Goal: Task Accomplishment & Management: Manage account settings

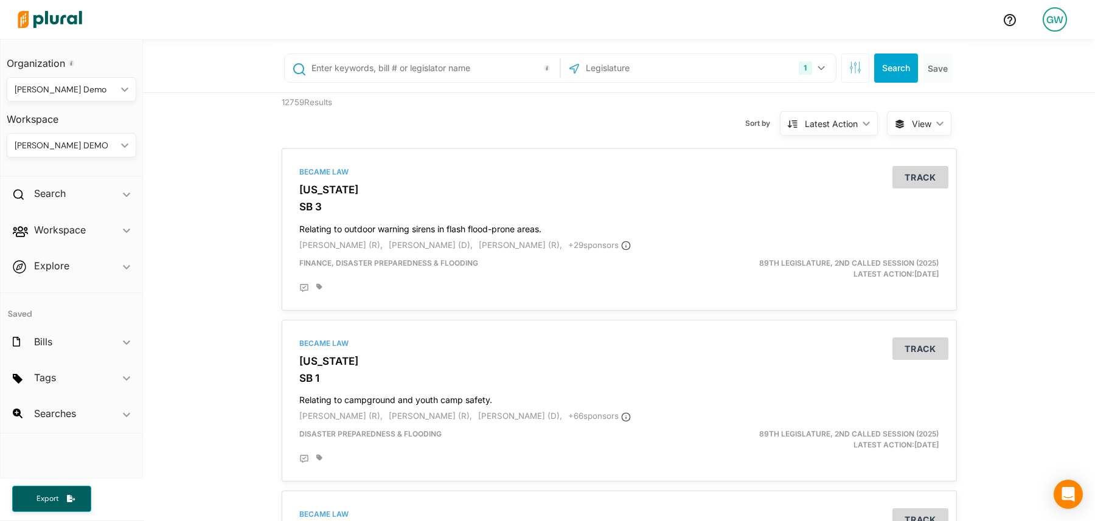
click at [65, 147] on div "[PERSON_NAME] DEMO" at bounding box center [66, 145] width 102 height 13
drag, startPoint x: 73, startPoint y: 176, endPoint x: 7, endPoint y: 197, distance: 68.9
click at [73, 176] on div "DEMOCRACY REFORM" at bounding box center [65, 174] width 99 height 10
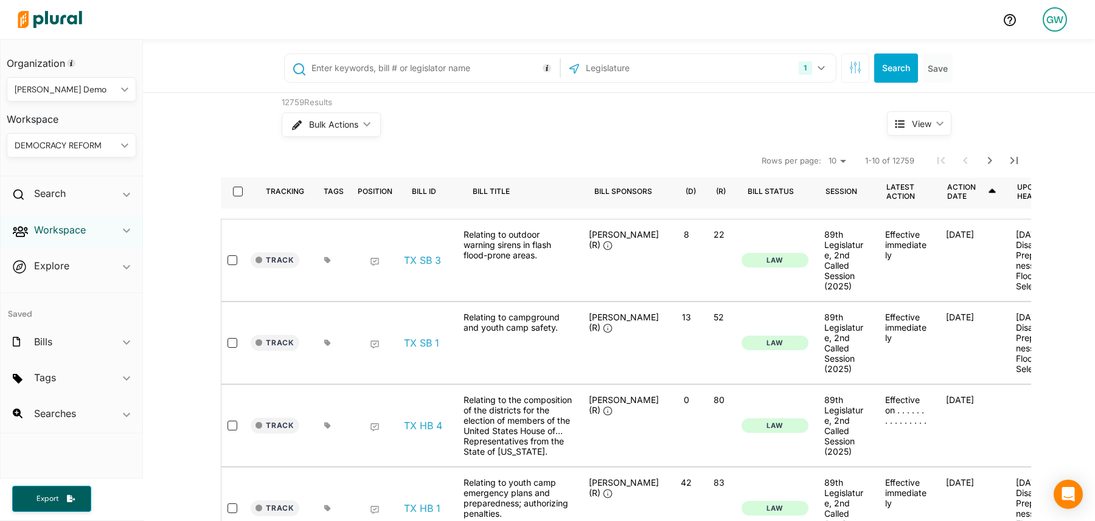
click at [63, 231] on h2 "Workspace" at bounding box center [60, 229] width 52 height 13
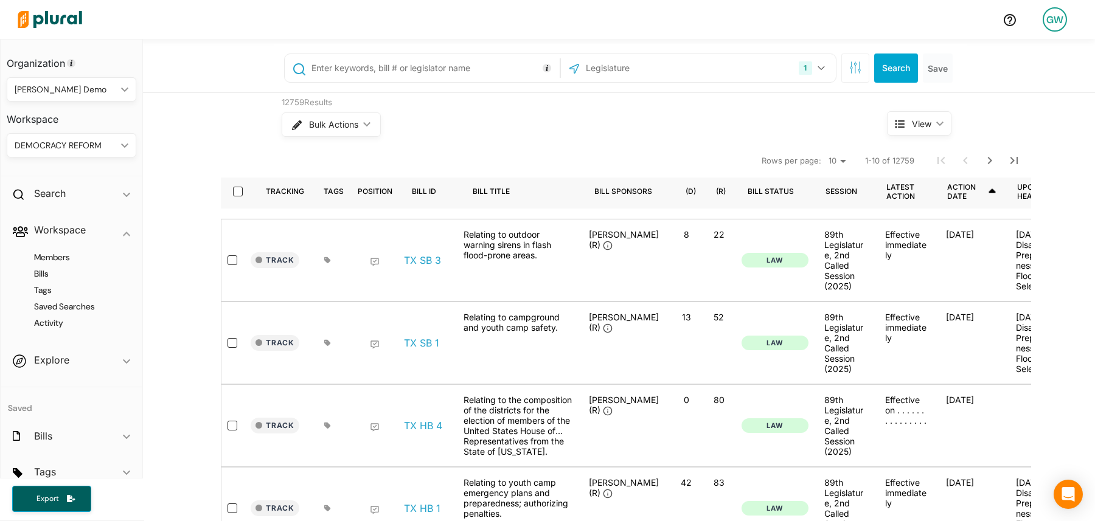
click at [119, 152] on div "DEMOCRACY REFORM ic_keyboard_arrow_down" at bounding box center [72, 145] width 130 height 24
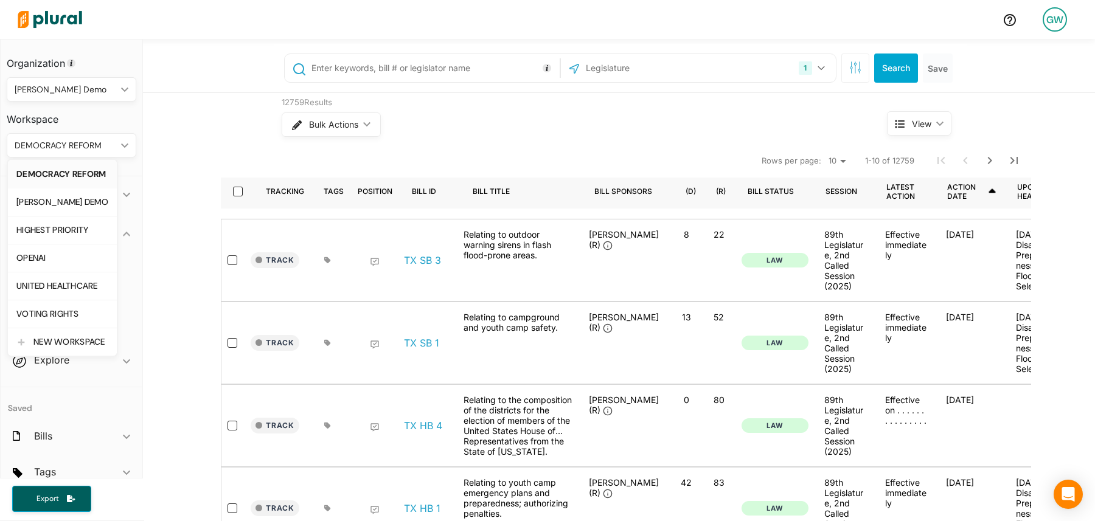
click at [85, 170] on div "DEMOCRACY REFORM" at bounding box center [62, 174] width 92 height 10
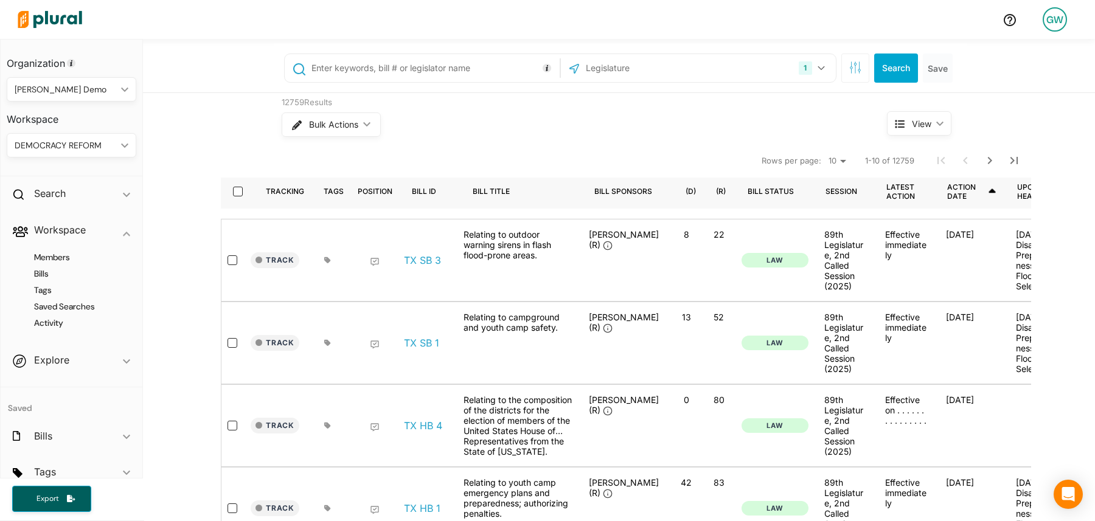
scroll to position [36, 0]
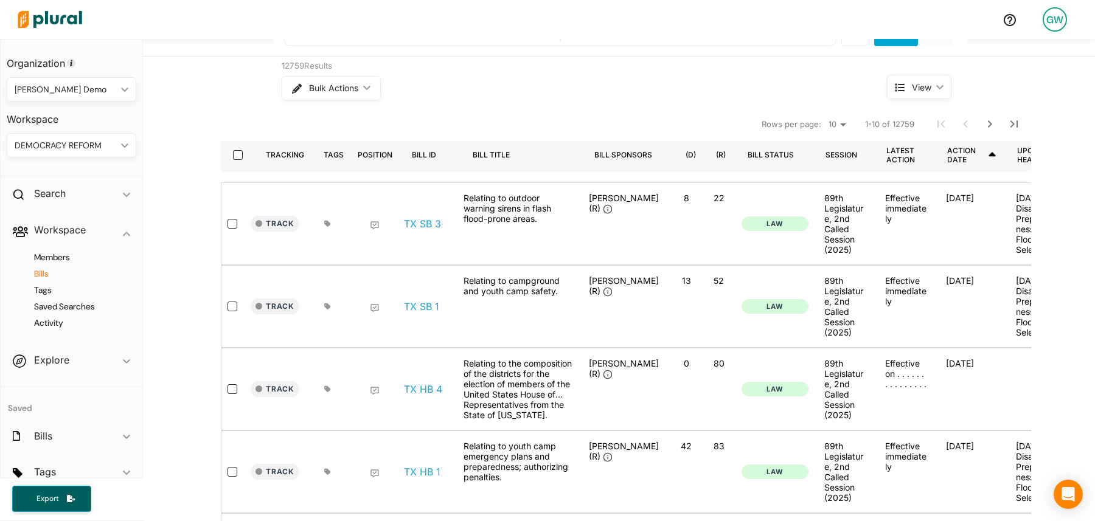
click at [44, 276] on h4 "Bills" at bounding box center [74, 274] width 111 height 12
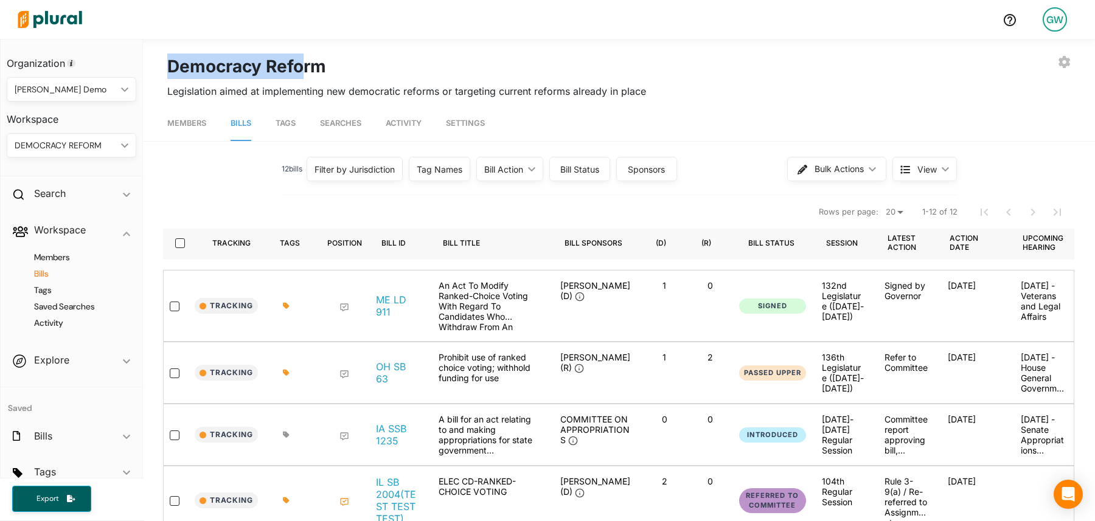
drag, startPoint x: 170, startPoint y: 58, endPoint x: 308, endPoint y: 75, distance: 139.0
click at [308, 75] on h1 "Democracy Reform" at bounding box center [246, 67] width 159 height 26
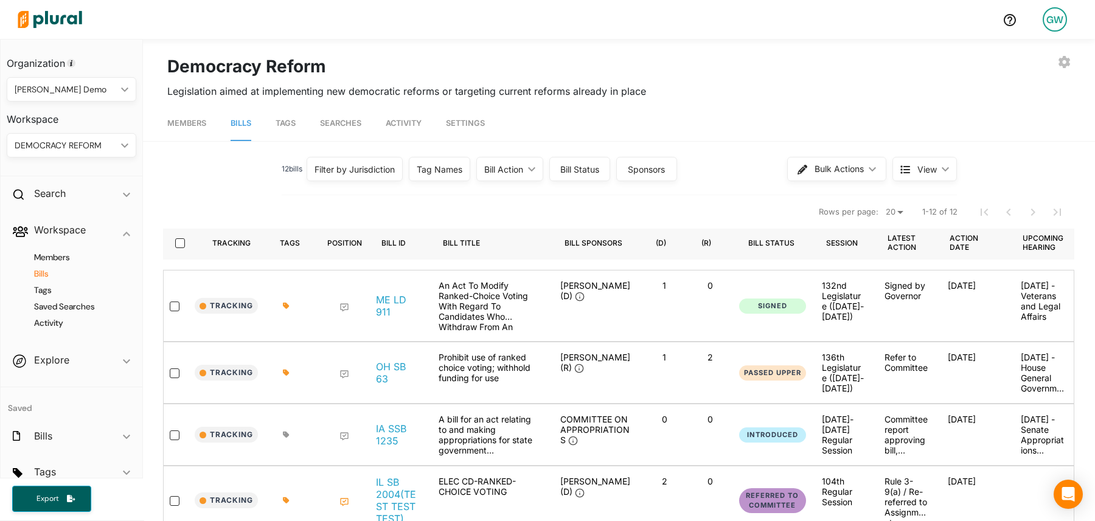
click at [259, 65] on h1 "Democracy Reform" at bounding box center [246, 67] width 159 height 26
drag, startPoint x: 258, startPoint y: 65, endPoint x: 336, endPoint y: 71, distance: 78.1
click at [336, 71] on div "EXPORT BILLS INVITE USER EDIT WORKSPACE LEAVE WORKSPACE DELETE WORKSPACE Democr…" at bounding box center [618, 67] width 903 height 26
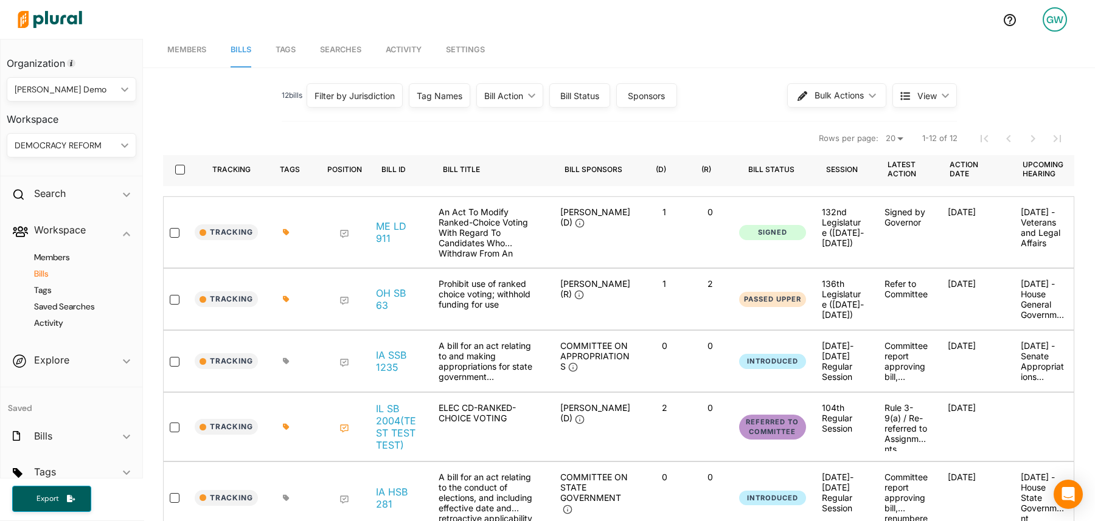
scroll to position [28, 0]
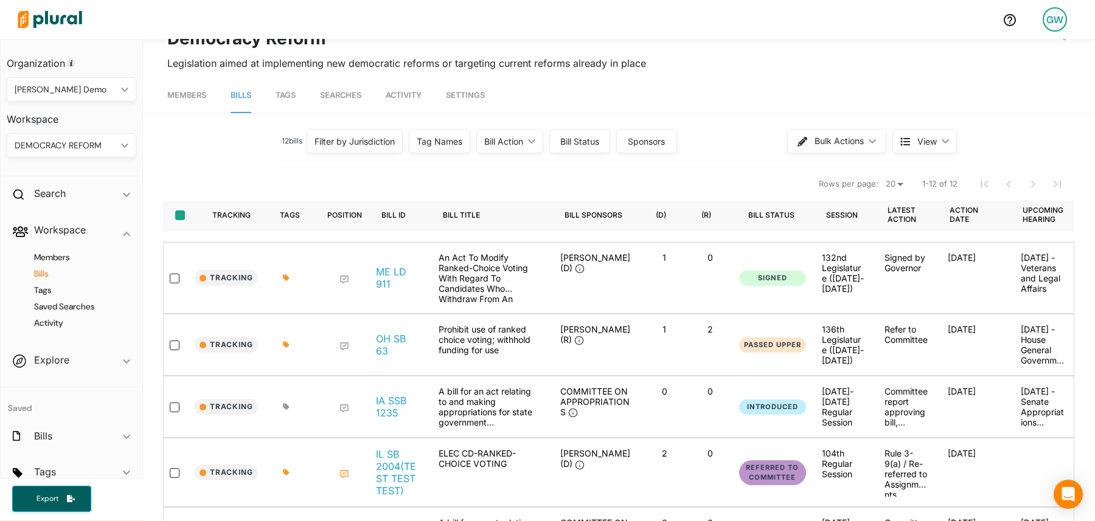
click at [176, 217] on input "select-all-rows" at bounding box center [180, 215] width 10 height 10
checkbox input "true"
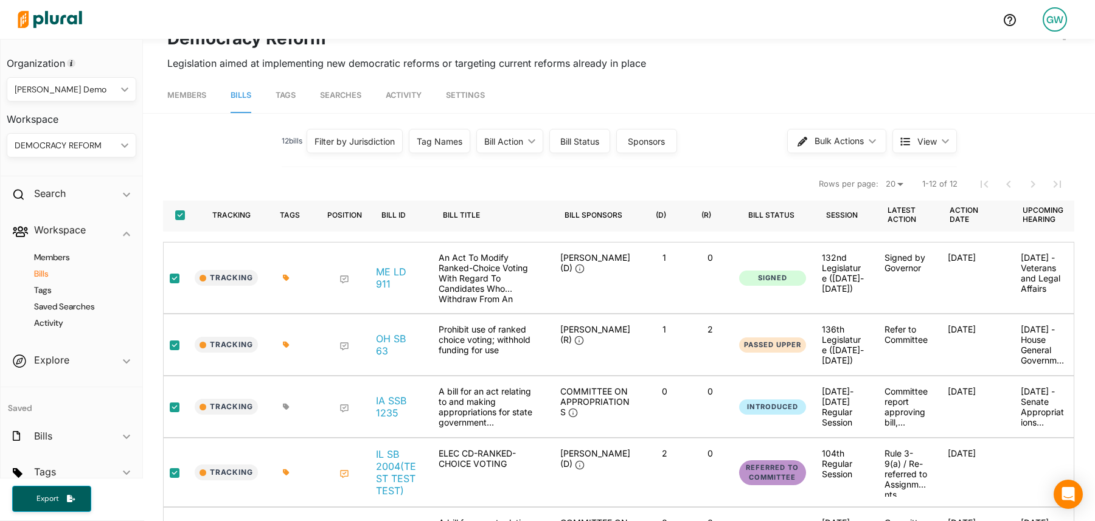
checkbox input "true"
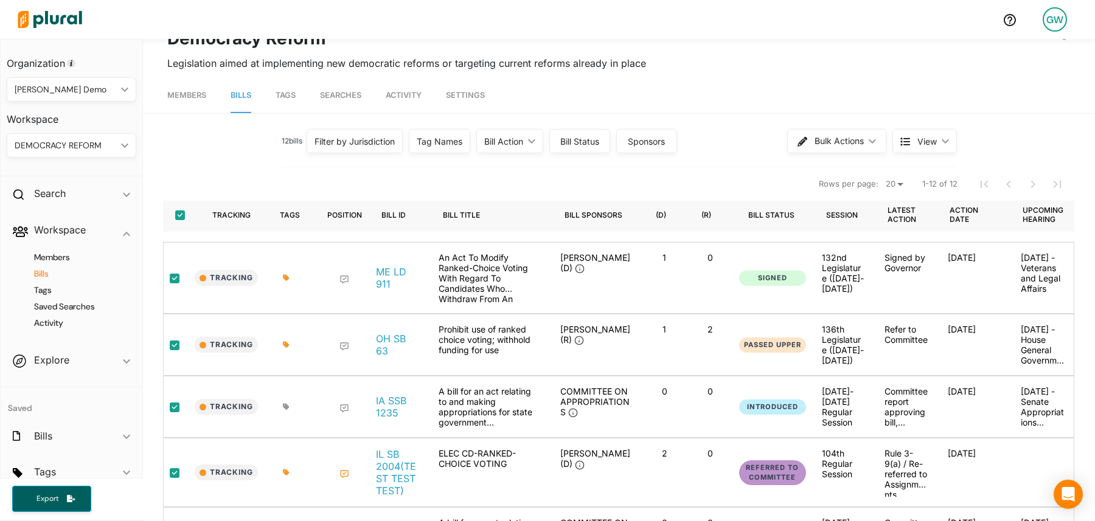
checkbox input "true"
click at [181, 215] on input "select-all-rows" at bounding box center [180, 215] width 10 height 10
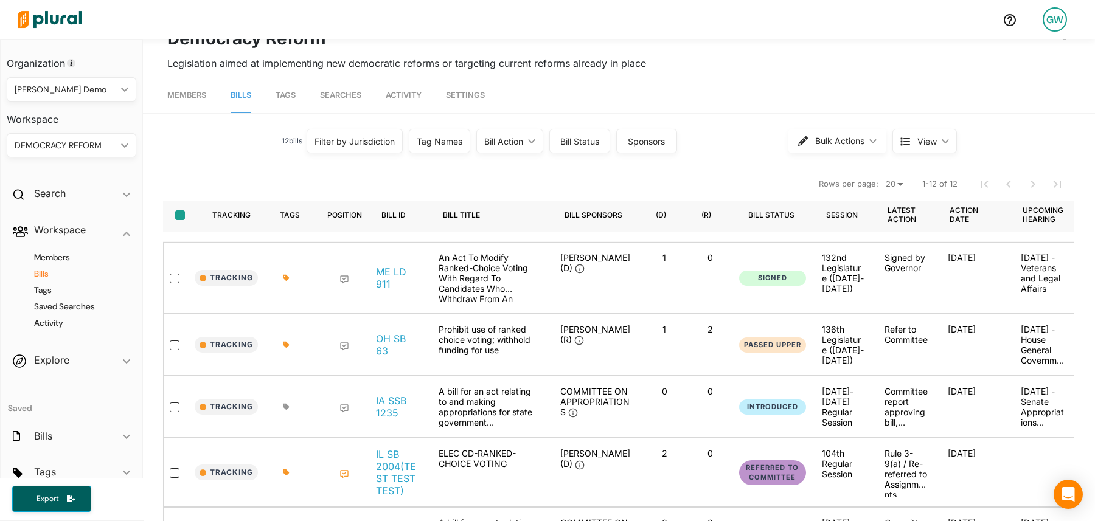
checkbox input "false"
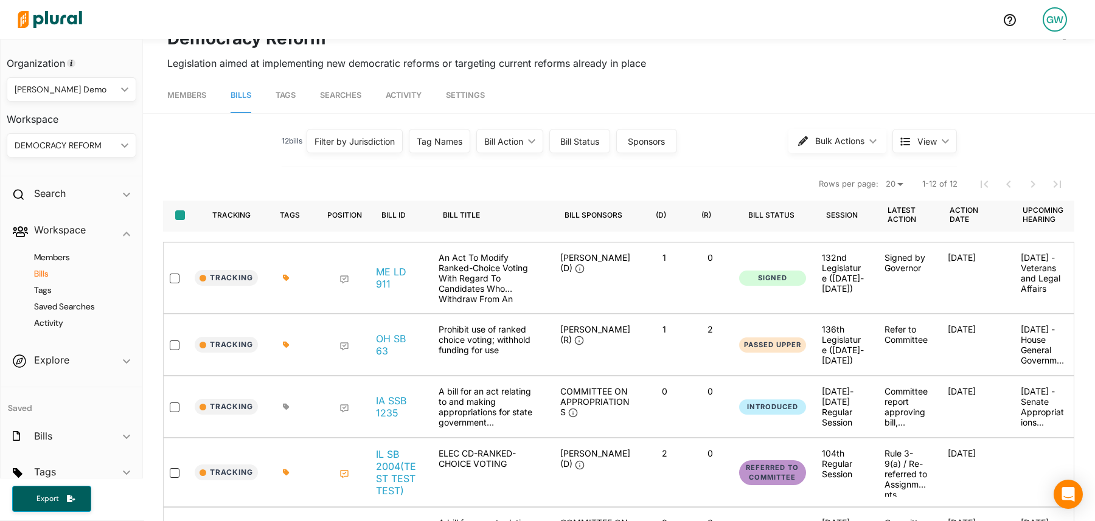
checkbox input "false"
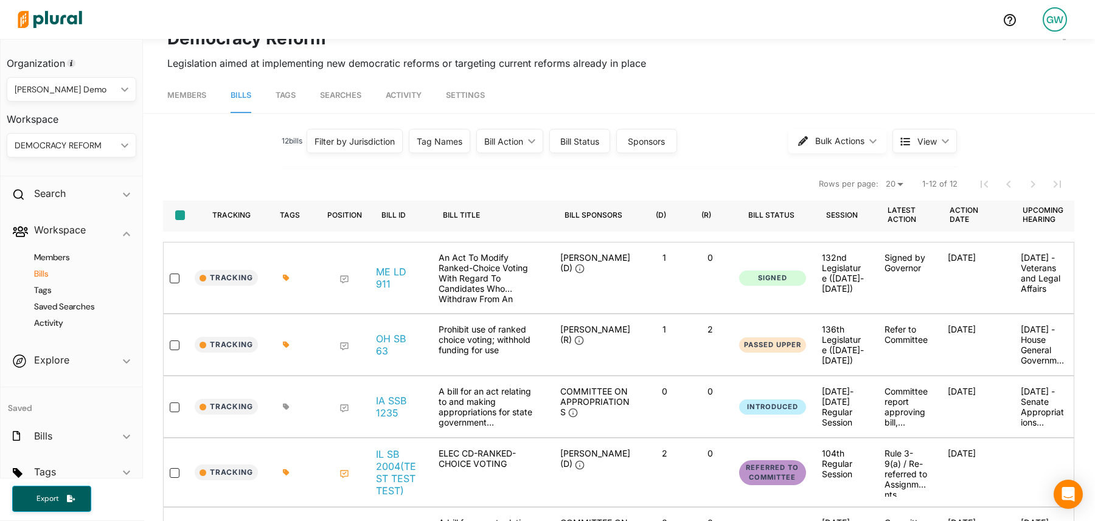
checkbox input "false"
click at [283, 275] on icon at bounding box center [286, 278] width 6 height 6
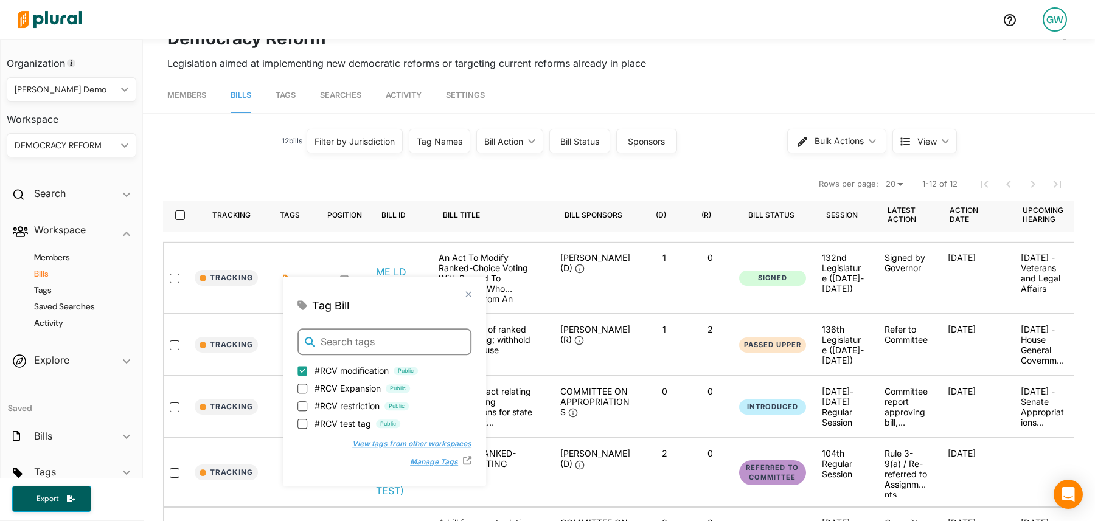
click at [345, 344] on input "text" at bounding box center [384, 341] width 174 height 27
click at [363, 446] on button "View tags from other workspaces" at bounding box center [404, 443] width 131 height 18
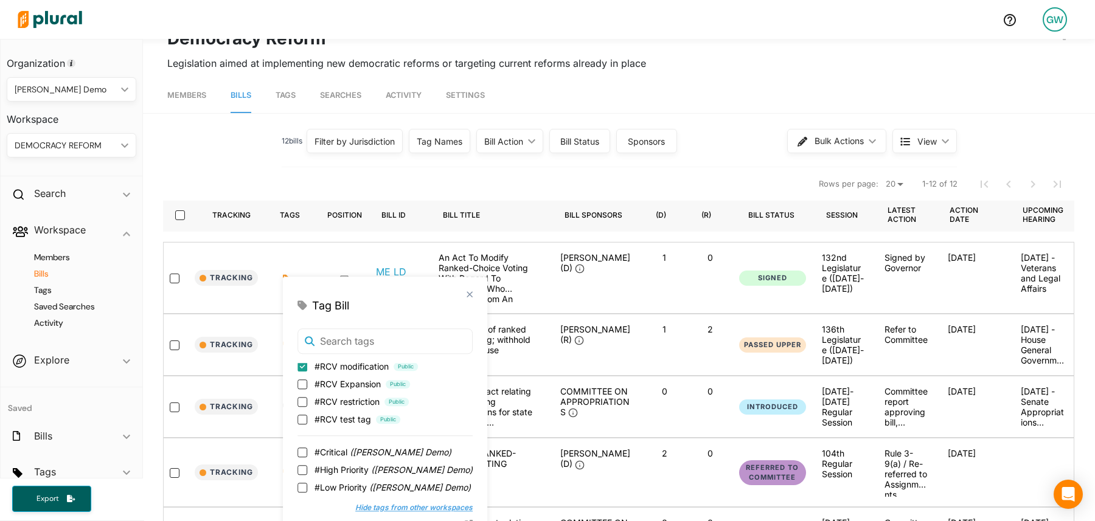
scroll to position [38, 0]
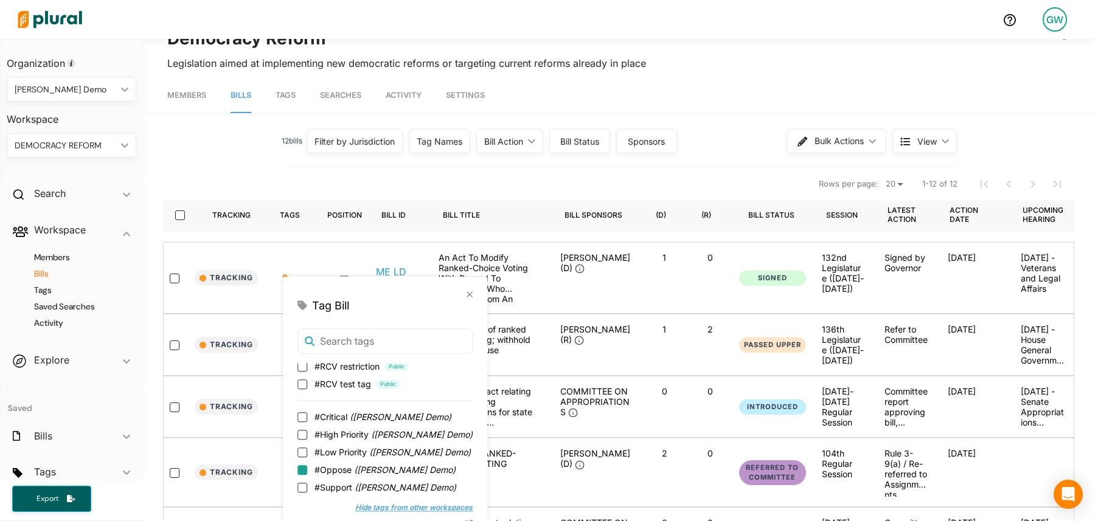
click at [307, 473] on input "#Oppose ( [PERSON_NAME] Demo )" at bounding box center [302, 470] width 10 height 10
checkbox input "true"
click at [465, 291] on polygon at bounding box center [470, 295] width 10 height 10
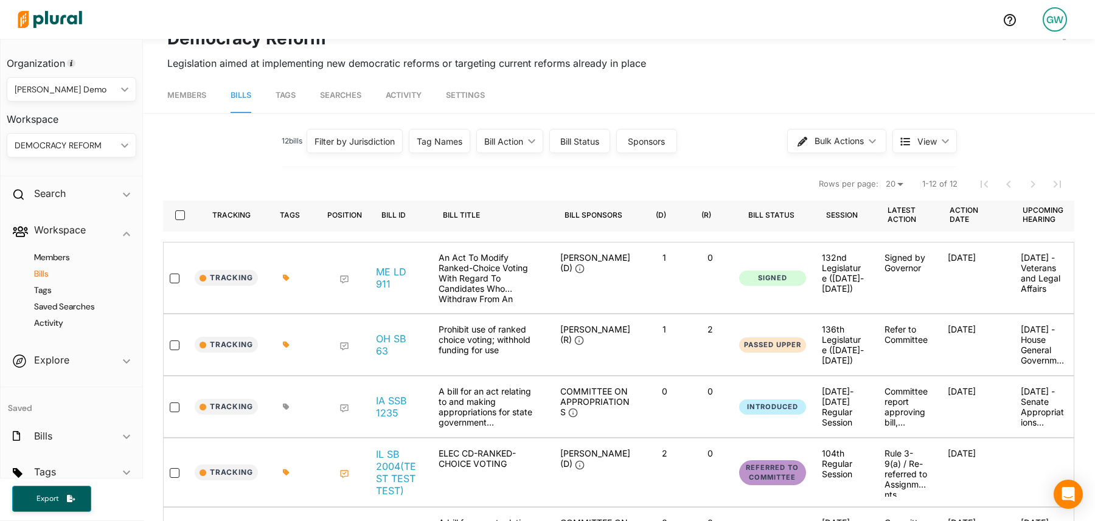
click at [188, 215] on div at bounding box center [183, 215] width 29 height 34
click at [178, 215] on input "select-all-rows" at bounding box center [180, 215] width 10 height 10
checkbox input "true"
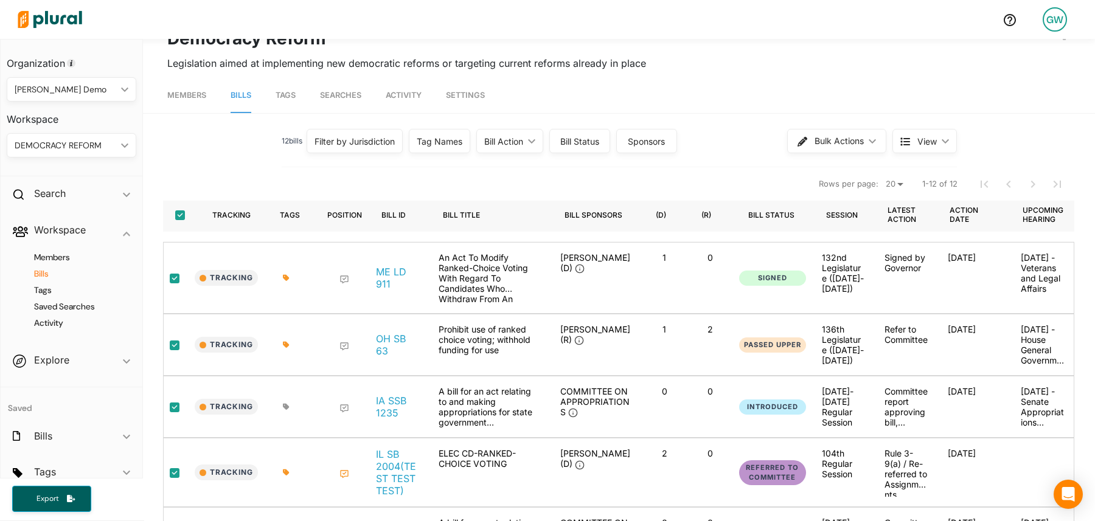
checkbox input "true"
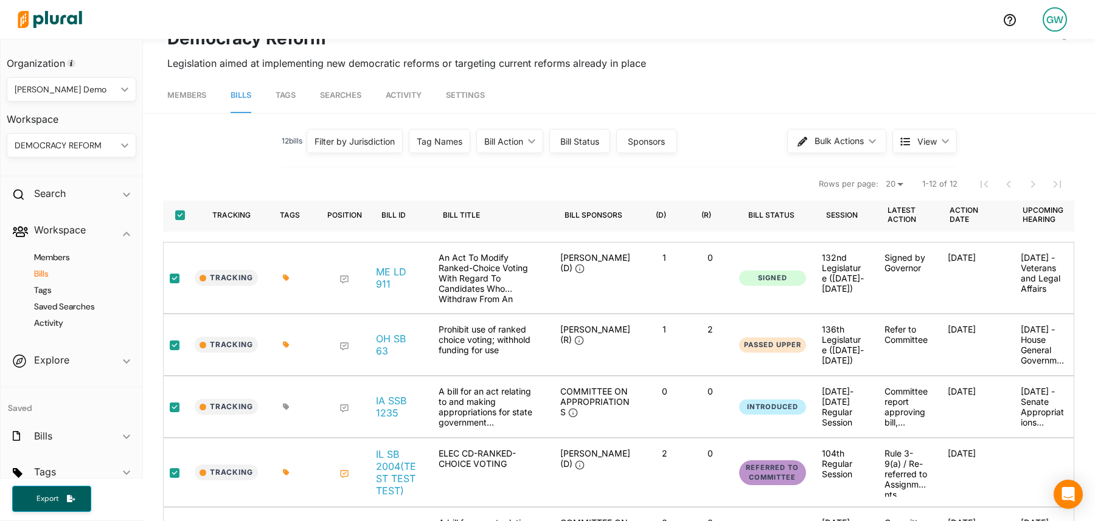
checkbox input "true"
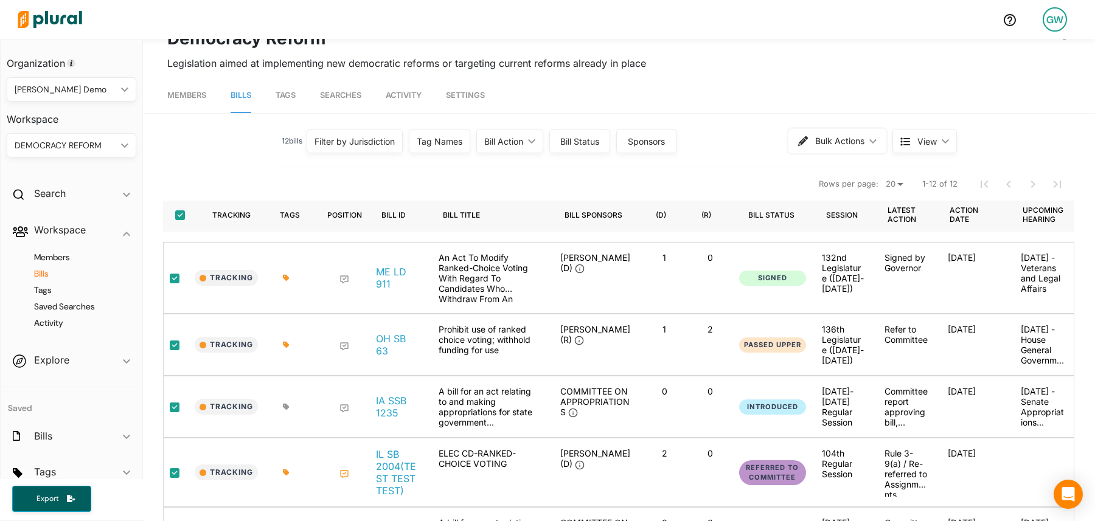
click at [847, 143] on span "Bulk Actions" at bounding box center [839, 141] width 49 height 9
click at [530, 175] on nav "Rows per page: 20 50 1-12 of 12" at bounding box center [619, 184] width 912 height 34
click at [287, 97] on span "Tags" at bounding box center [286, 95] width 20 height 9
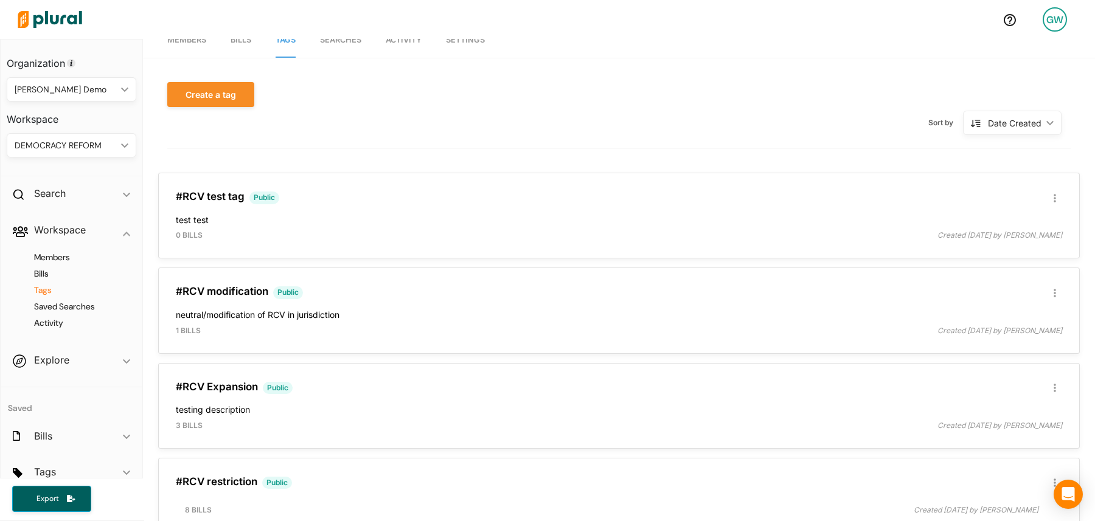
scroll to position [139, 0]
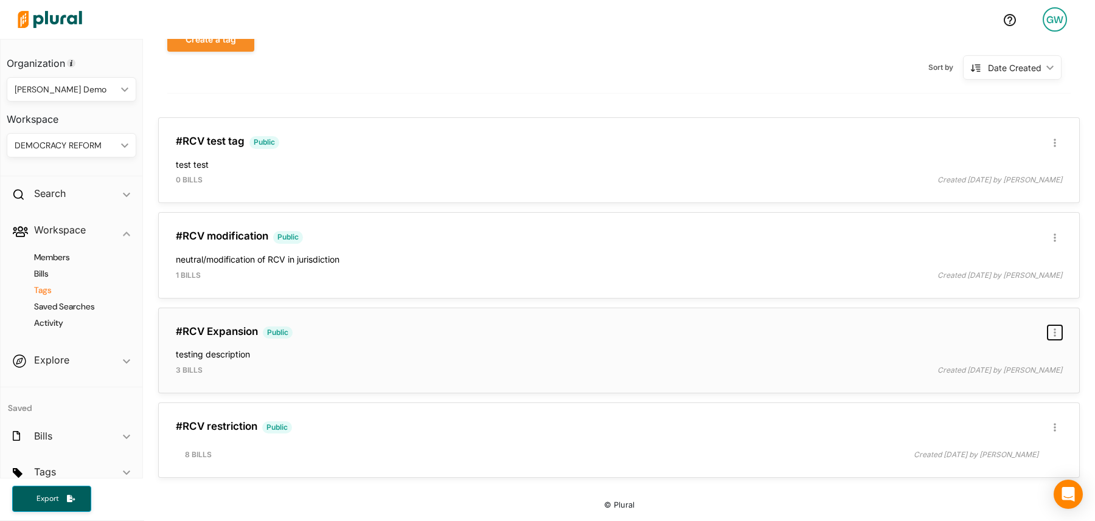
click at [1056, 335] on button "button" at bounding box center [1054, 332] width 15 height 15
click at [1011, 415] on div "Publish Tag" at bounding box center [1016, 413] width 72 height 10
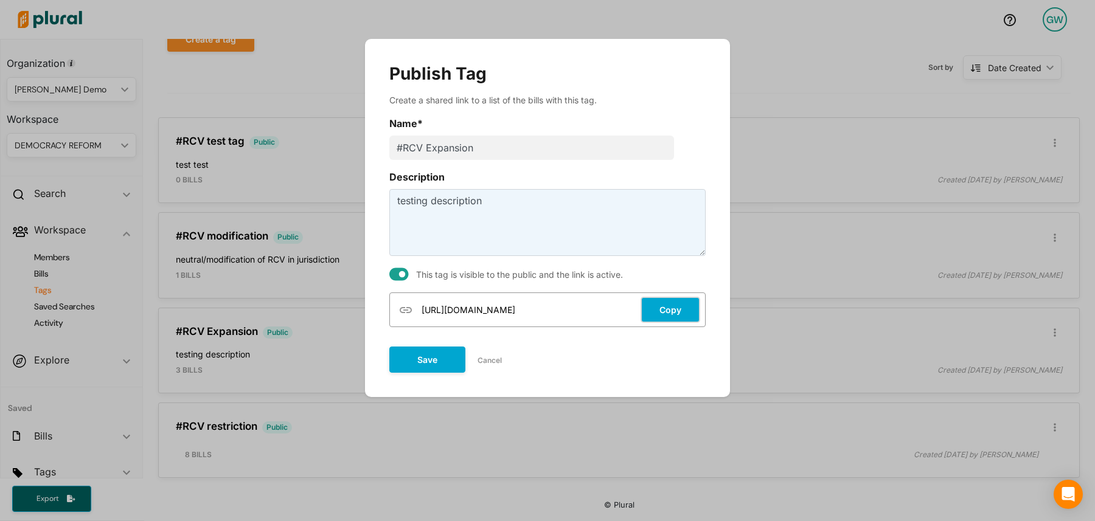
click at [672, 307] on button "Copy" at bounding box center [670, 310] width 60 height 26
click at [440, 357] on button "Save" at bounding box center [427, 360] width 76 height 26
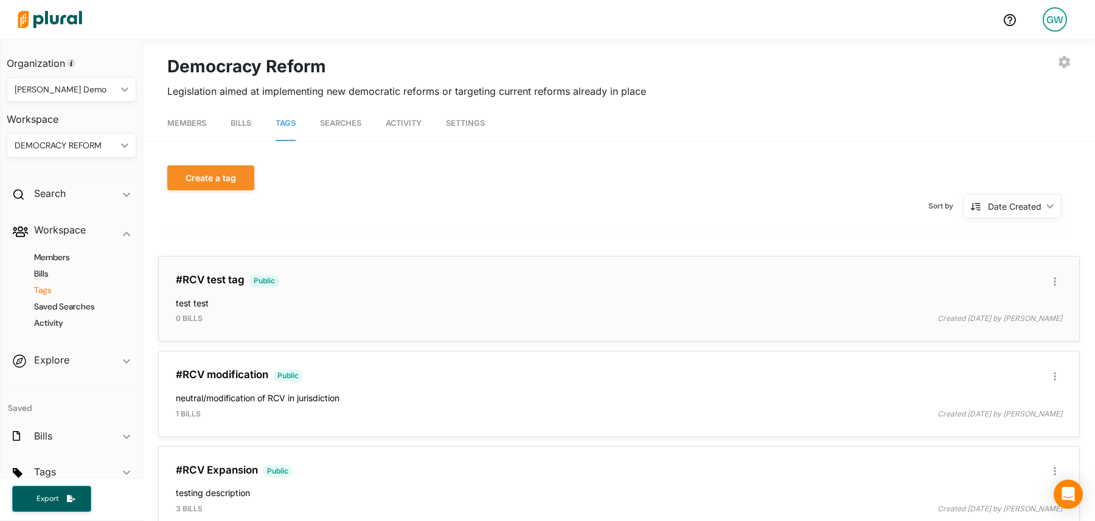
scroll to position [139, 0]
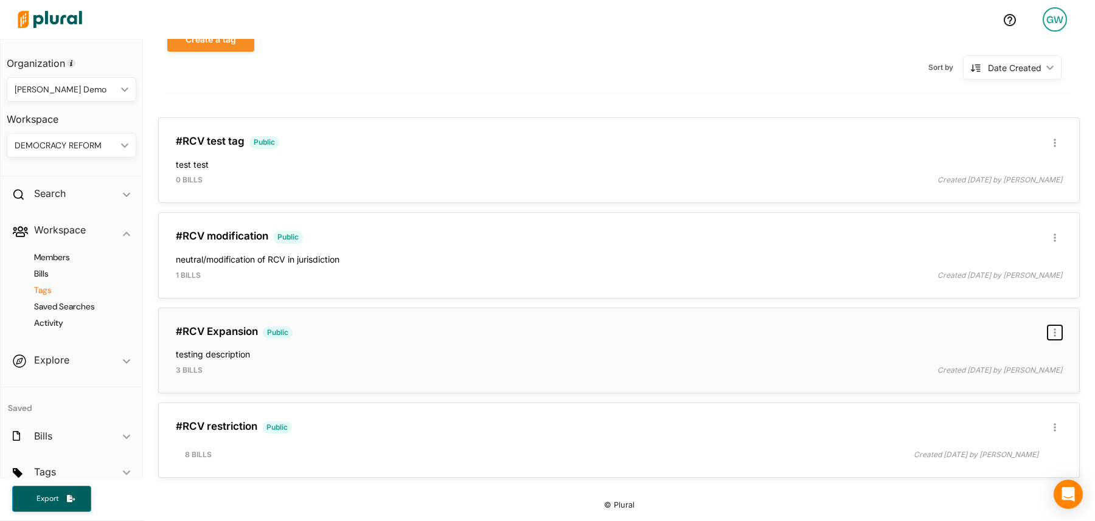
click at [1055, 333] on icon "button" at bounding box center [1054, 333] width 2 height 10
click at [1015, 416] on div "Publish Tag" at bounding box center [1016, 413] width 72 height 10
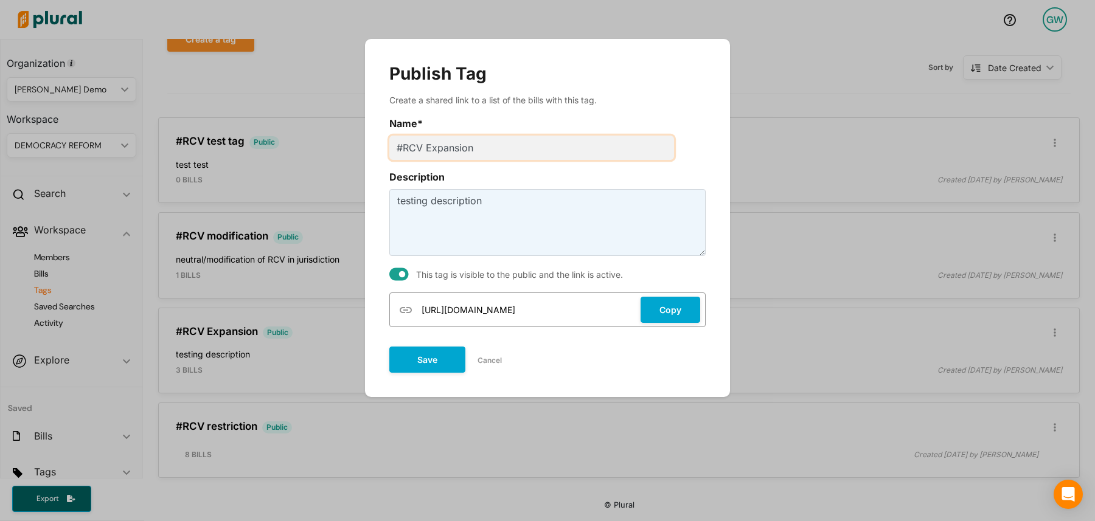
click at [454, 147] on input "#RCV Expansion" at bounding box center [531, 148] width 285 height 24
click at [485, 147] on input "#RCV Expansion" at bounding box center [531, 148] width 285 height 24
drag, startPoint x: 485, startPoint y: 147, endPoint x: 341, endPoint y: 147, distance: 143.5
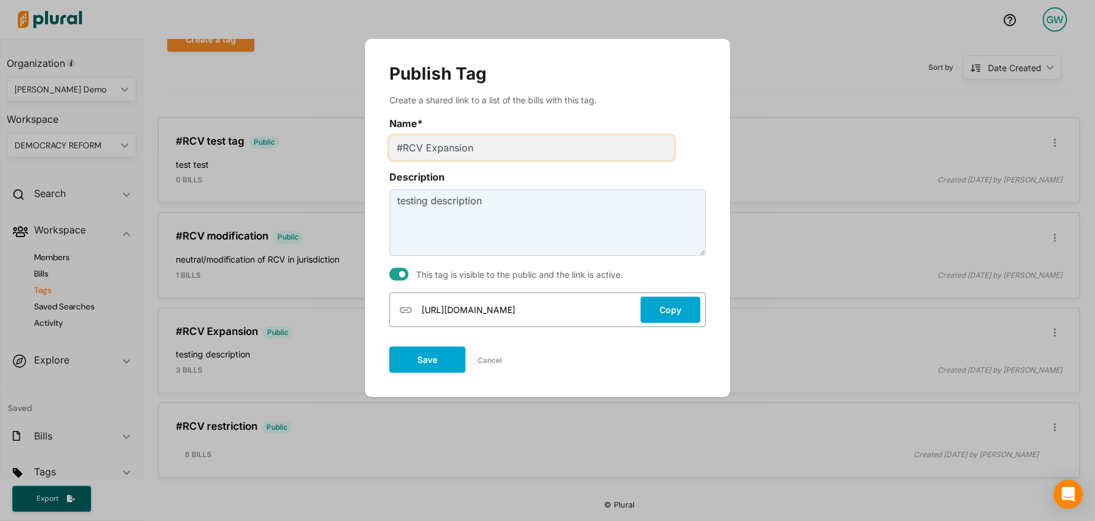
click at [341, 147] on div "Publish Tag Create a shared link to a list of the bills with this tag. Name * #…" at bounding box center [547, 260] width 1095 height 521
click at [480, 206] on textarea "testing description" at bounding box center [547, 222] width 316 height 67
click at [673, 307] on button "Copy" at bounding box center [670, 310] width 60 height 26
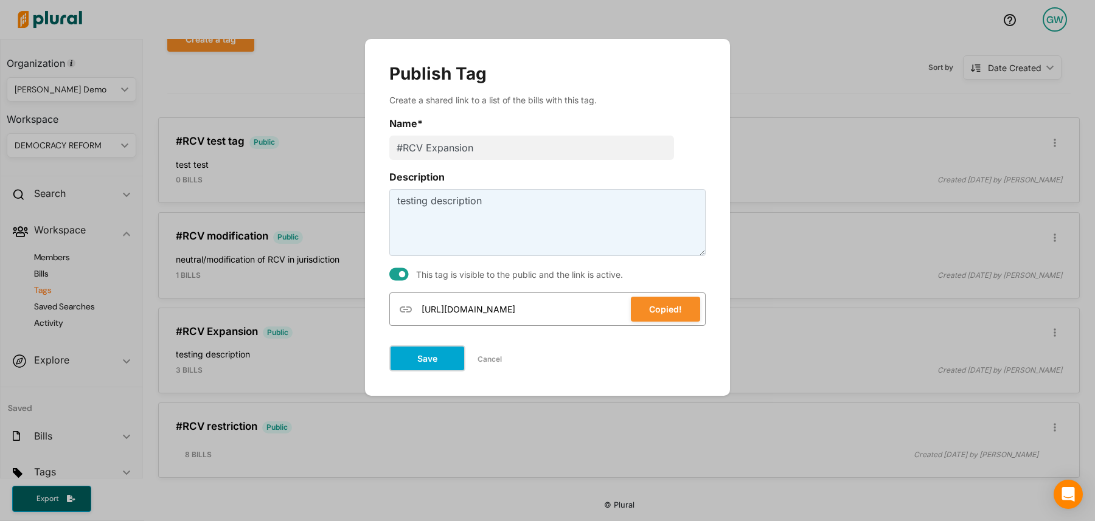
click at [439, 352] on button "Save" at bounding box center [427, 358] width 76 height 26
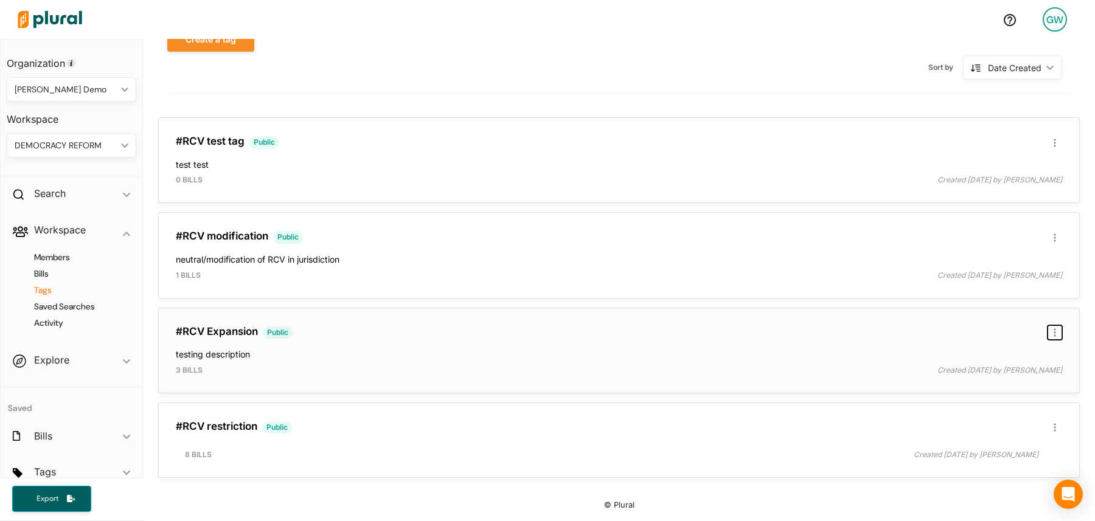
click at [1056, 328] on button "button" at bounding box center [1054, 332] width 15 height 15
click at [1016, 413] on div "Publish Tag" at bounding box center [1016, 413] width 72 height 10
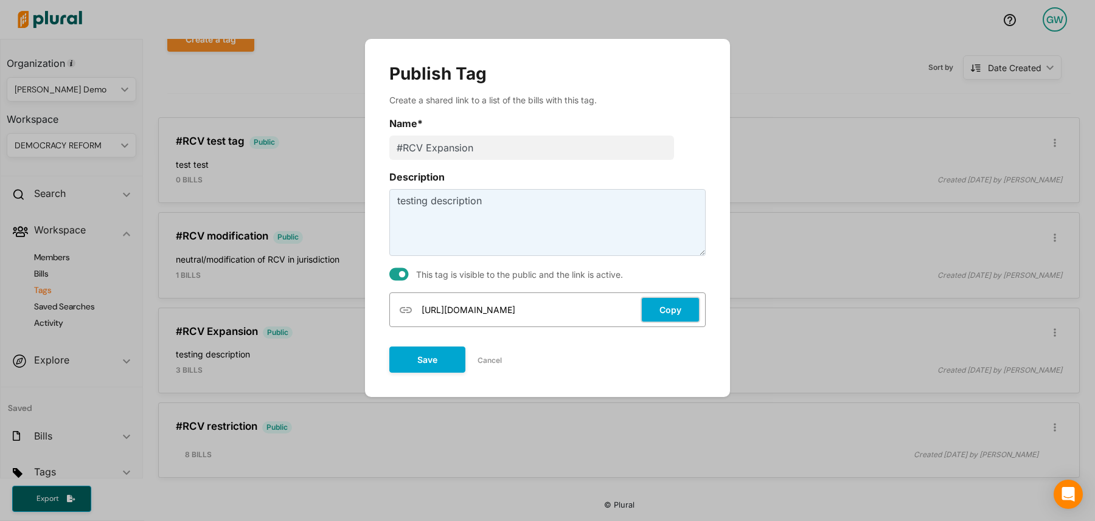
click at [674, 310] on button "Copy" at bounding box center [670, 310] width 60 height 26
click at [499, 356] on button "Cancel" at bounding box center [489, 361] width 49 height 18
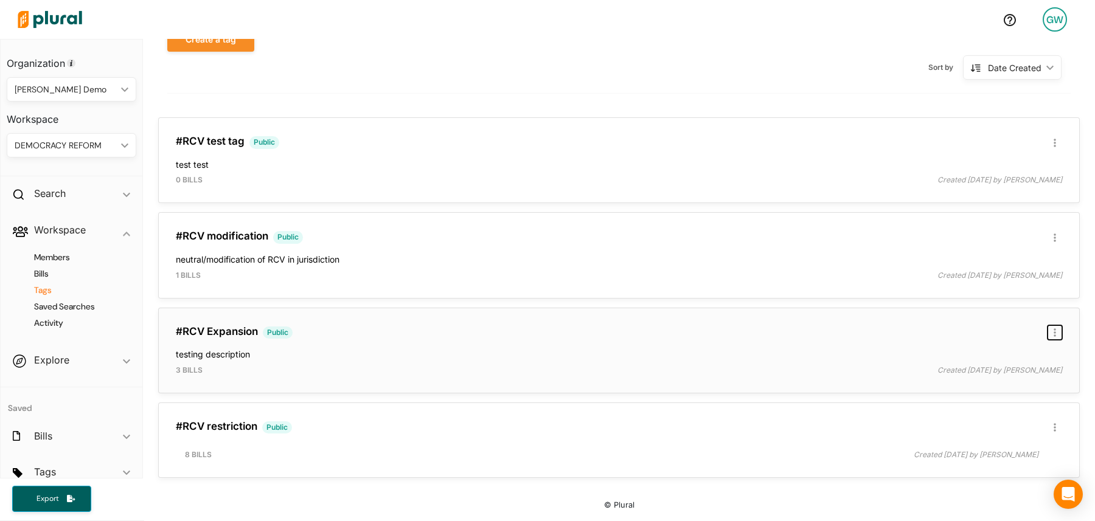
click at [1058, 332] on button "button" at bounding box center [1054, 332] width 15 height 15
click at [1004, 415] on div "Publish Tag" at bounding box center [1016, 413] width 72 height 10
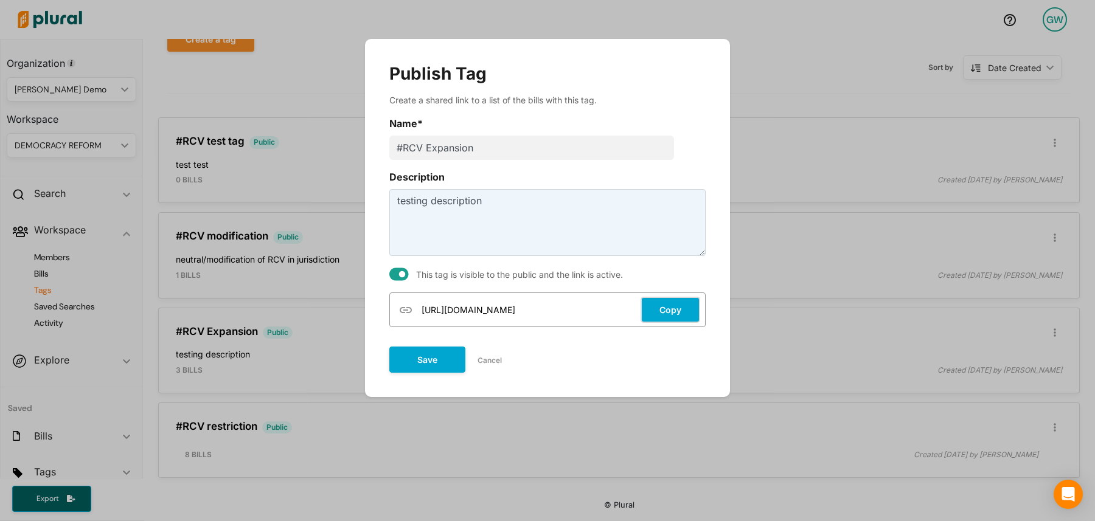
click at [670, 311] on button "Copy" at bounding box center [670, 310] width 60 height 26
click at [447, 356] on button "Save" at bounding box center [427, 358] width 76 height 26
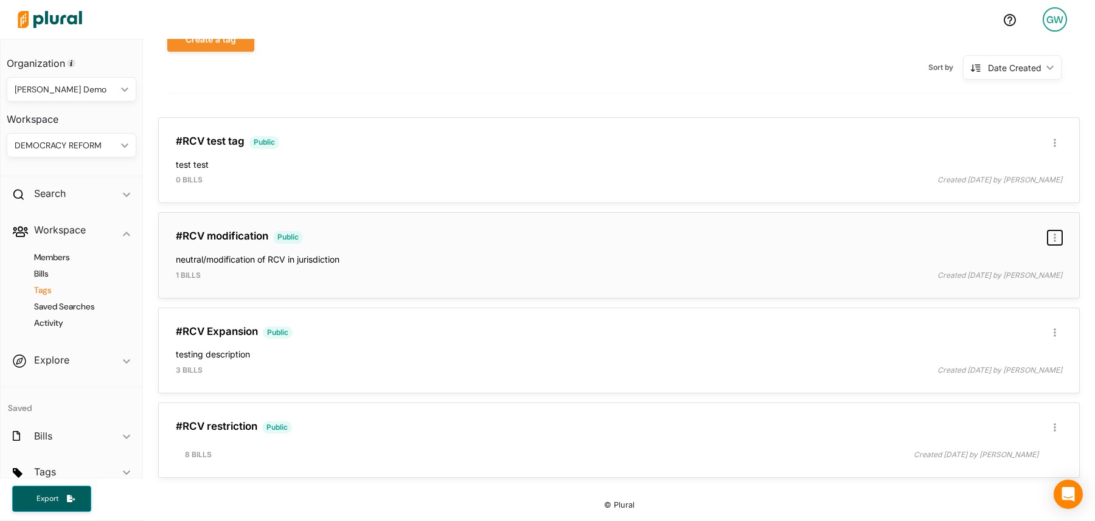
click at [1058, 235] on button "button" at bounding box center [1054, 238] width 15 height 15
click at [994, 322] on div "Publish Tag" at bounding box center [1016, 318] width 72 height 10
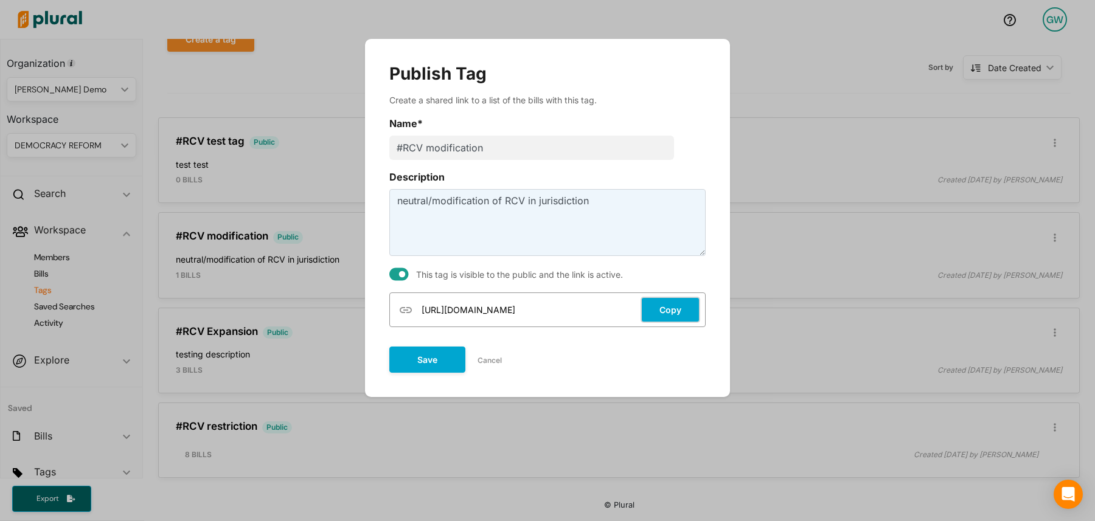
click at [667, 305] on button "Copy" at bounding box center [670, 310] width 60 height 26
click at [490, 359] on button "Cancel" at bounding box center [489, 361] width 49 height 18
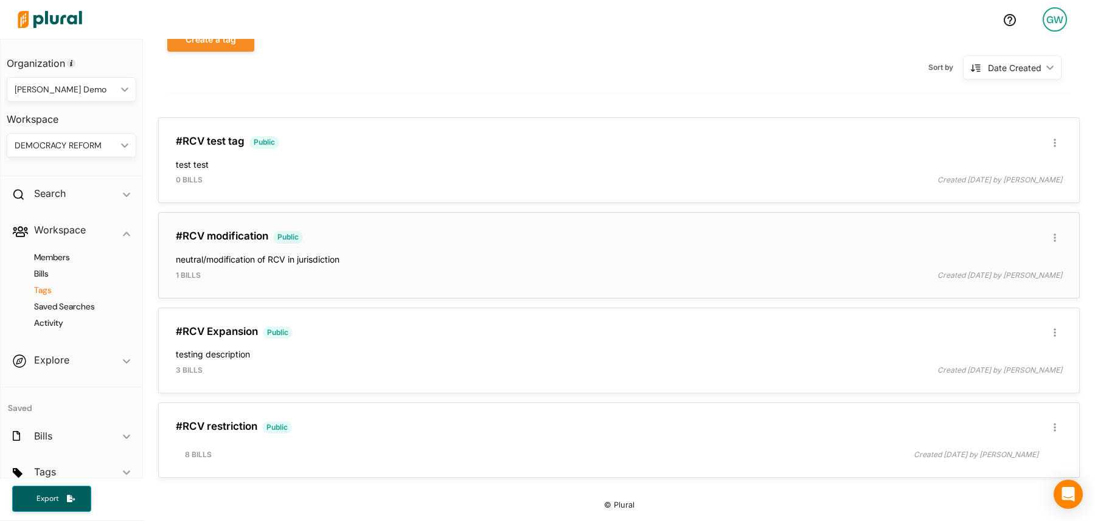
scroll to position [0, 0]
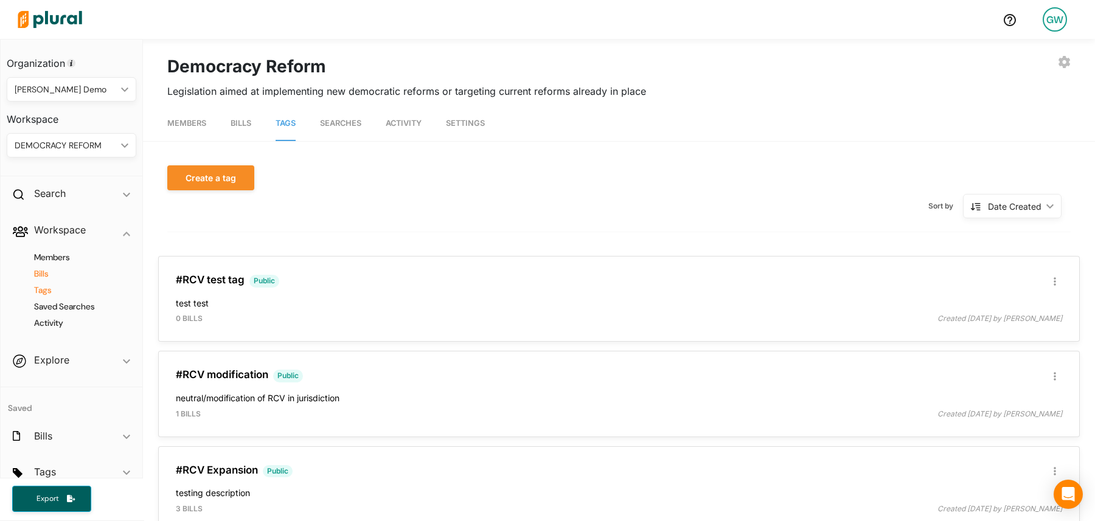
click at [43, 271] on h4 "Bills" at bounding box center [74, 274] width 111 height 12
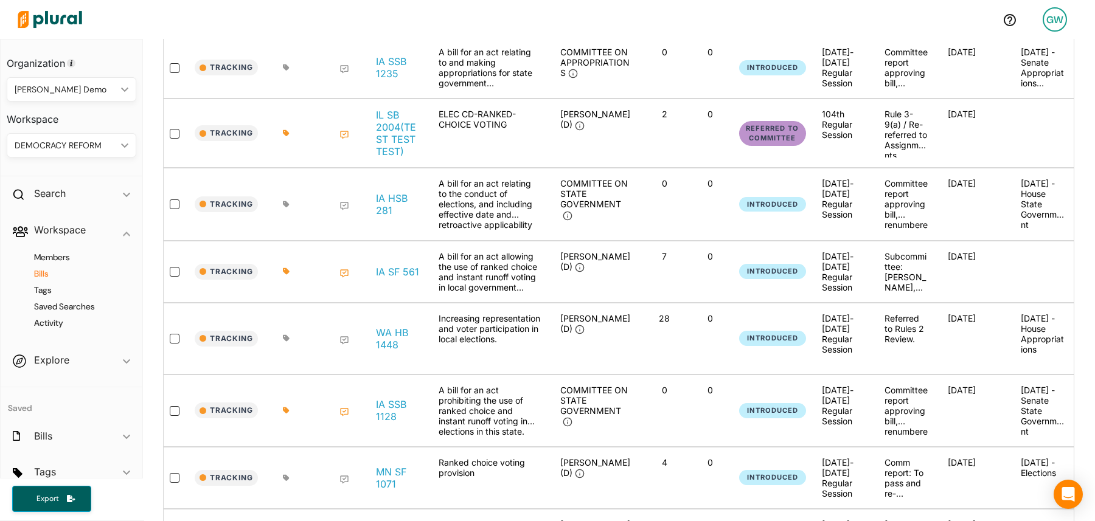
scroll to position [382, 0]
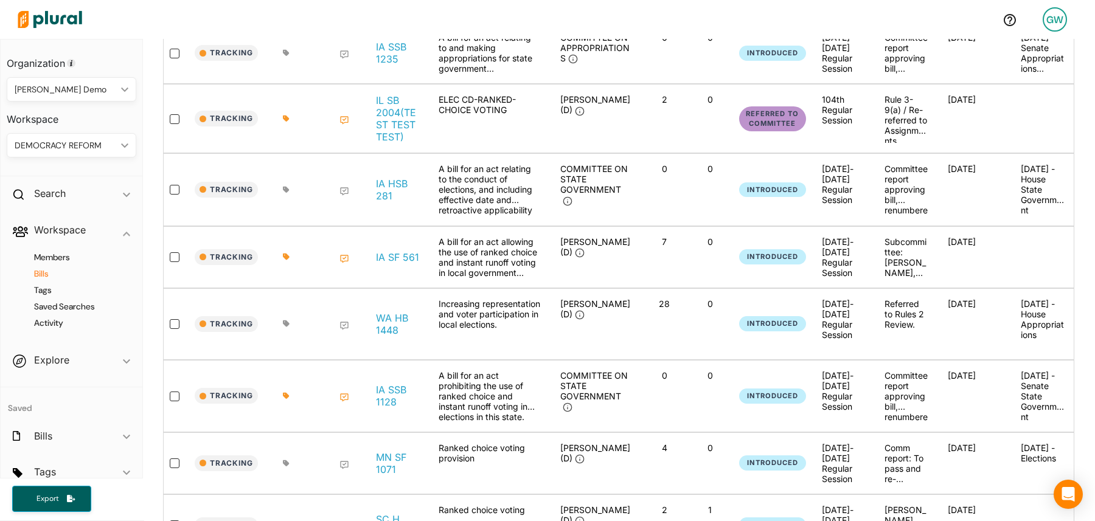
click at [286, 321] on icon at bounding box center [286, 324] width 6 height 6
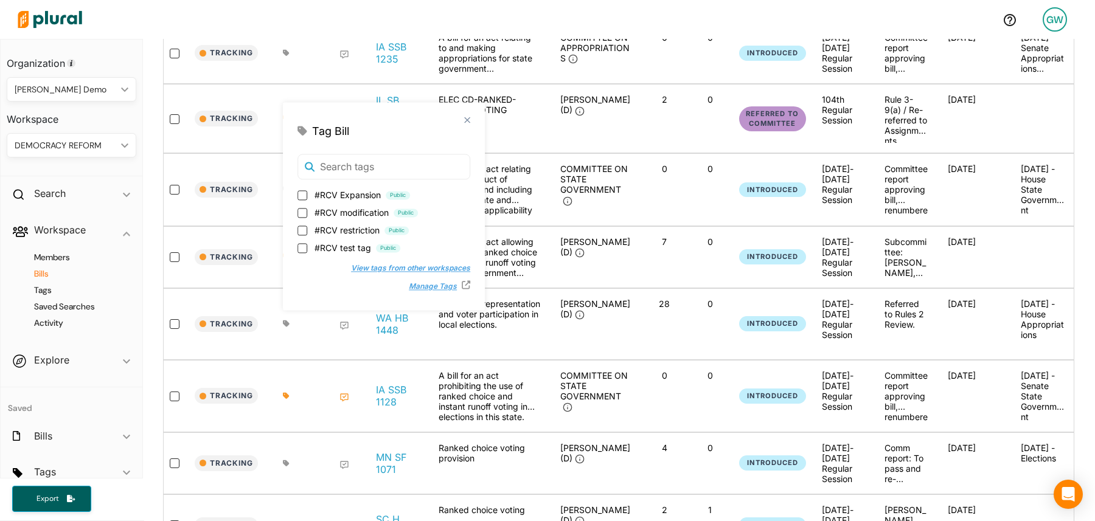
click at [476, 319] on div "Increasing representation and voter participation in local elections." at bounding box center [490, 324] width 122 height 51
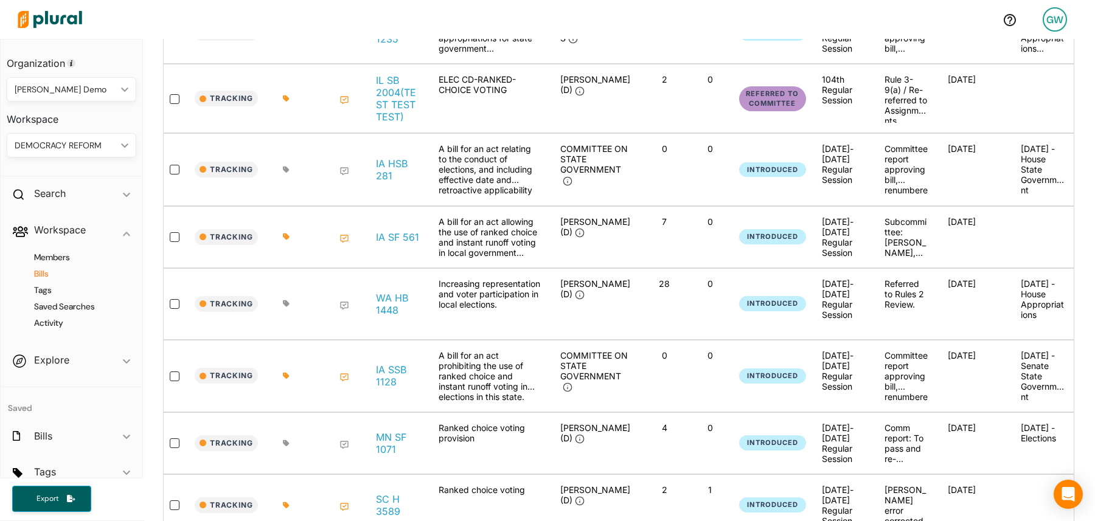
scroll to position [407, 0]
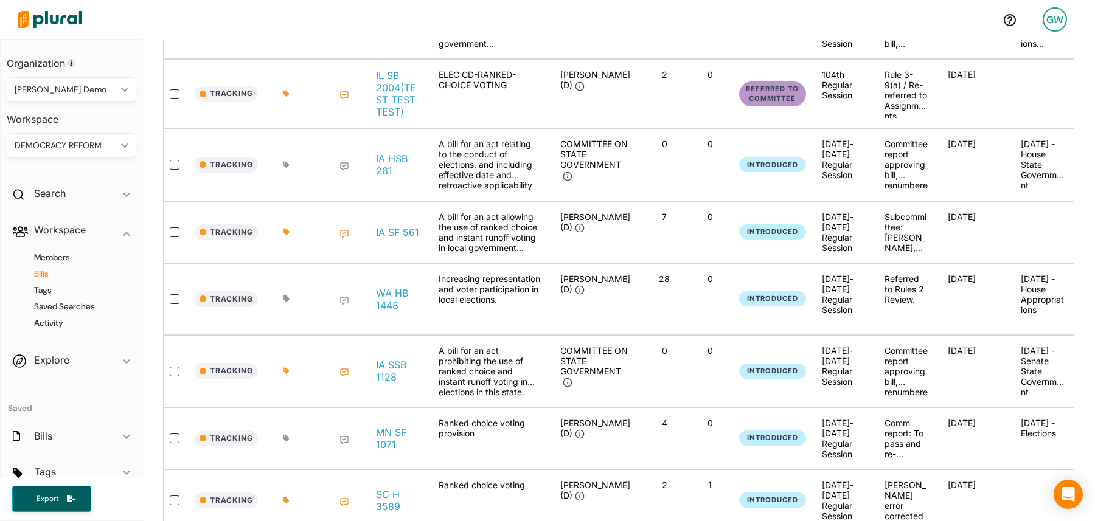
click at [282, 289] on div at bounding box center [290, 299] width 61 height 51
click at [287, 296] on icon at bounding box center [286, 299] width 6 height 6
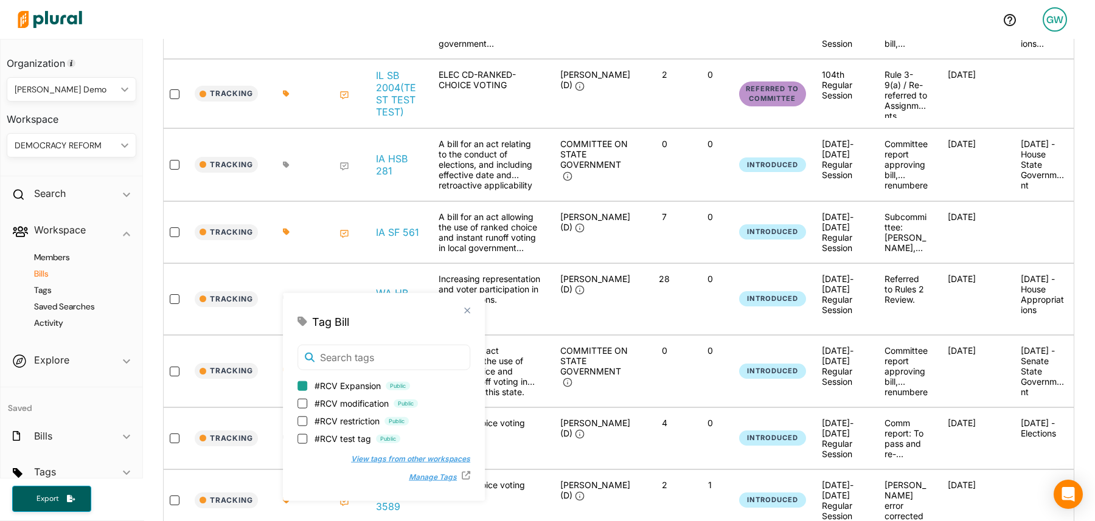
click at [307, 386] on input "#RCV Expansion Public" at bounding box center [302, 386] width 10 height 10
checkbox input "true"
click at [511, 299] on div "close Tag Bill #RCV Expansion Public #RCV modification Public #RCV restriction …" at bounding box center [404, 397] width 243 height 208
click at [462, 311] on polygon at bounding box center [467, 310] width 10 height 10
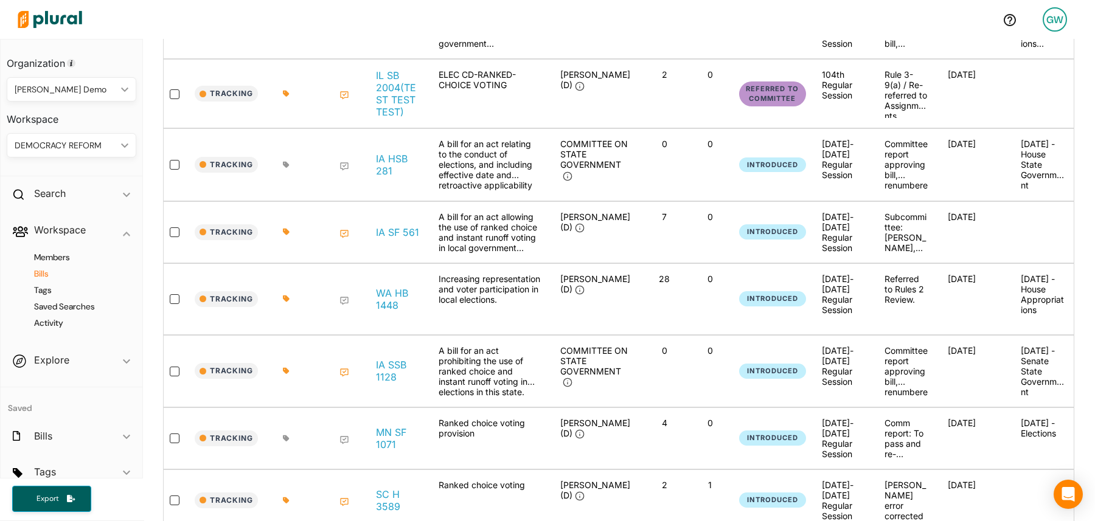
scroll to position [473, 0]
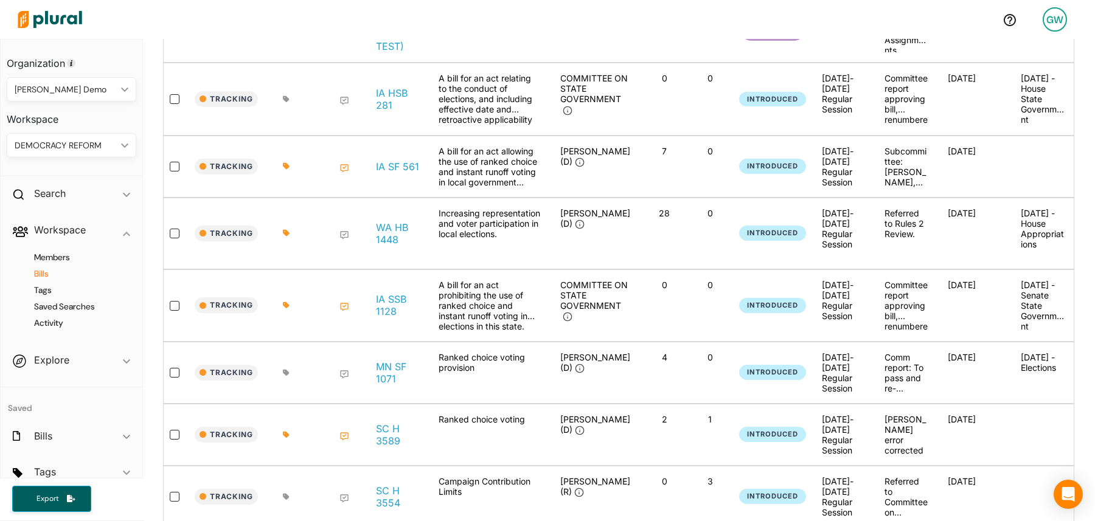
click at [284, 369] on icon at bounding box center [286, 372] width 6 height 6
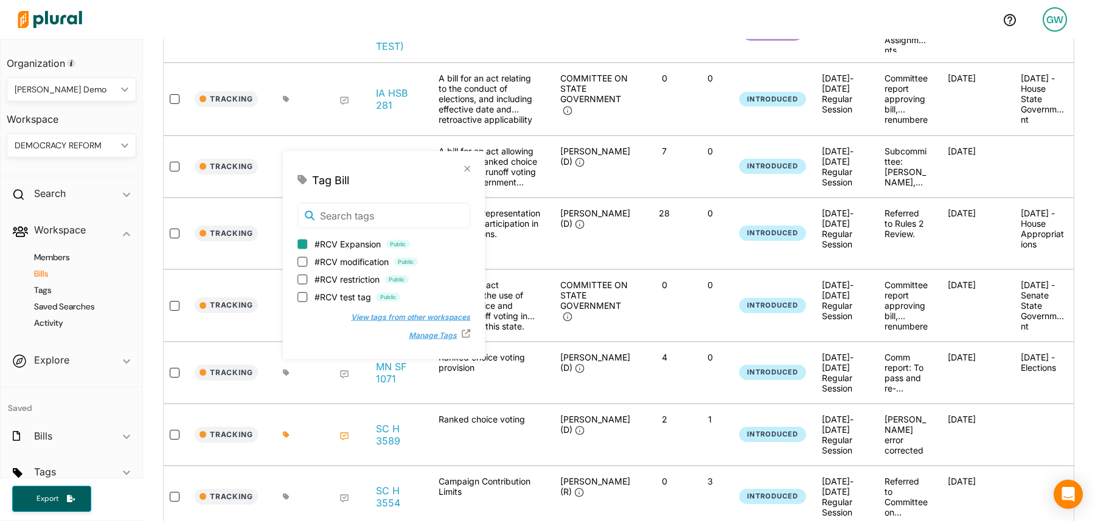
click at [304, 245] on input "#RCV Expansion Public" at bounding box center [302, 244] width 10 height 10
checkbox input "true"
click at [499, 271] on div "close Tag Bill #RCV Expansion Public #RCV modification Public #RCV restriction …" at bounding box center [404, 255] width 243 height 208
click at [484, 331] on div "close Tag Bill #RCV Expansion Public #RCV modification Public #RCV restriction …" at bounding box center [404, 255] width 243 height 208
click at [436, 175] on div "Tag Bill" at bounding box center [383, 180] width 173 height 16
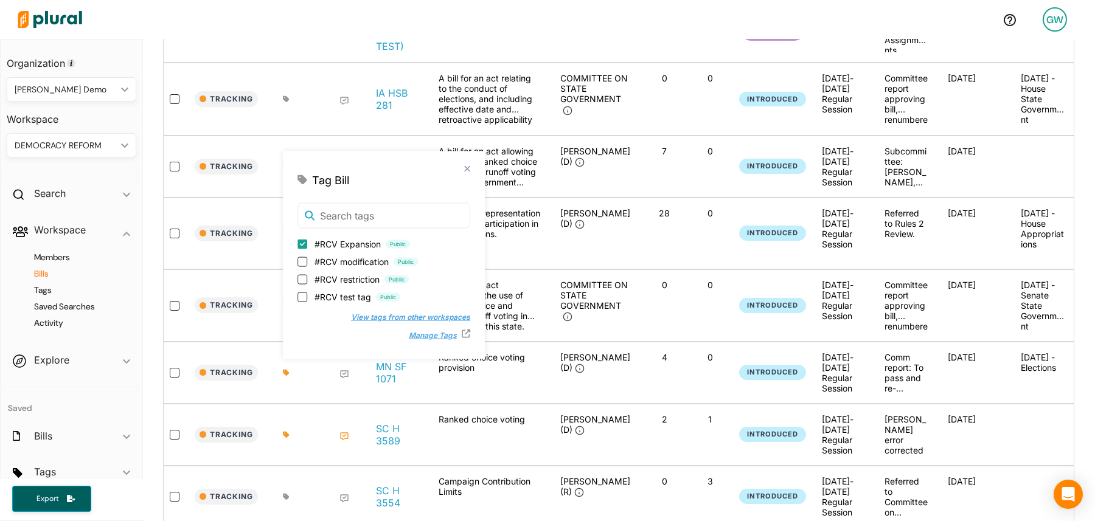
click at [437, 172] on div "Tag Bill" at bounding box center [383, 180] width 173 height 16
click at [462, 170] on polygon at bounding box center [467, 169] width 10 height 10
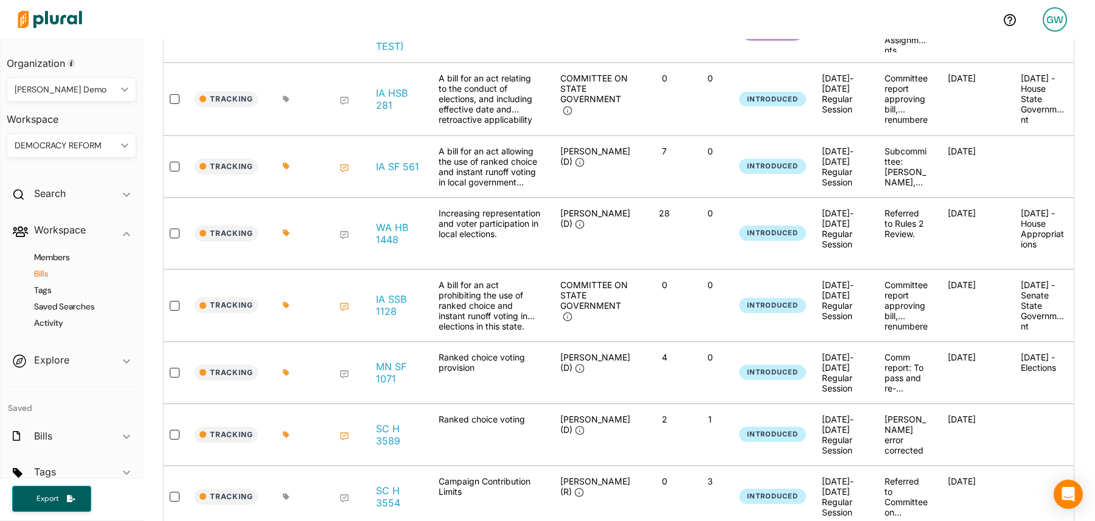
scroll to position [576, 0]
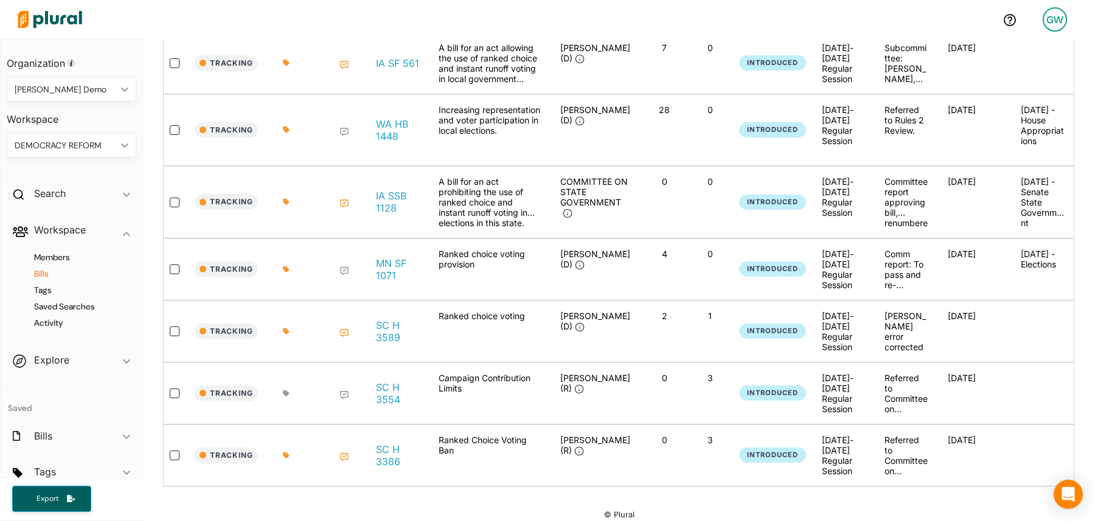
click at [287, 390] on icon at bounding box center [286, 393] width 6 height 6
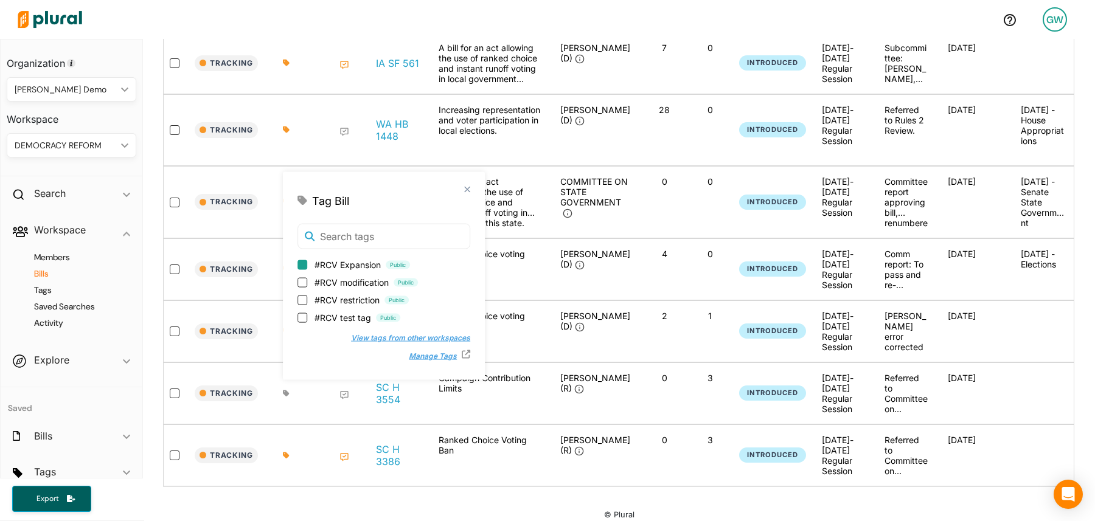
click at [302, 263] on input "#RCV Expansion Public" at bounding box center [302, 265] width 10 height 10
click at [304, 264] on input "#RCV Expansion Public" at bounding box center [302, 265] width 10 height 10
checkbox input "false"
click at [462, 189] on polygon at bounding box center [467, 189] width 10 height 10
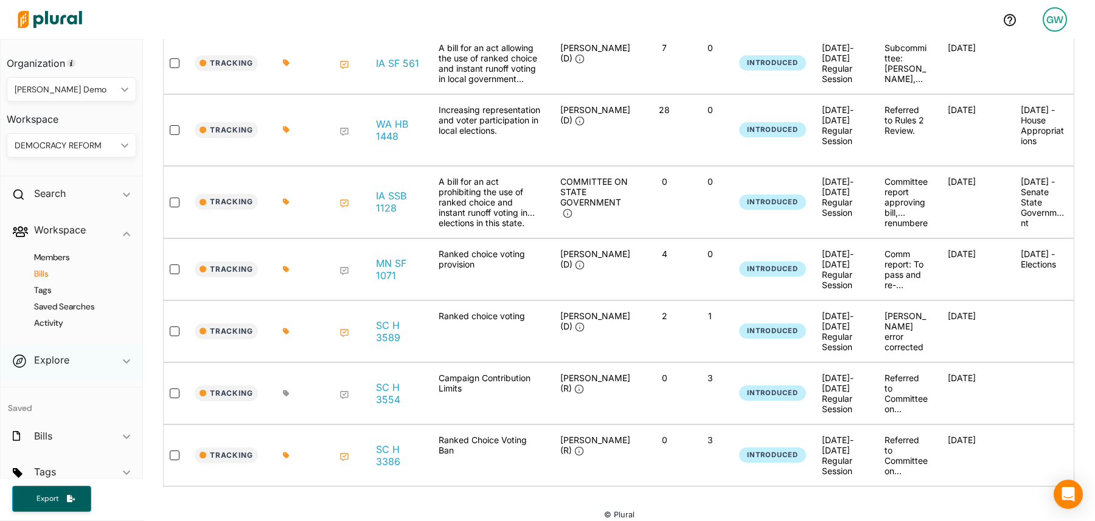
scroll to position [50, 0]
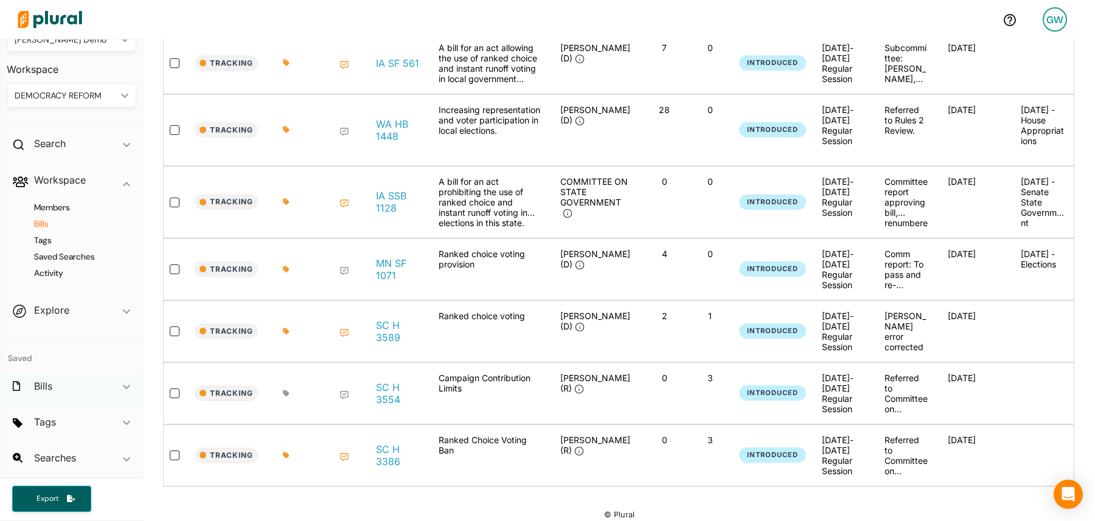
click at [45, 393] on div "Bills ic_keyboard_arrow_down" at bounding box center [72, 388] width 142 height 33
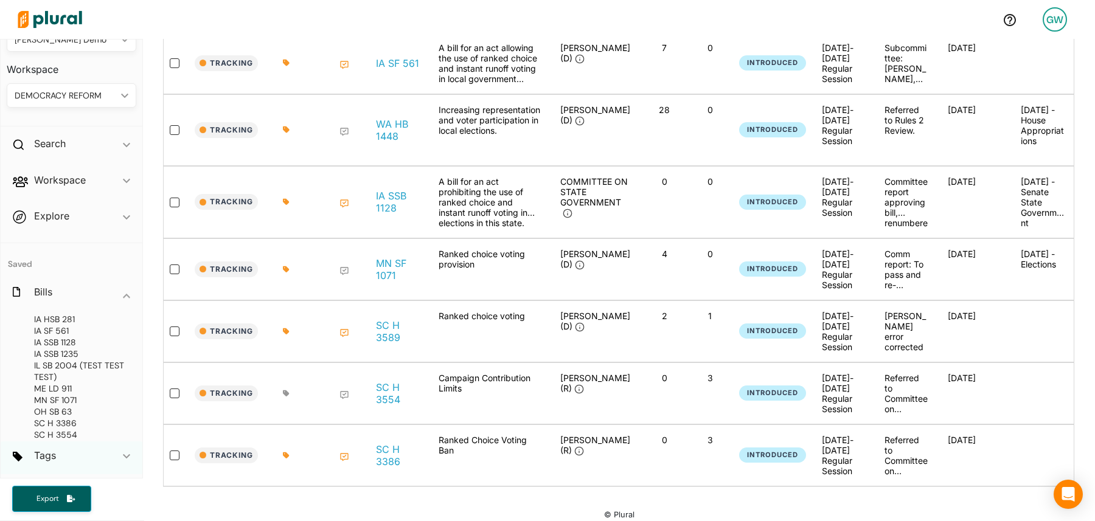
click at [72, 460] on div "Tags ic_keyboard_arrow_down" at bounding box center [72, 458] width 142 height 33
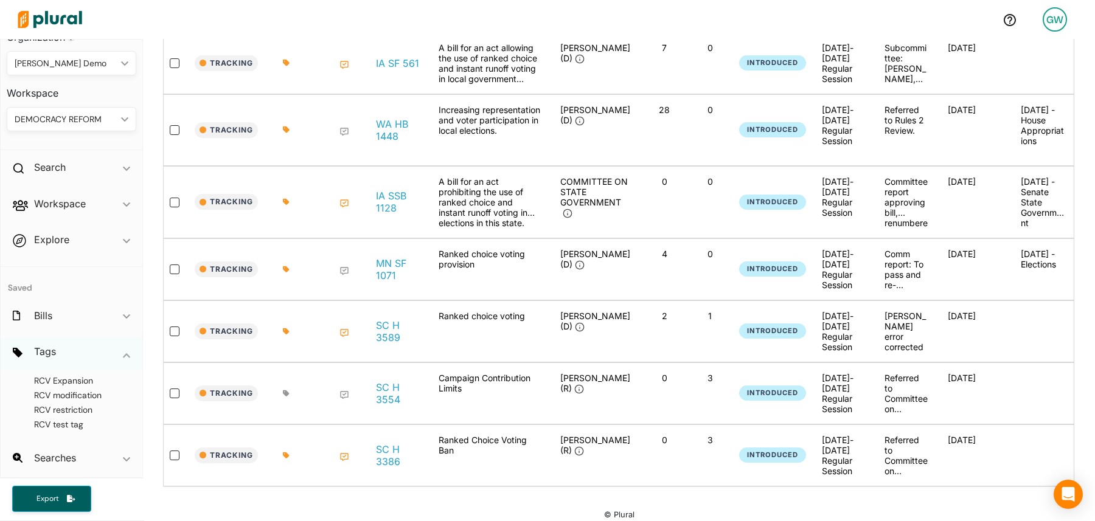
click at [72, 460] on h2 "Searches" at bounding box center [55, 457] width 42 height 13
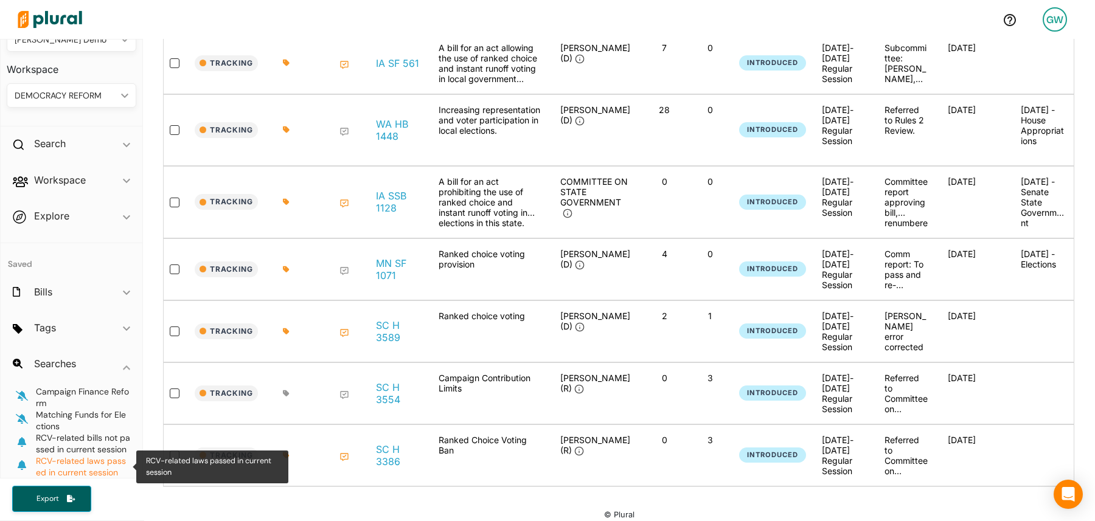
click at [103, 470] on span "RCV-related laws passed in current session" at bounding box center [81, 467] width 90 height 23
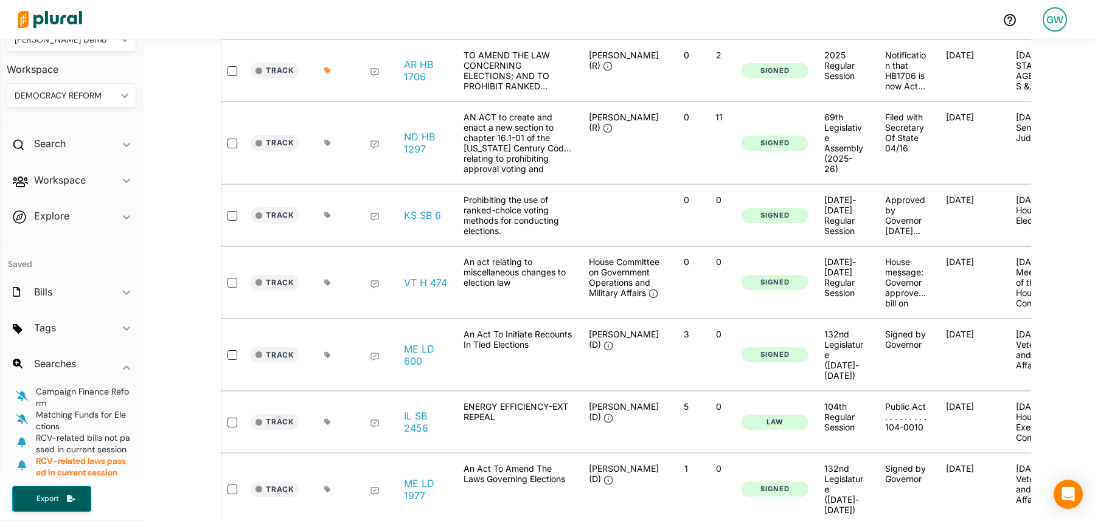
scroll to position [517, 0]
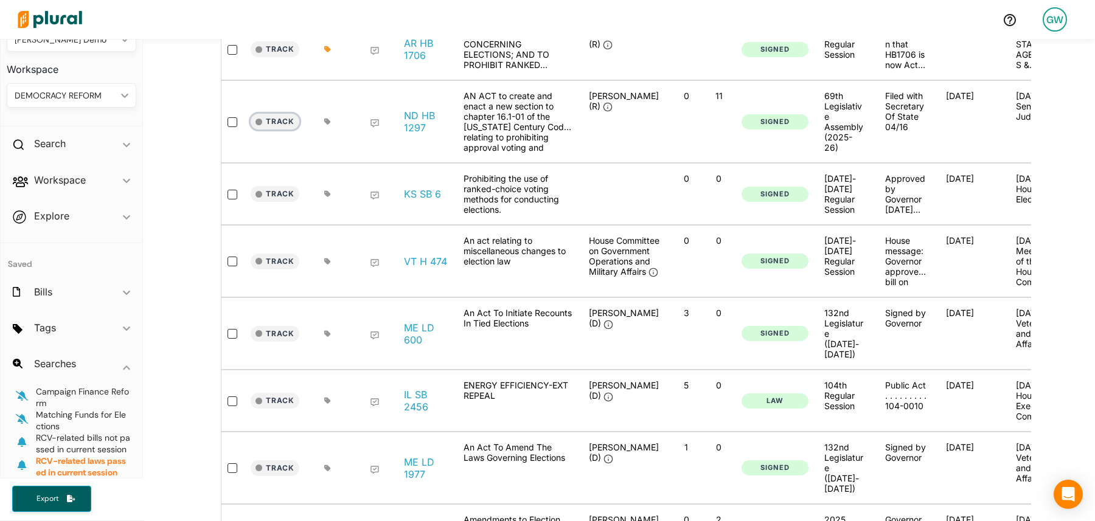
click at [271, 114] on button "Track" at bounding box center [275, 122] width 49 height 16
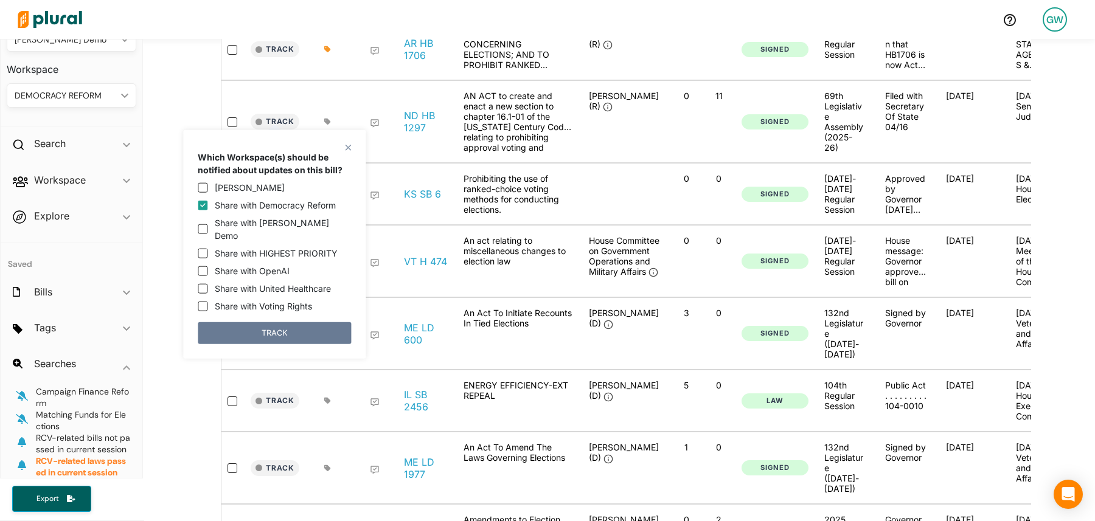
click at [274, 322] on button "TRACK" at bounding box center [274, 333] width 153 height 22
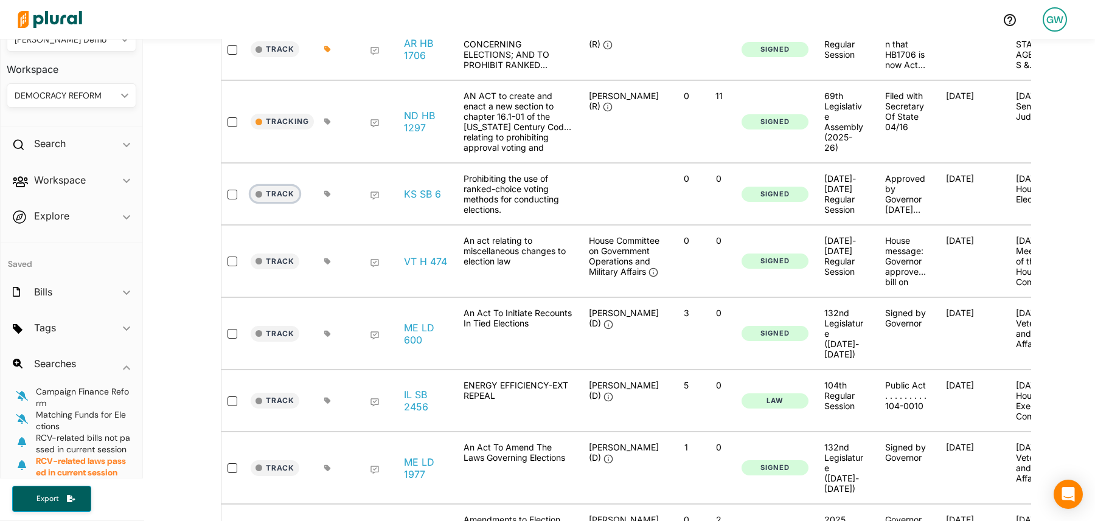
click at [285, 186] on button "Track" at bounding box center [275, 194] width 49 height 16
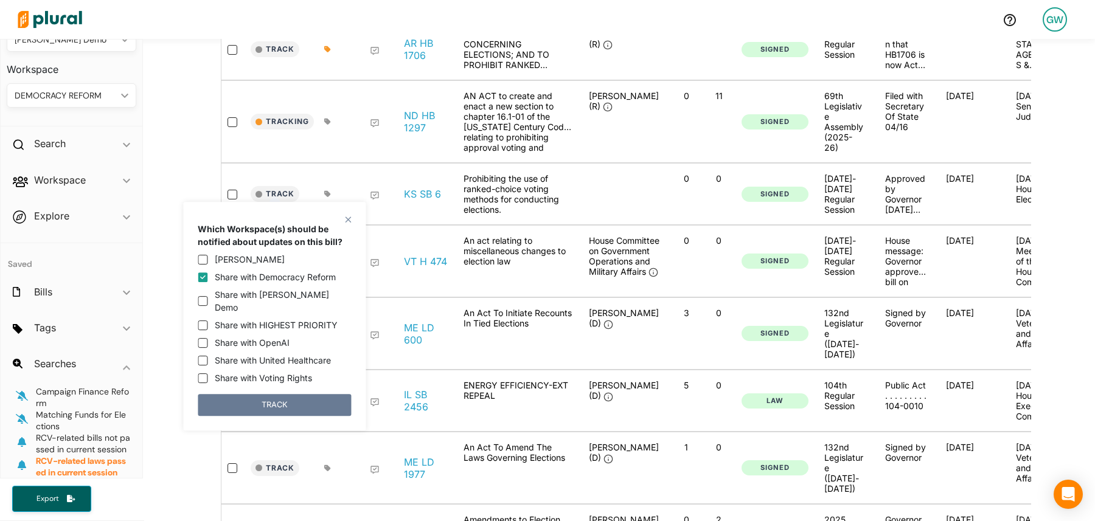
click at [287, 394] on button "TRACK" at bounding box center [274, 405] width 153 height 22
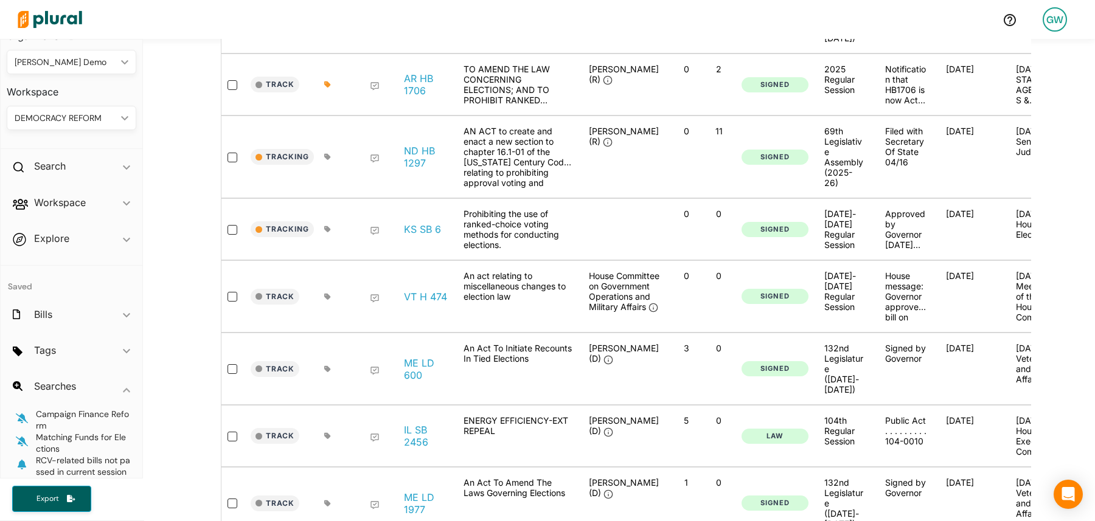
scroll to position [13, 0]
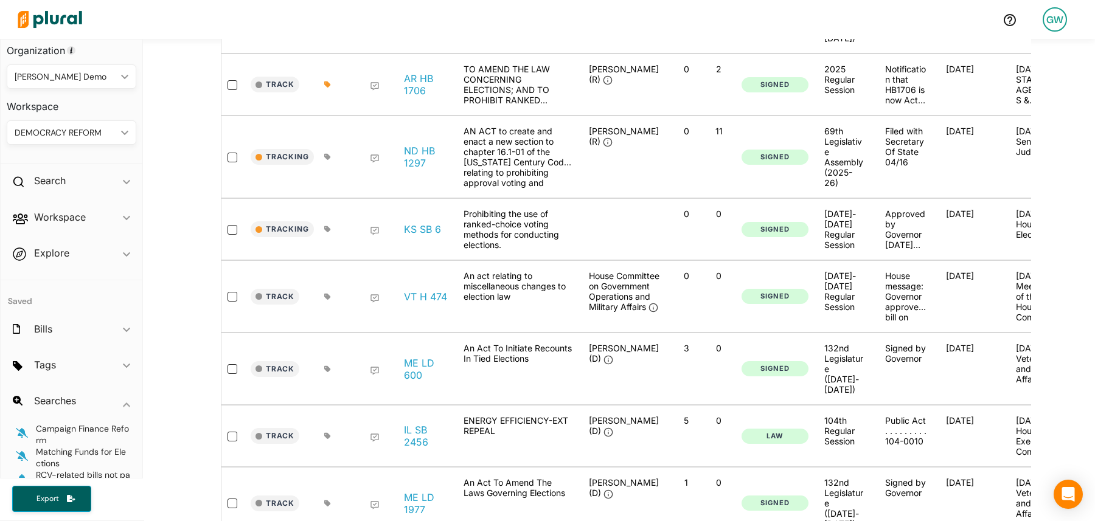
click at [91, 137] on div "DEMOCRACY REFORM" at bounding box center [66, 133] width 102 height 13
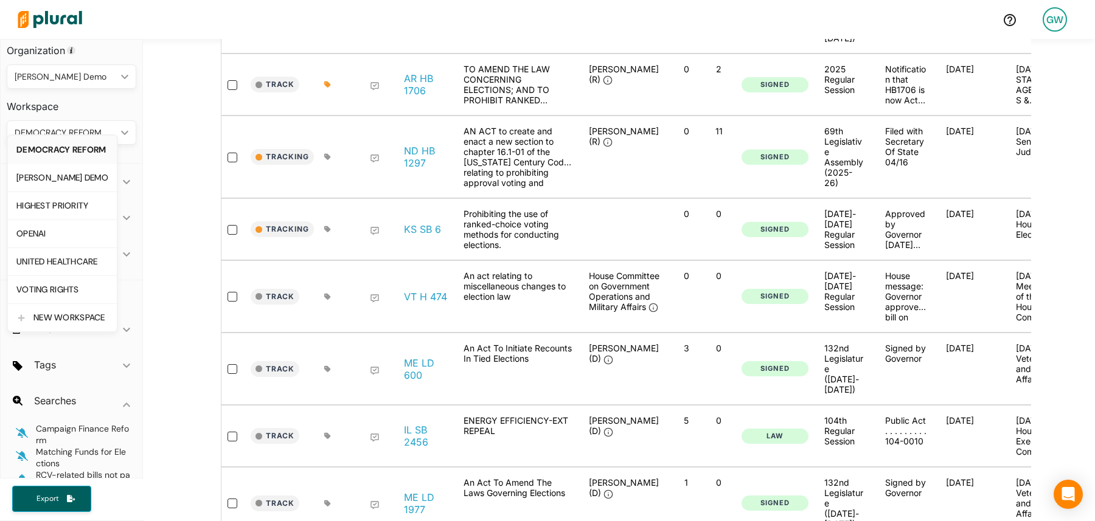
click at [175, 170] on div "17 Results Bulk Actions ic_keyboard_arrow_down View ic_keyboard_arrow_down Trac…" at bounding box center [619, 275] width 952 height 1233
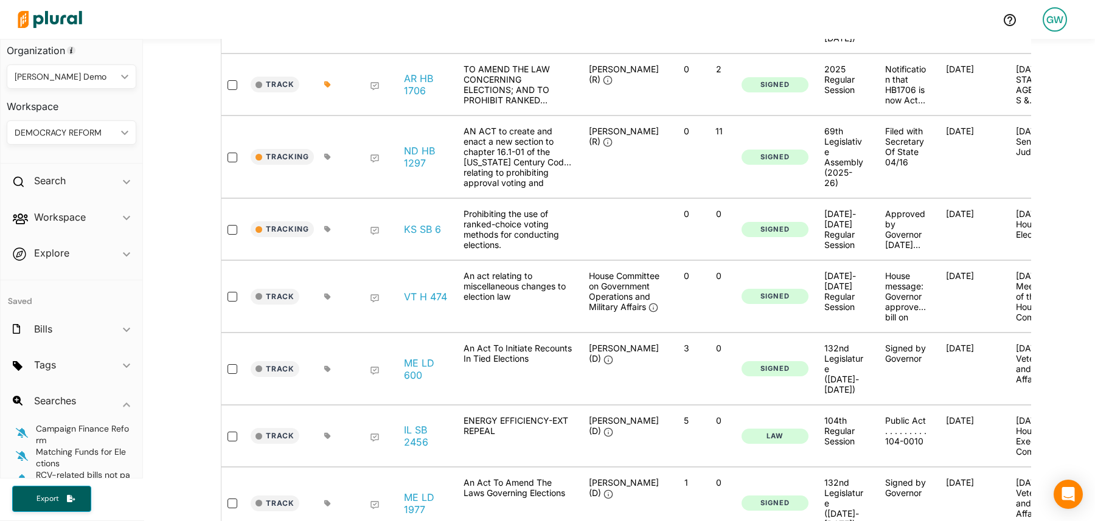
click at [373, 154] on icon at bounding box center [375, 159] width 10 height 10
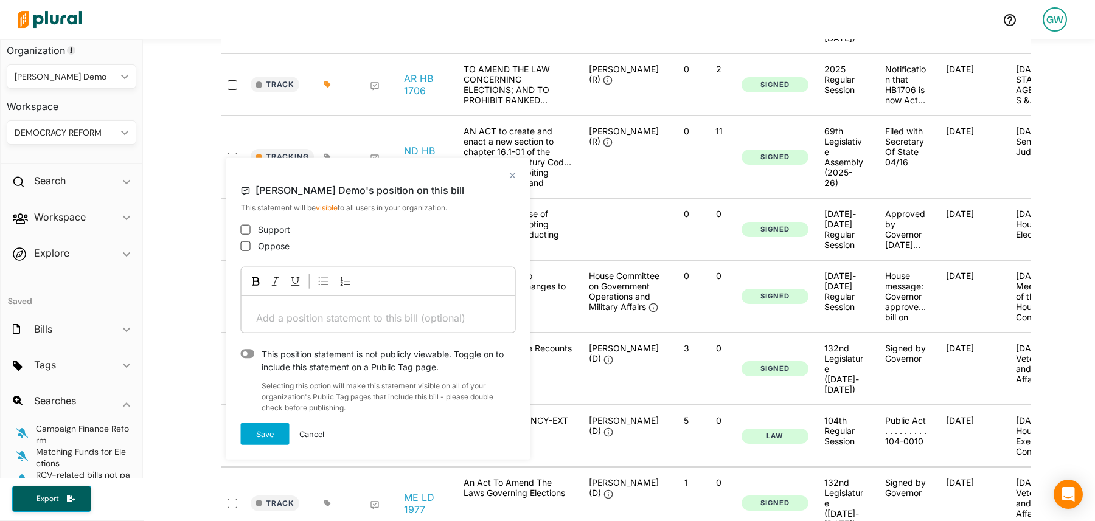
drag, startPoint x: 286, startPoint y: 206, endPoint x: 462, endPoint y: 206, distance: 175.8
click at [462, 206] on p "This statement will be visible to all users in your organization." at bounding box center [378, 211] width 275 height 17
drag, startPoint x: 378, startPoint y: 206, endPoint x: 448, endPoint y: 214, distance: 71.1
click at [448, 214] on p "This statement will be visible to all users in your organization." at bounding box center [378, 211] width 275 height 17
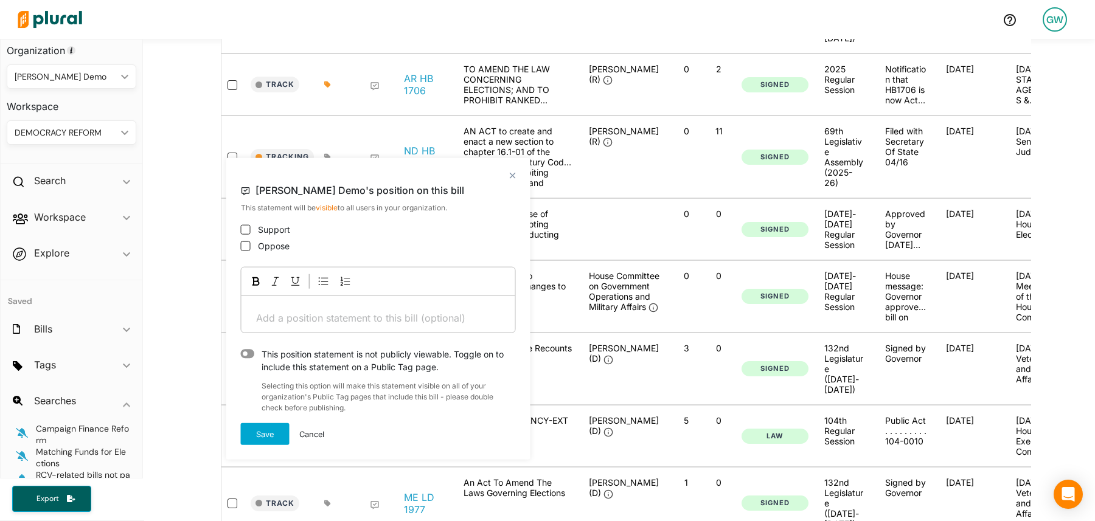
click at [448, 214] on p "This statement will be visible to all users in your organization." at bounding box center [378, 211] width 275 height 17
drag, startPoint x: 425, startPoint y: 208, endPoint x: 442, endPoint y: 216, distance: 18.2
click at [442, 216] on p "This statement will be visible to all users in your organization." at bounding box center [378, 211] width 275 height 17
drag, startPoint x: 339, startPoint y: 349, endPoint x: 355, endPoint y: 370, distance: 27.0
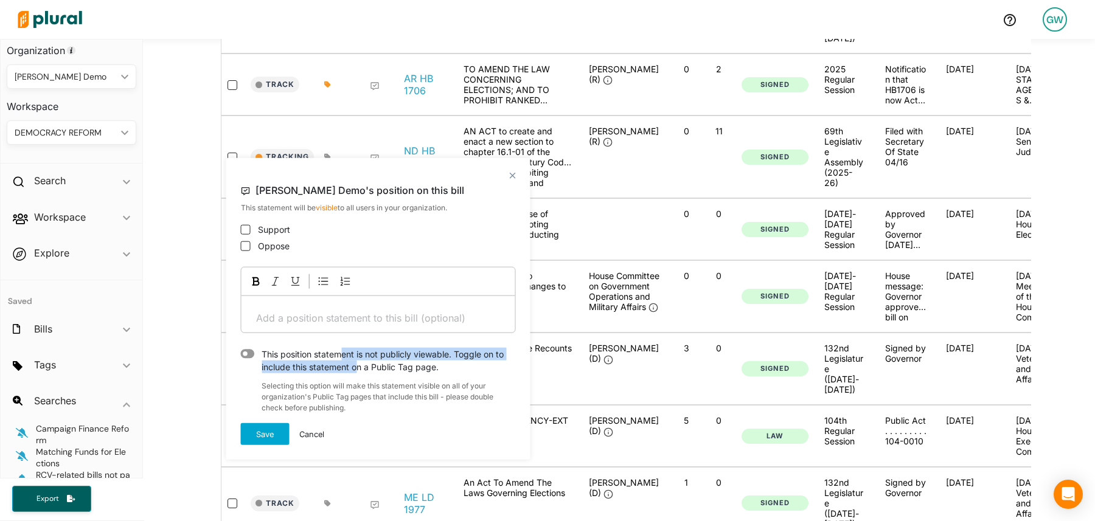
click at [355, 370] on div "This position statement is not publicly viewable. Toggle on to include this sta…" at bounding box center [385, 361] width 262 height 26
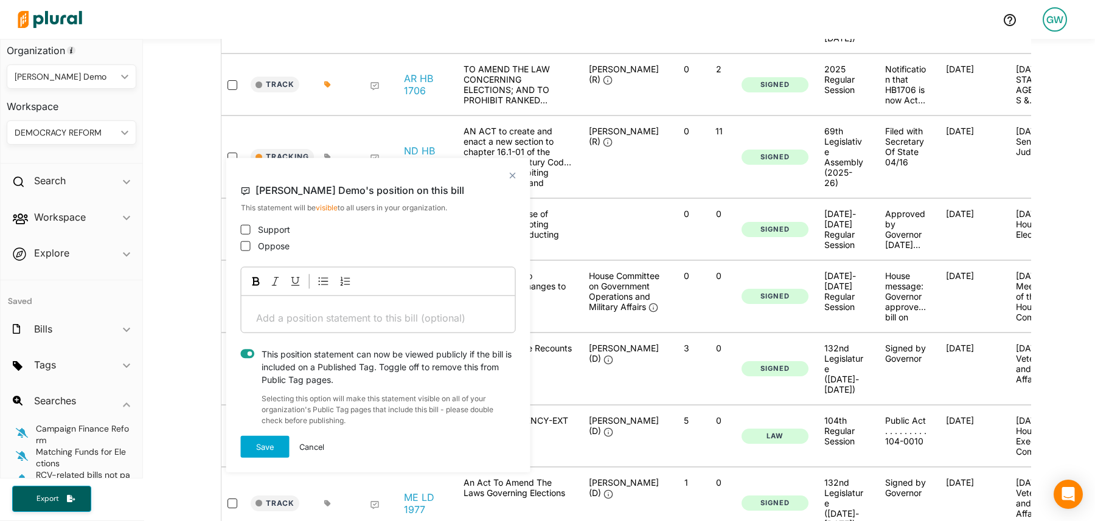
click at [316, 364] on div "This position statement can now be viewed publicly if the bill is included on a…" at bounding box center [385, 367] width 262 height 38
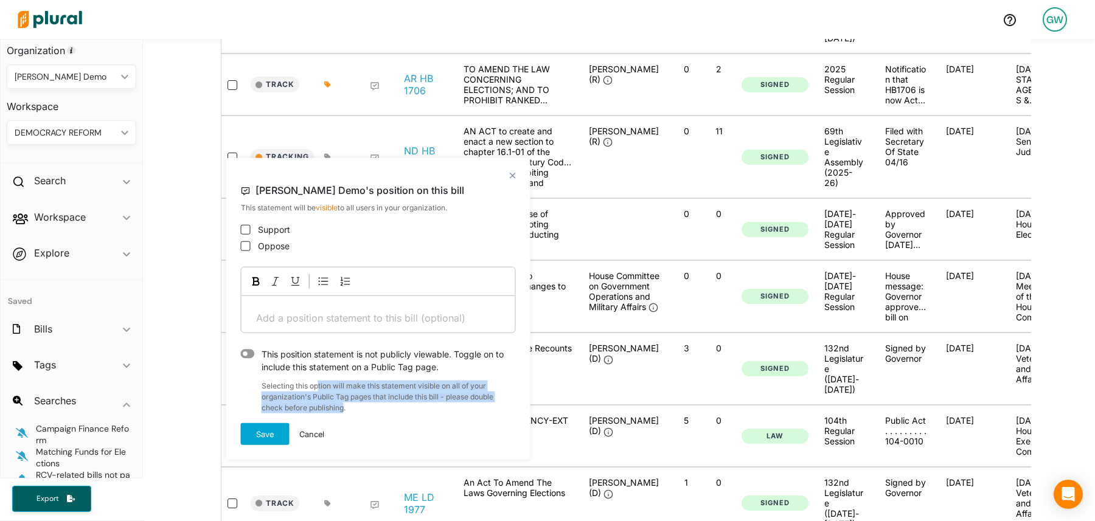
drag, startPoint x: 319, startPoint y: 390, endPoint x: 342, endPoint y: 409, distance: 30.7
click at [342, 409] on div "Selecting this option will make this statement visible on all of your organizat…" at bounding box center [378, 393] width 275 height 40
drag, startPoint x: 297, startPoint y: 389, endPoint x: 349, endPoint y: 408, distance: 55.2
click at [349, 408] on div "Selecting this option will make this statement visible on all of your organizat…" at bounding box center [378, 393] width 275 height 40
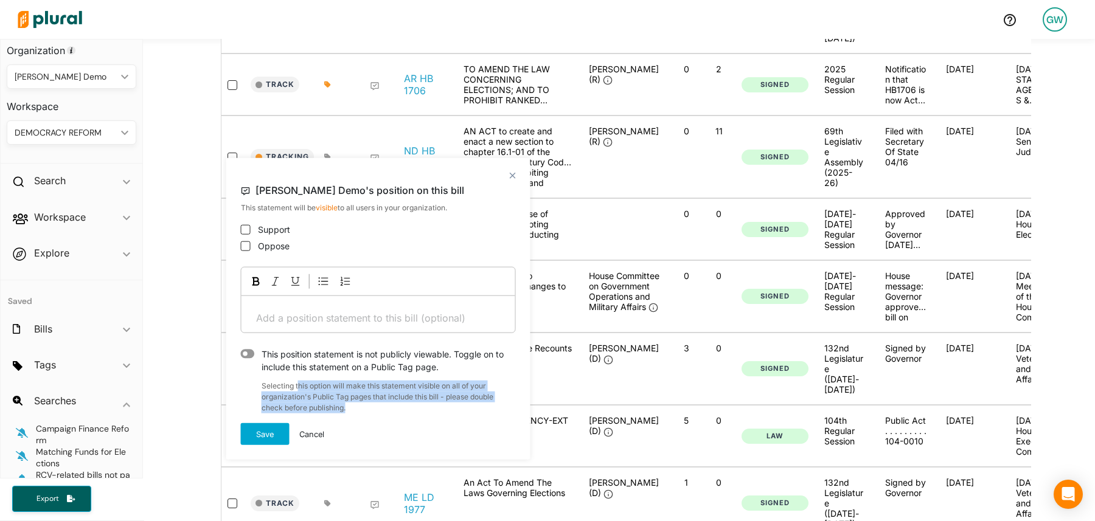
click at [349, 408] on div "Selecting this option will make this statement visible on all of your organizat…" at bounding box center [378, 393] width 275 height 40
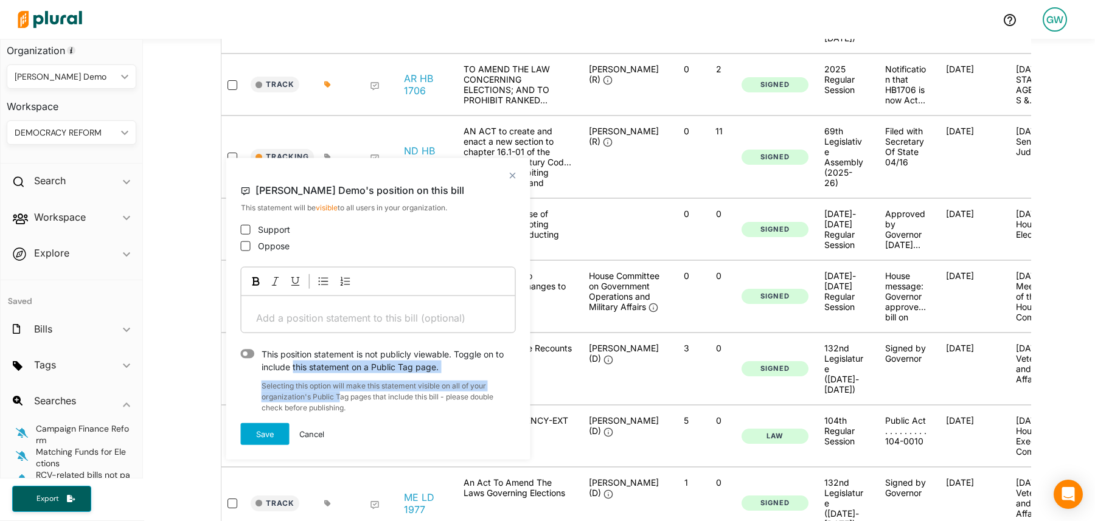
drag, startPoint x: 293, startPoint y: 372, endPoint x: 341, endPoint y: 400, distance: 55.6
click at [341, 400] on form "[PERSON_NAME] Demo's position on this bill This statement will be visible to al…" at bounding box center [378, 312] width 275 height 266
click at [341, 400] on div "Selecting this option will make this statement visible on all of your organizat…" at bounding box center [378, 393] width 275 height 40
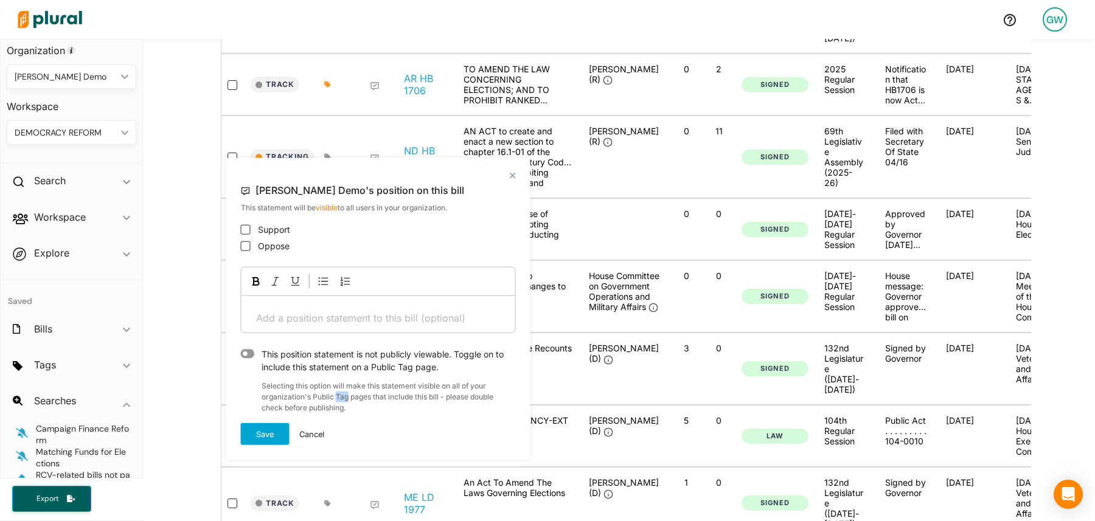
click at [341, 400] on div "Selecting this option will make this statement visible on all of your organizat…" at bounding box center [378, 393] width 275 height 40
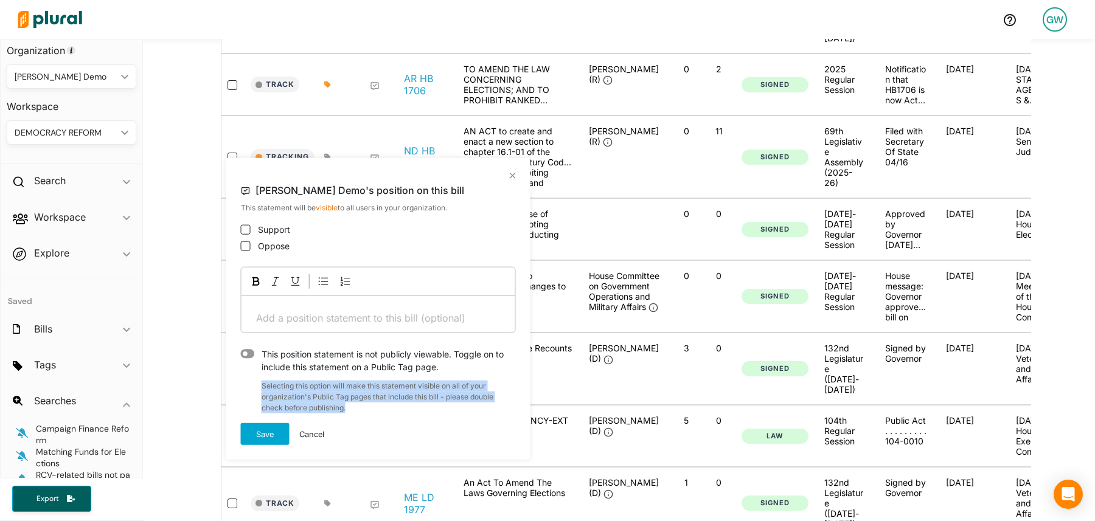
click at [341, 400] on div "Selecting this option will make this statement visible on all of your organizat…" at bounding box center [378, 393] width 275 height 40
click at [249, 227] on input "Support" at bounding box center [246, 229] width 10 height 10
checkbox input "true"
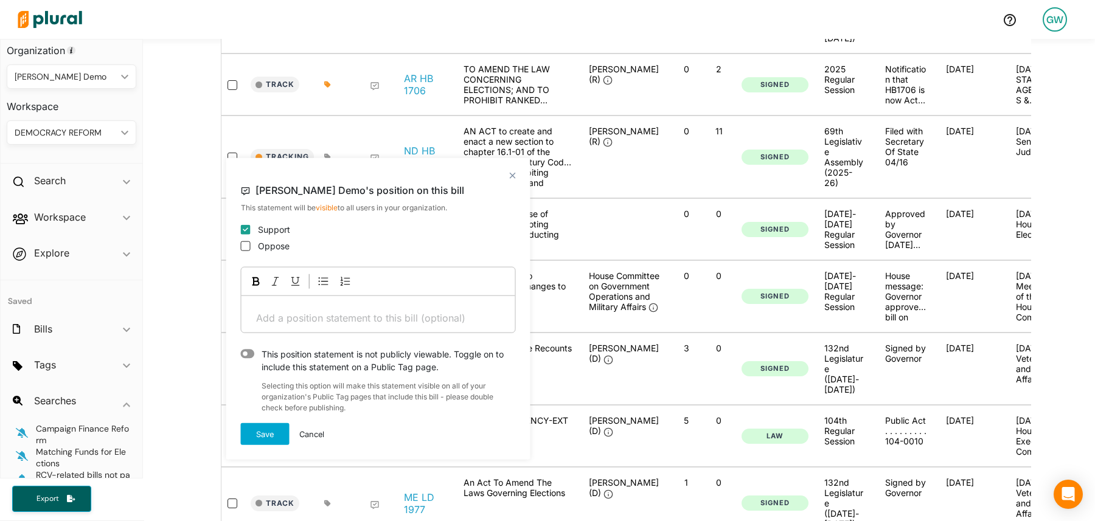
click at [252, 355] on icon at bounding box center [248, 353] width 14 height 9
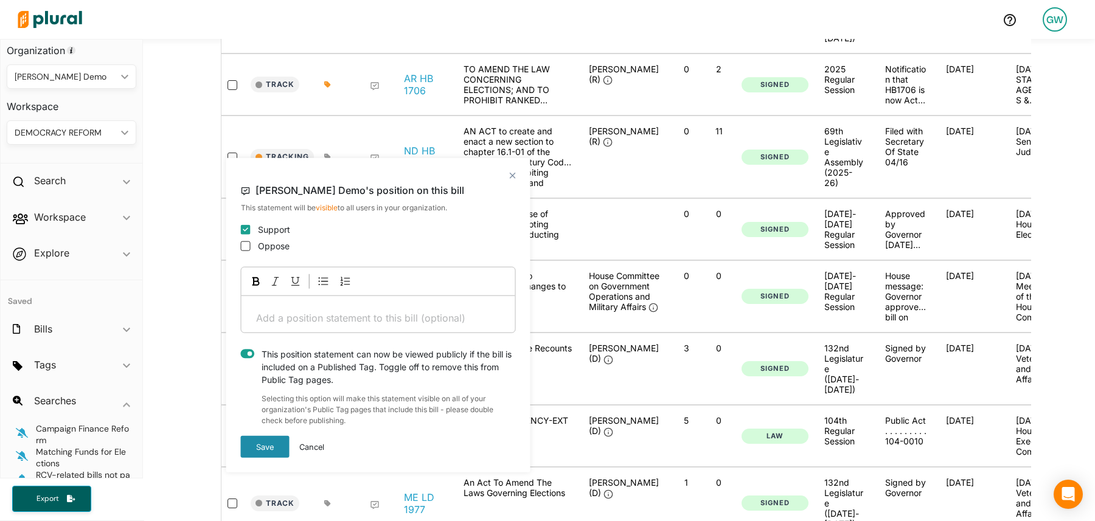
click at [265, 446] on button "Save" at bounding box center [265, 447] width 49 height 22
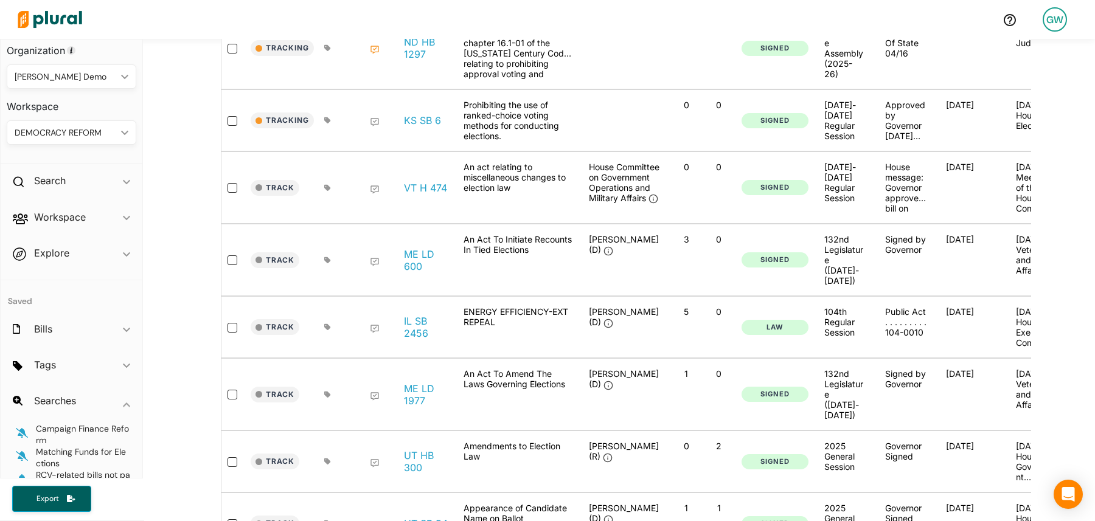
scroll to position [617, 0]
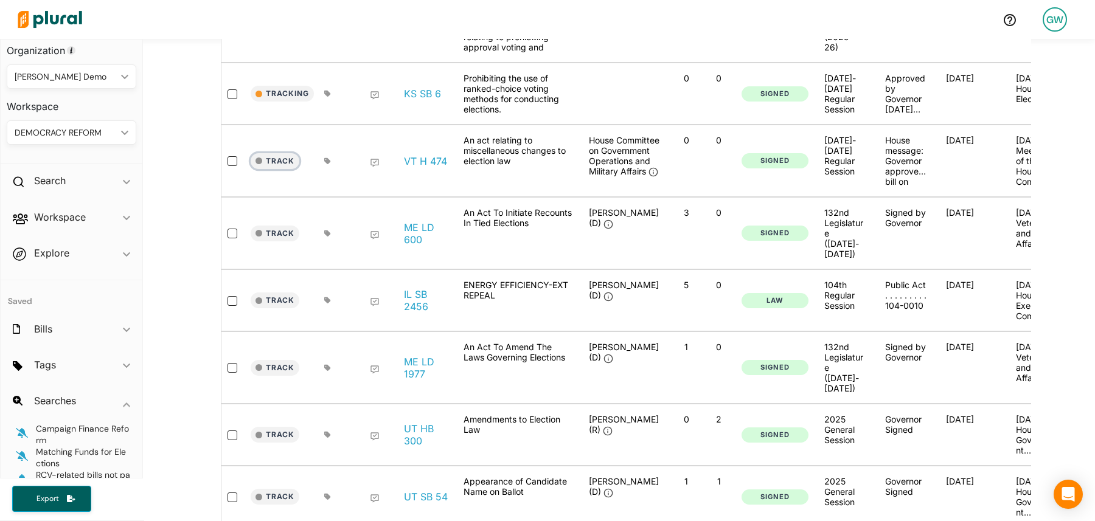
click at [271, 153] on button "Track" at bounding box center [275, 161] width 49 height 16
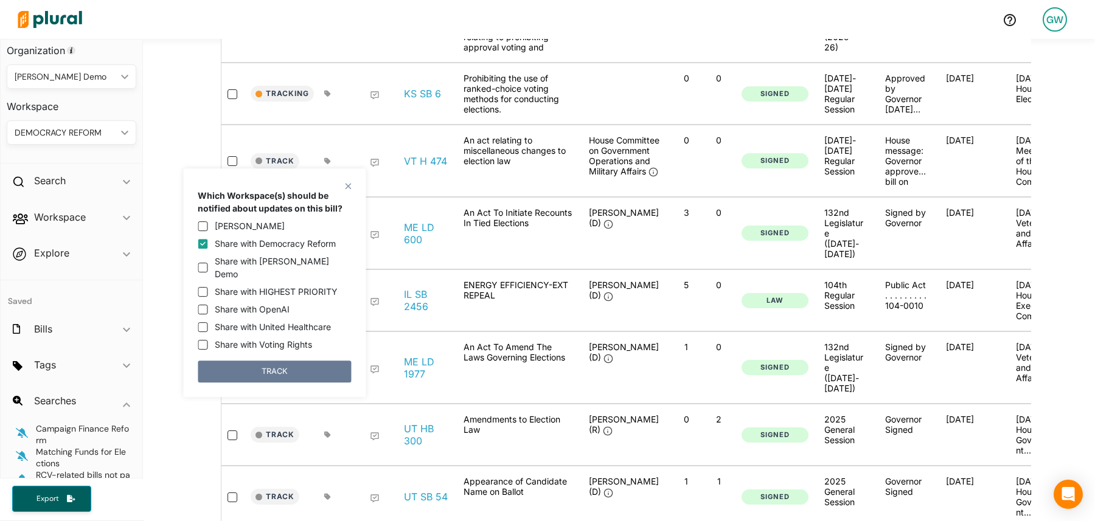
click at [291, 361] on button "TRACK" at bounding box center [274, 372] width 153 height 22
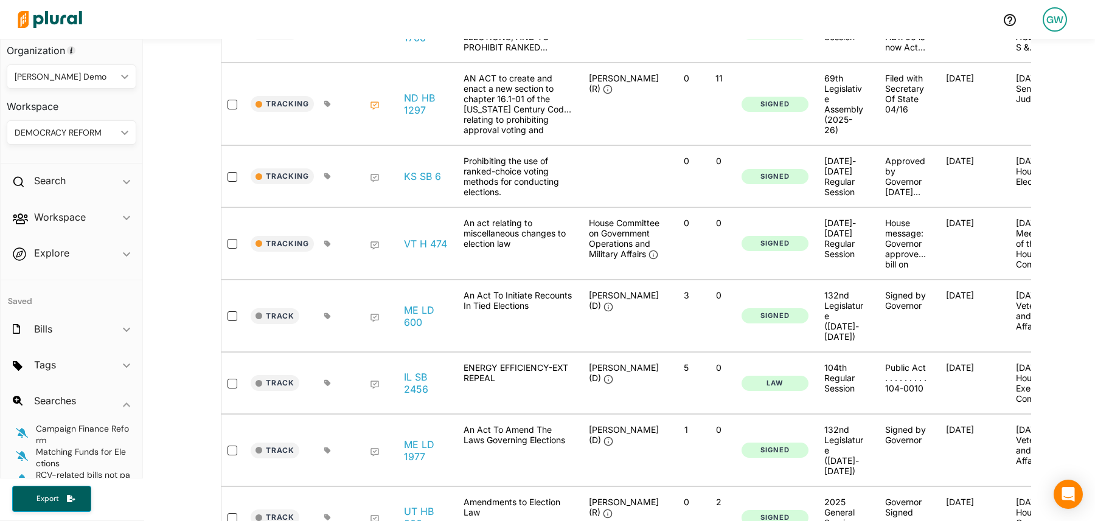
scroll to position [552, 0]
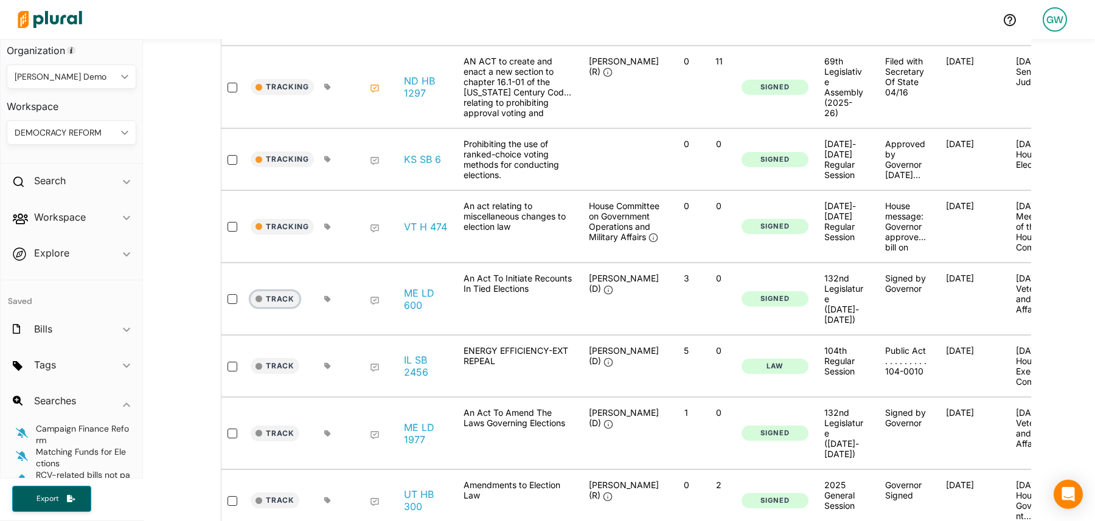
click at [281, 291] on button "Track" at bounding box center [275, 299] width 49 height 16
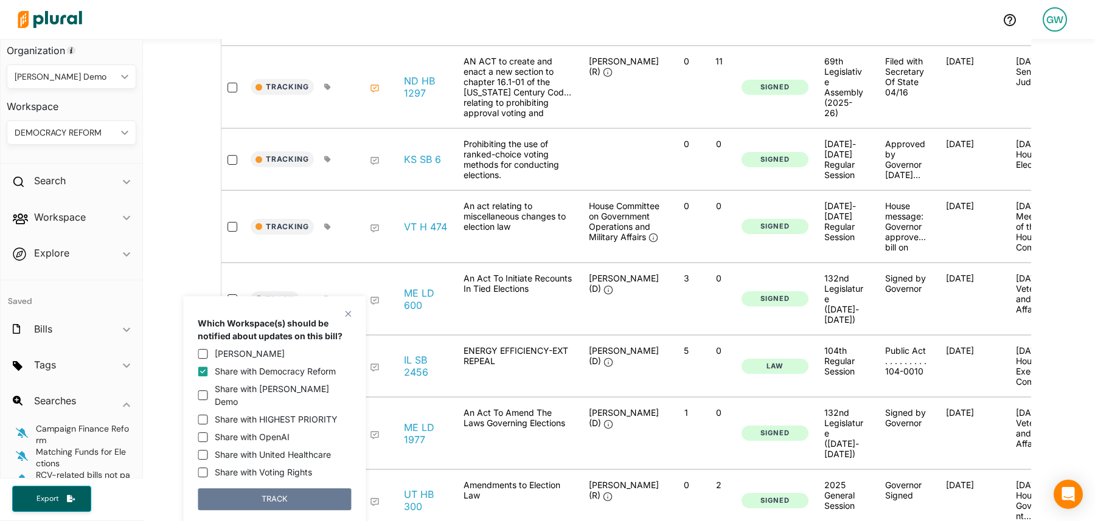
click at [283, 488] on button "TRACK" at bounding box center [274, 499] width 153 height 22
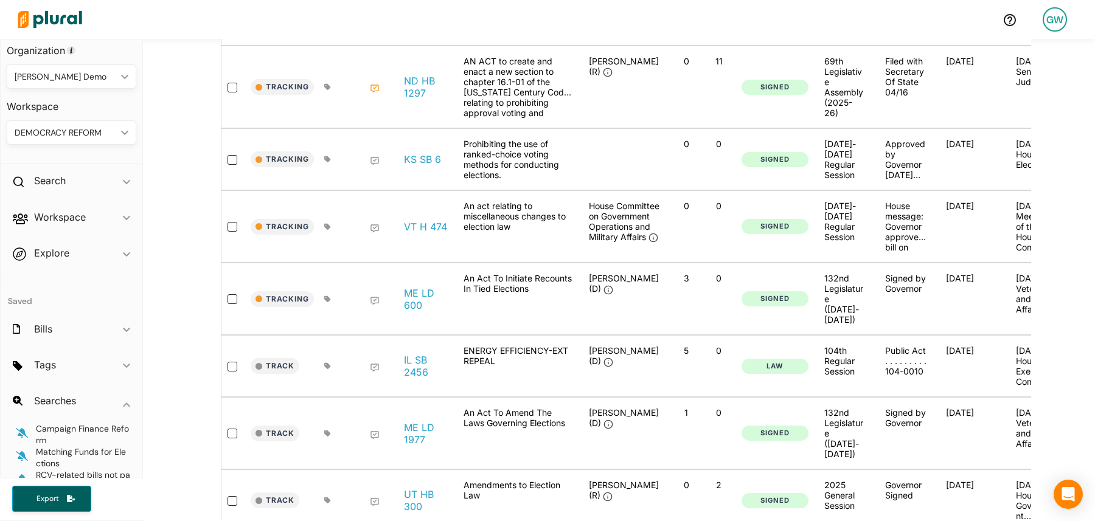
click at [327, 296] on icon at bounding box center [327, 299] width 7 height 7
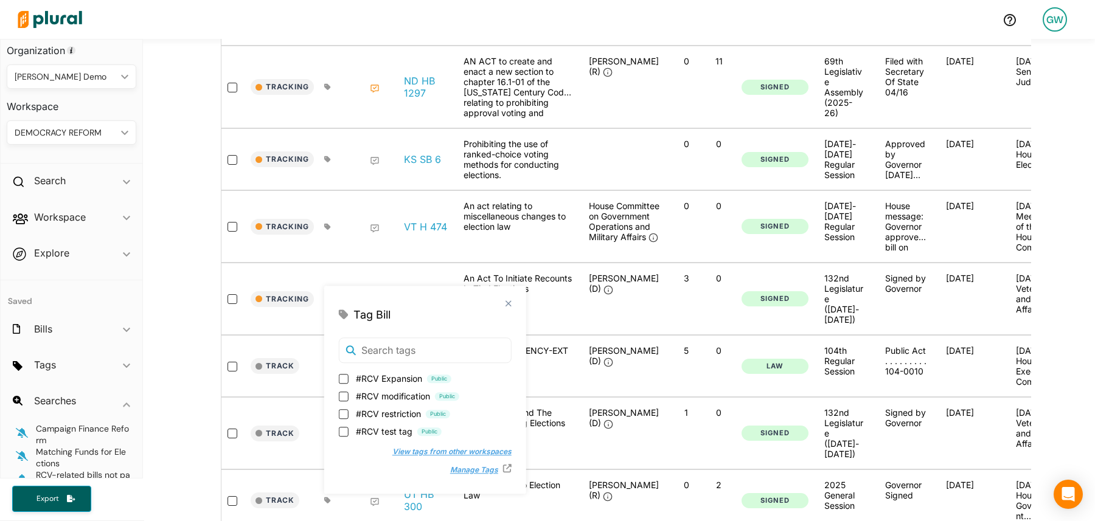
click at [376, 297] on icon at bounding box center [374, 301] width 8 height 8
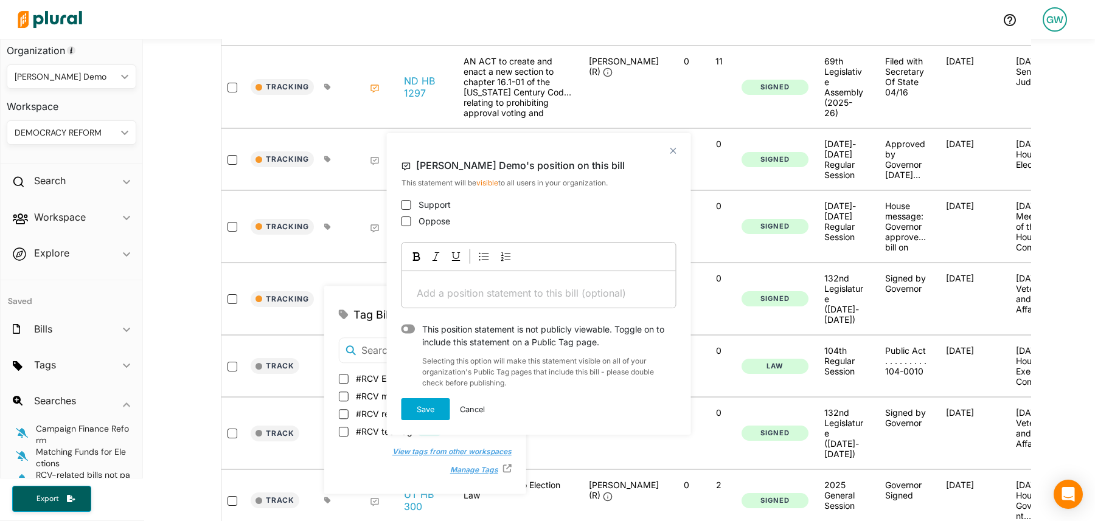
click at [412, 207] on div "Support" at bounding box center [538, 204] width 275 height 13
click at [408, 206] on input "Support" at bounding box center [406, 205] width 10 height 10
checkbox input "true"
click at [423, 409] on button "Save" at bounding box center [425, 409] width 49 height 22
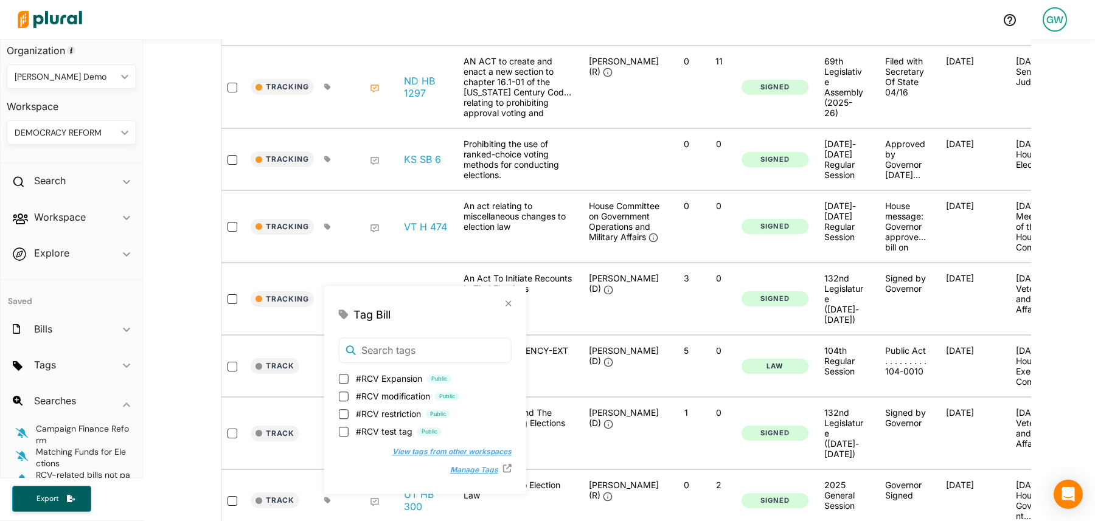
click at [484, 297] on div "close Tag Bill #RCV Expansion Public #RCV modification Public #RCV restriction …" at bounding box center [425, 390] width 202 height 208
click at [503, 305] on polygon at bounding box center [508, 304] width 10 height 10
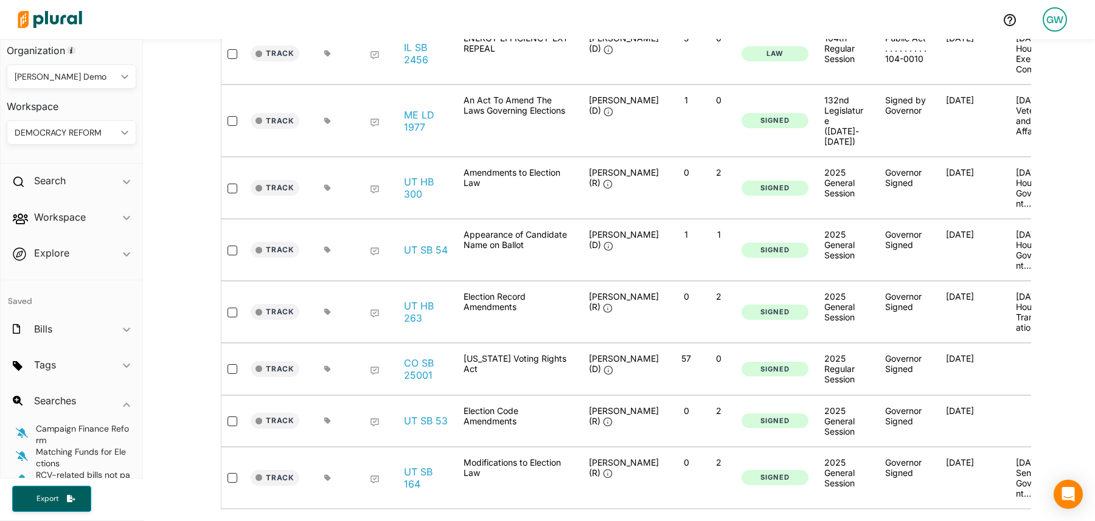
scroll to position [0, 2]
click at [282, 180] on button "Track" at bounding box center [272, 188] width 49 height 16
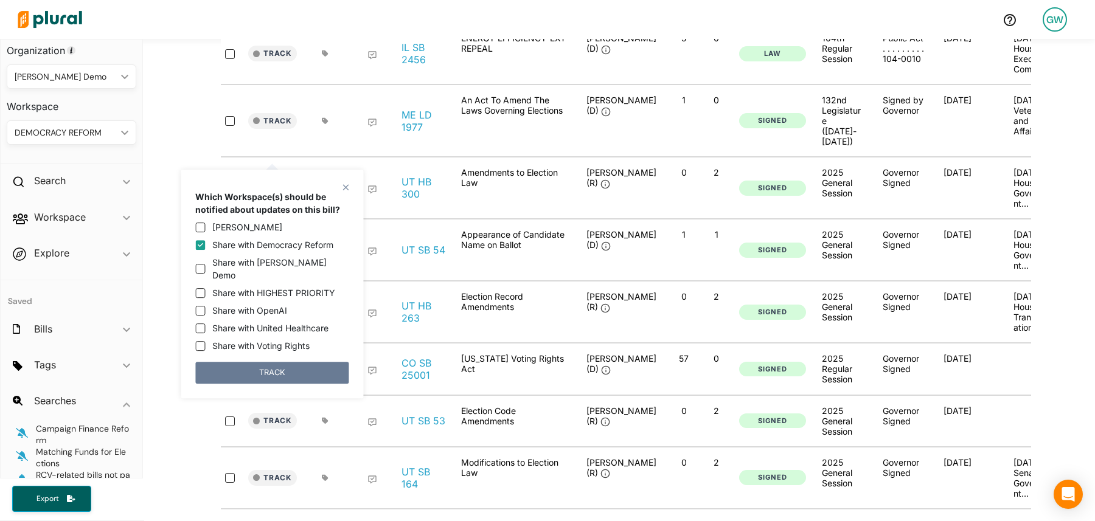
click at [282, 362] on button "TRACK" at bounding box center [271, 373] width 153 height 22
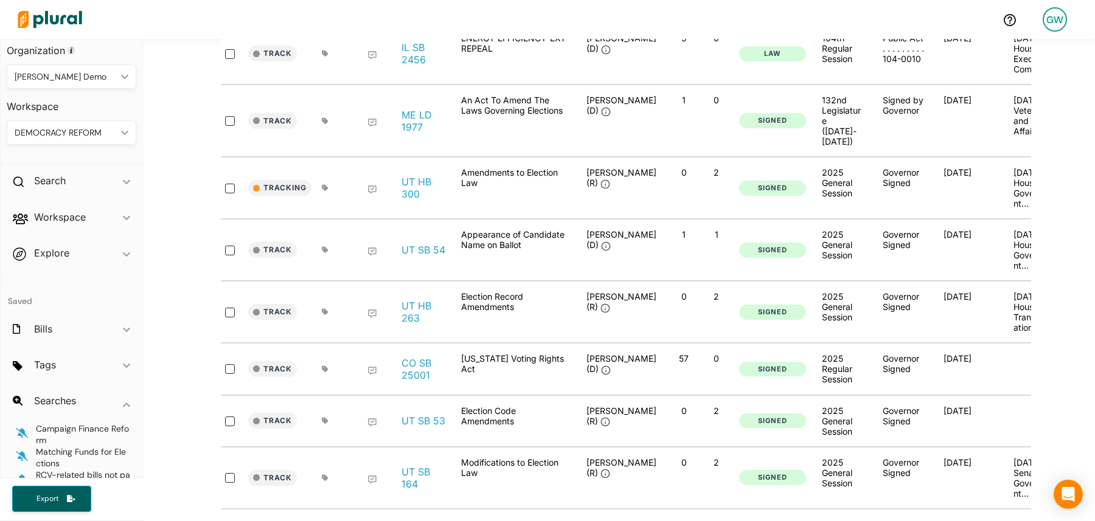
click at [327, 184] on icon at bounding box center [325, 187] width 7 height 7
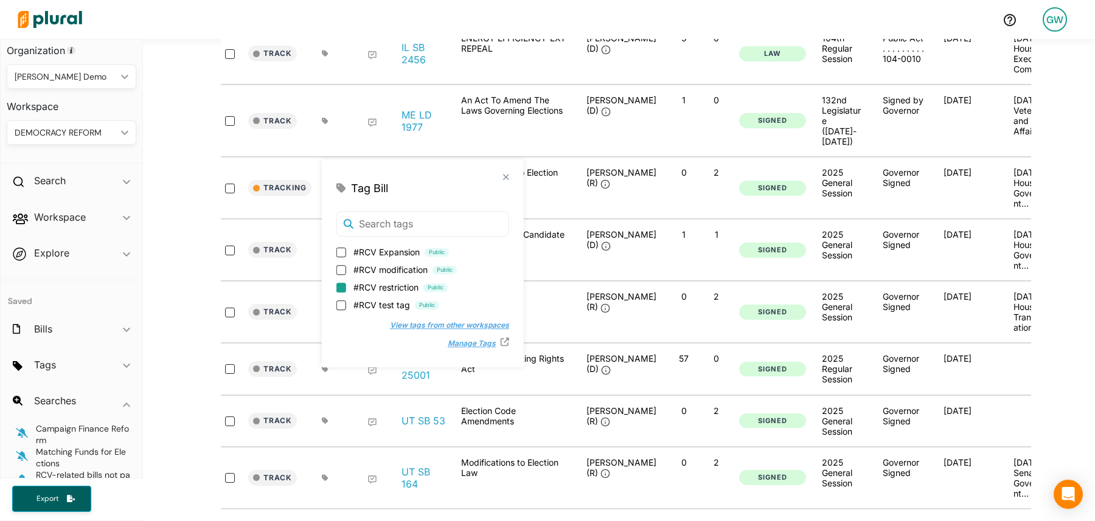
click at [345, 285] on input "#RCV restriction Public" at bounding box center [341, 288] width 10 height 10
checkbox input "true"
click at [476, 180] on div "Tag Bill" at bounding box center [422, 188] width 173 height 16
click at [481, 181] on div "close Tag Bill #RCV restriction Public #RCV Expansion Public #RCV modification …" at bounding box center [423, 263] width 202 height 208
click at [471, 176] on div "close" at bounding box center [422, 177] width 173 height 6
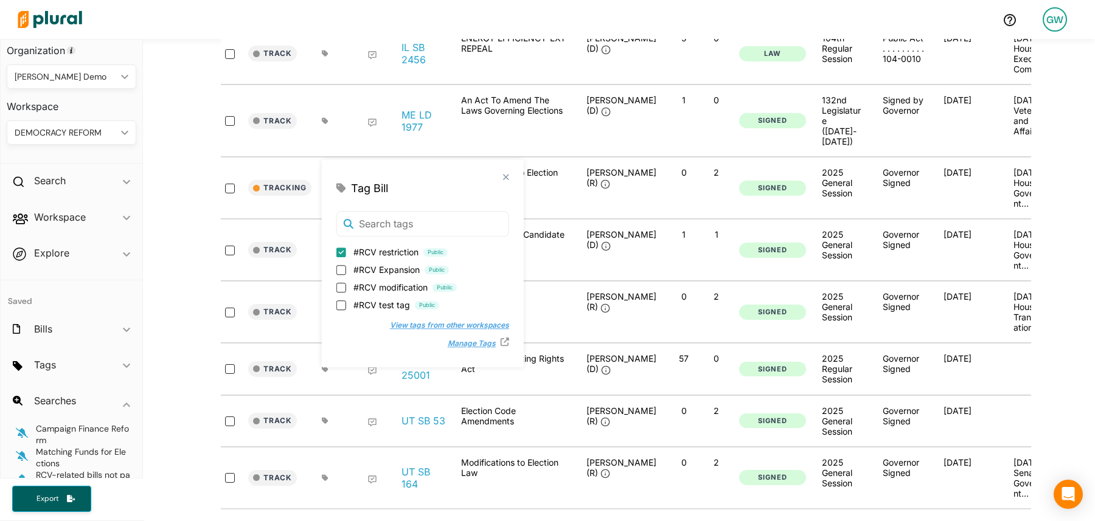
click at [482, 177] on div "close Tag Bill #RCV restriction Public #RCV Expansion Public #RCV modification …" at bounding box center [423, 263] width 202 height 208
click at [501, 177] on polygon at bounding box center [506, 177] width 10 height 10
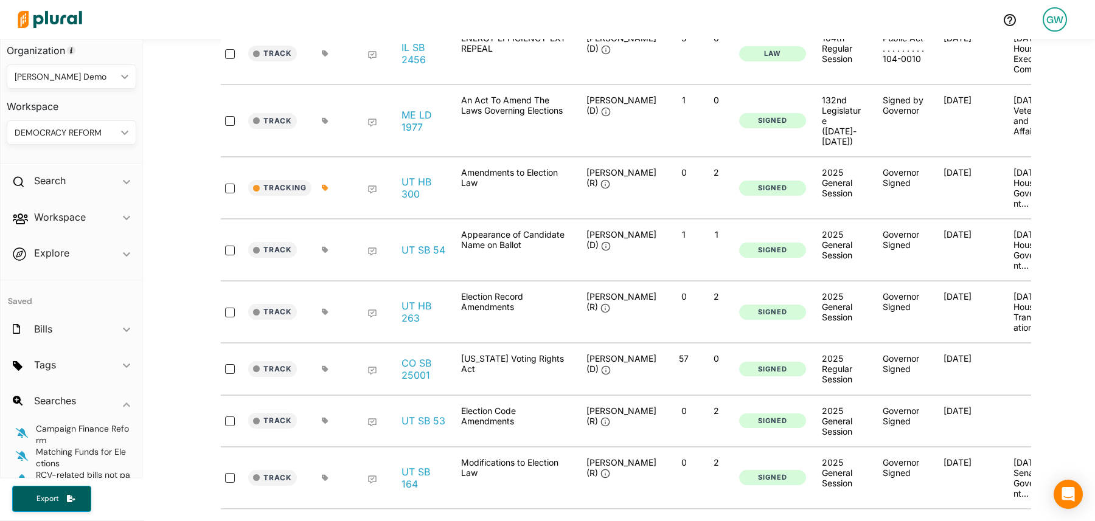
click at [372, 167] on div at bounding box center [369, 187] width 49 height 41
click at [372, 185] on icon at bounding box center [372, 190] width 10 height 10
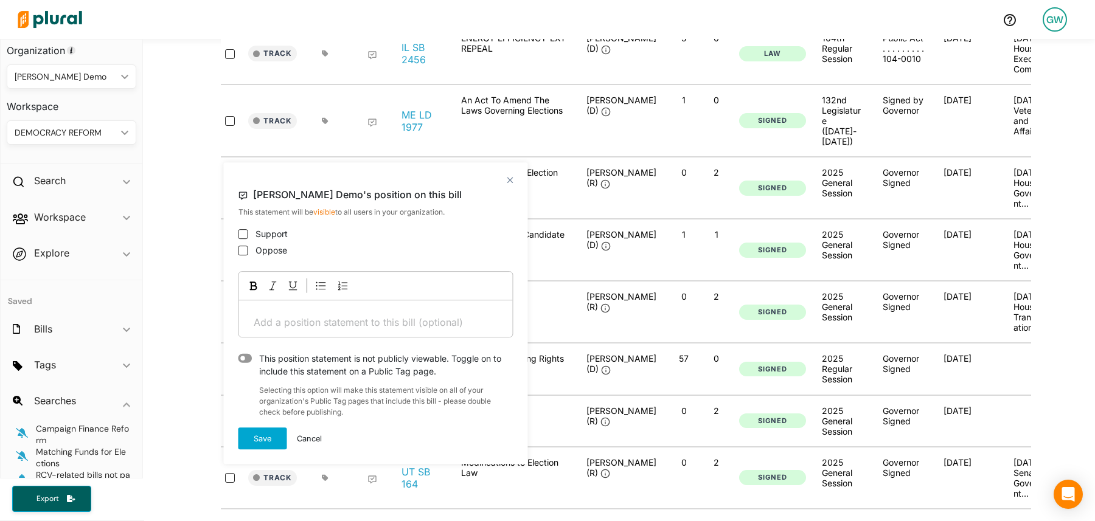
click at [248, 252] on div "Oppose" at bounding box center [375, 250] width 275 height 13
click at [246, 252] on input "Oppose" at bounding box center [243, 251] width 10 height 10
checkbox input "true"
click at [255, 439] on button "Save" at bounding box center [262, 439] width 49 height 22
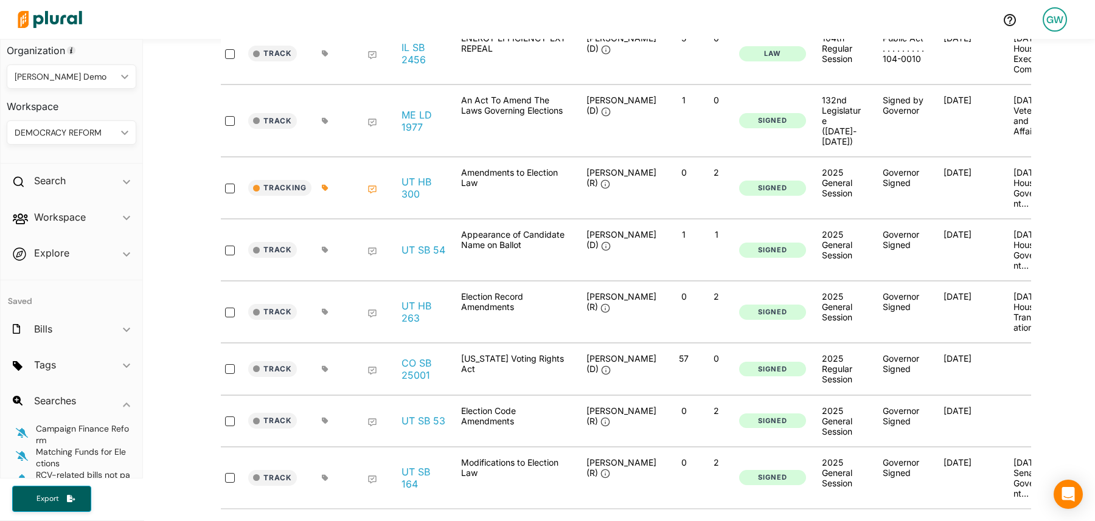
click at [372, 185] on icon at bounding box center [372, 190] width 10 height 10
click at [270, 224] on div "Oppose" at bounding box center [263, 227] width 50 height 20
click at [266, 252] on button "Edit" at bounding box center [262, 257] width 49 height 22
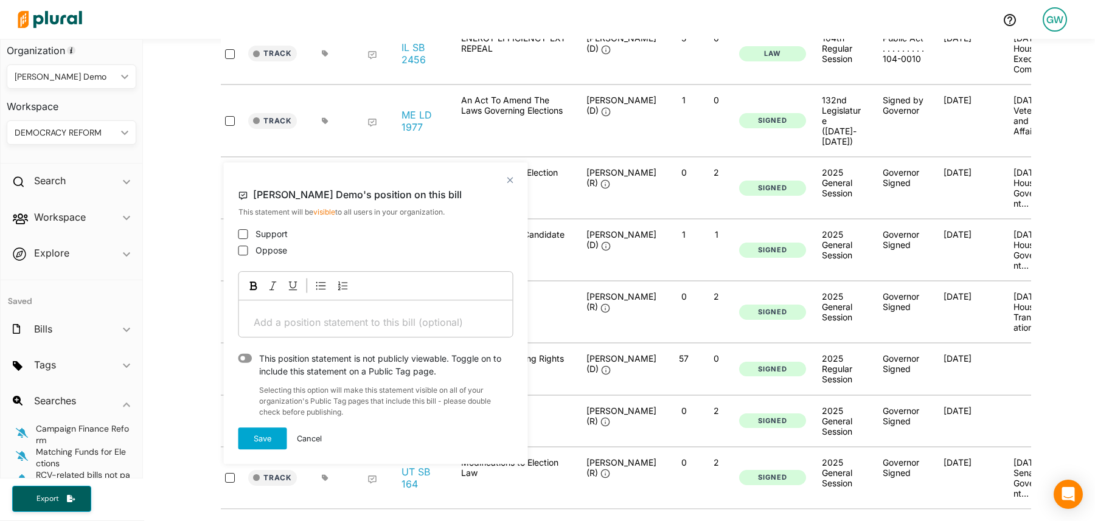
click at [241, 368] on div "This position statement is not publicly viewable. Toggle on to include this sta…" at bounding box center [375, 365] width 275 height 26
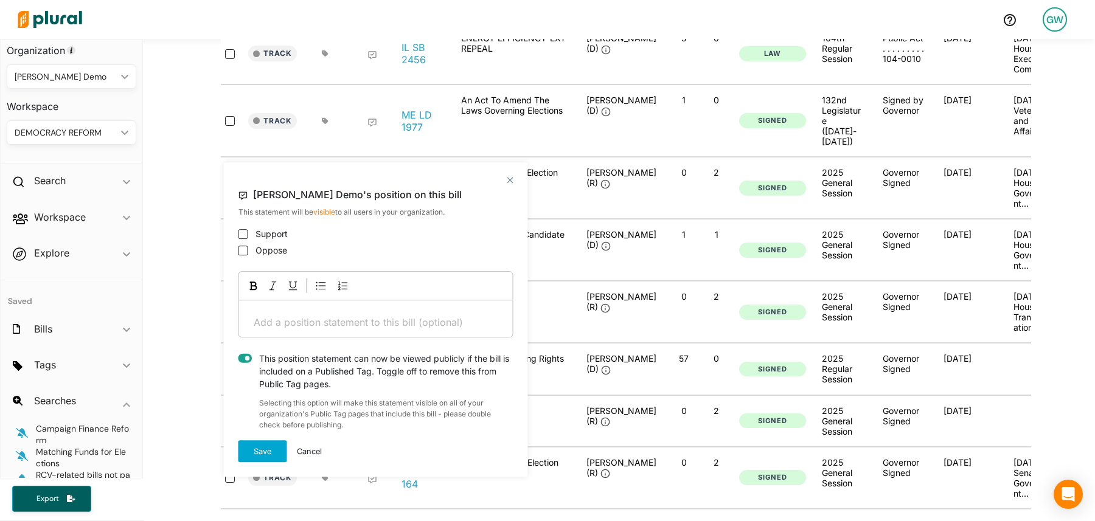
click at [248, 355] on icon at bounding box center [245, 358] width 14 height 9
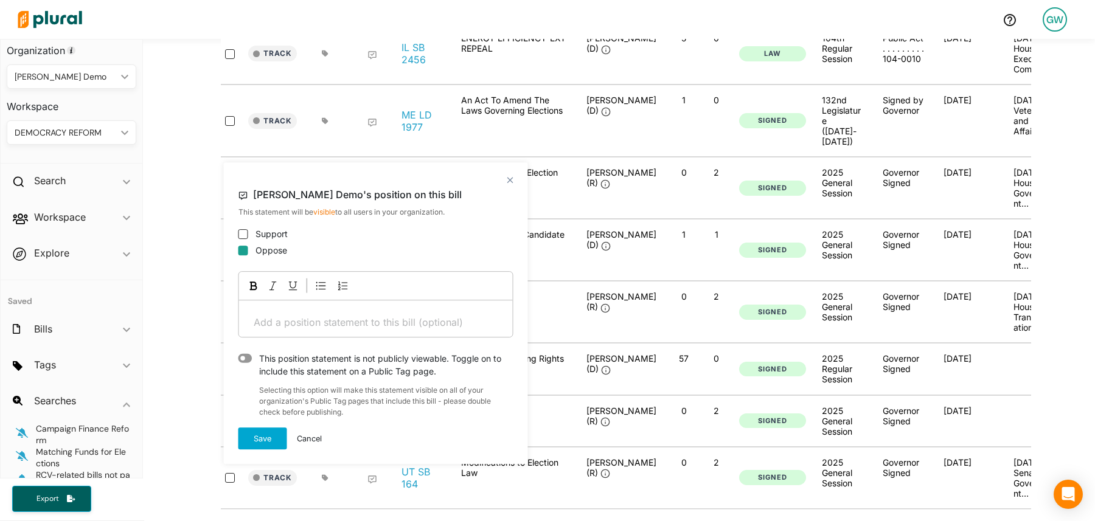
click at [246, 251] on input "Oppose" at bounding box center [243, 251] width 10 height 10
checkbox input "true"
click at [249, 434] on button "Save" at bounding box center [262, 439] width 49 height 22
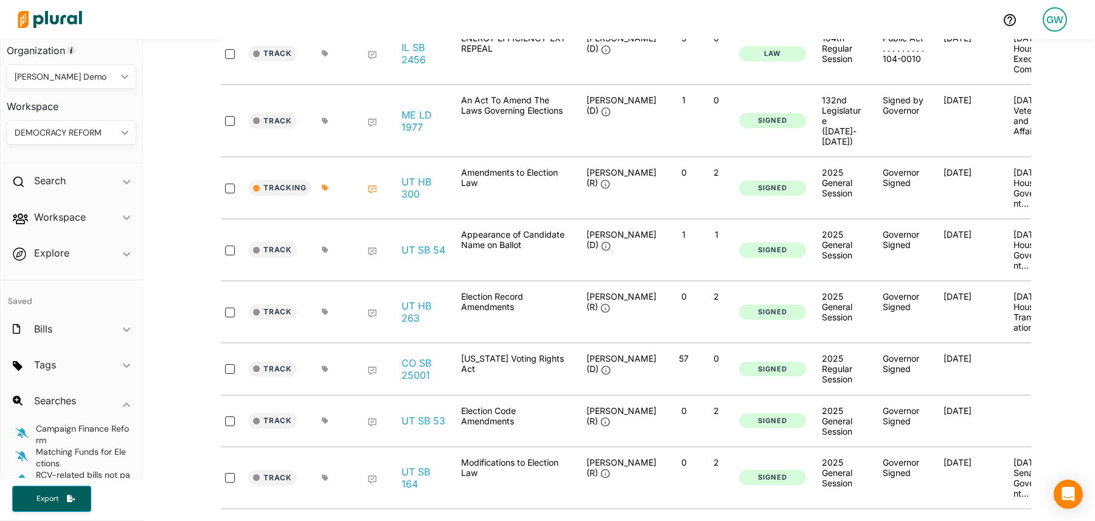
click at [322, 366] on icon at bounding box center [325, 369] width 7 height 7
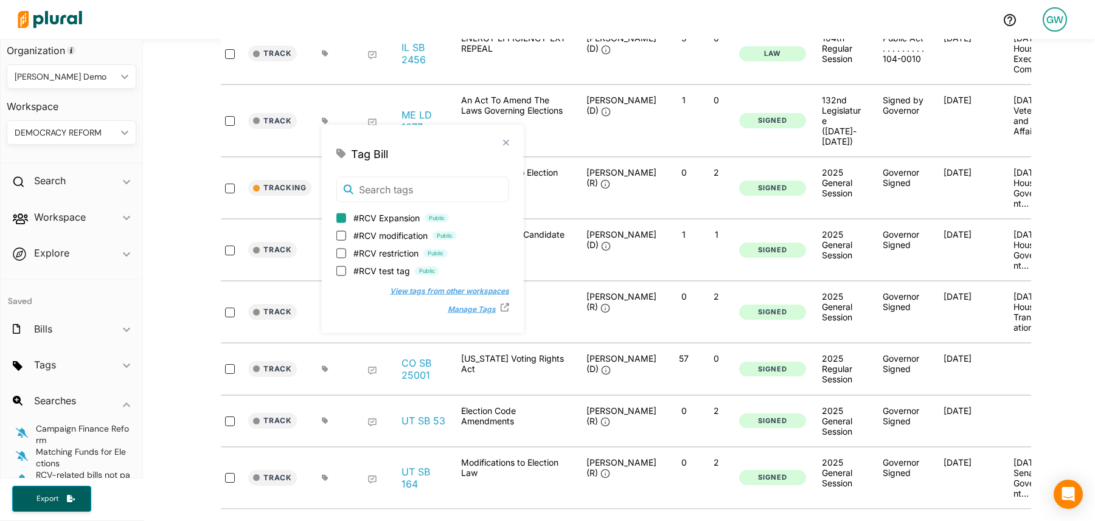
click at [344, 216] on input "#RCV Expansion Public" at bounding box center [341, 218] width 10 height 10
checkbox input "true"
click at [477, 138] on div "close Tag Bill #RCV Expansion Public #RCV modification Public #RCV restriction …" at bounding box center [423, 229] width 202 height 208
click at [276, 361] on button "Track" at bounding box center [272, 369] width 49 height 16
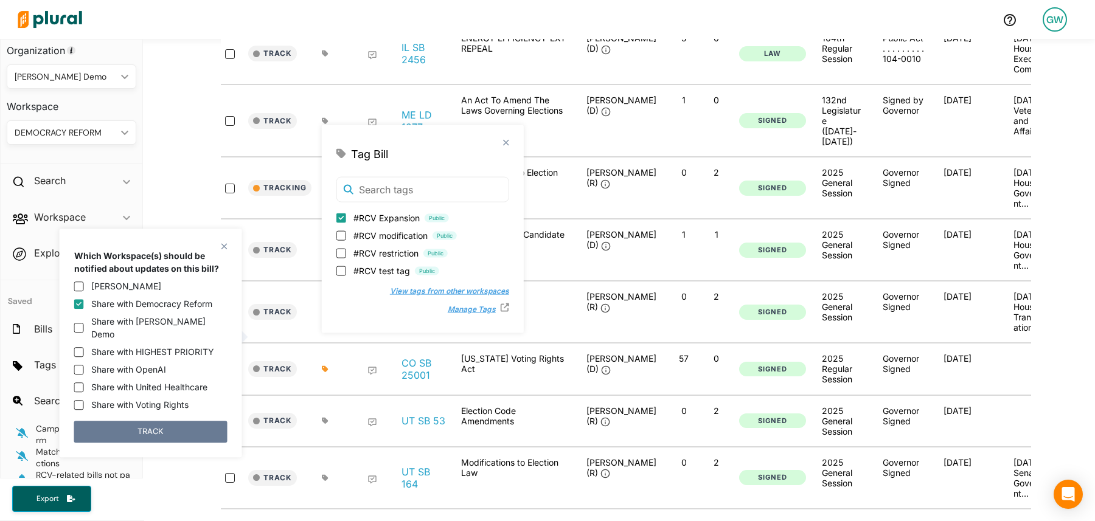
click at [203, 421] on button "TRACK" at bounding box center [150, 432] width 153 height 22
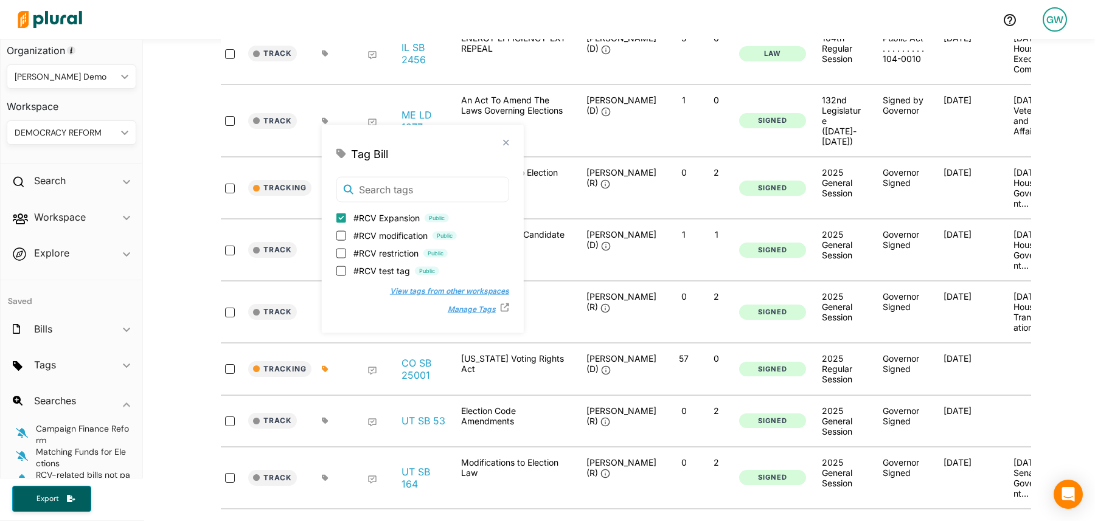
click at [372, 366] on icon at bounding box center [372, 371] width 10 height 10
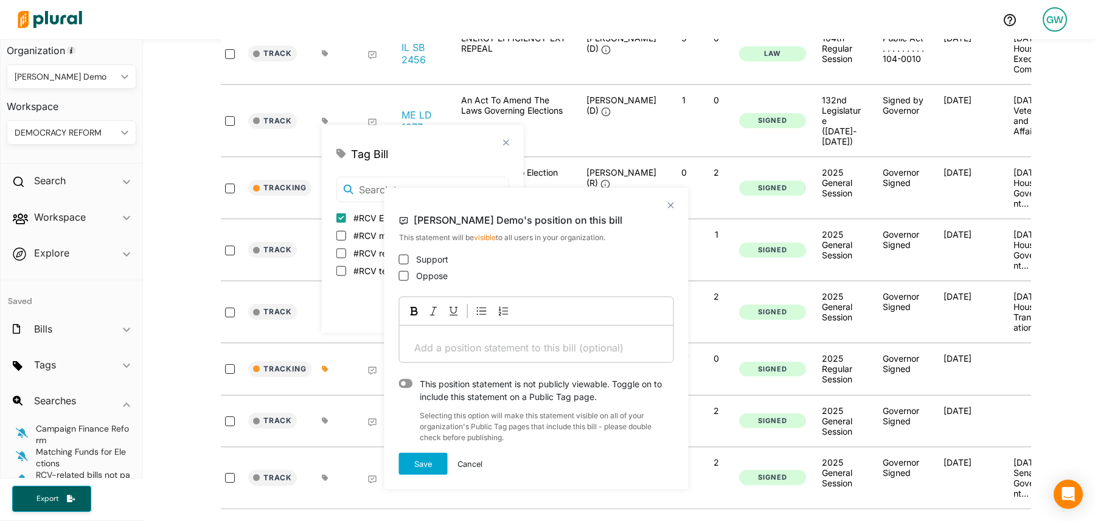
click at [405, 382] on icon at bounding box center [406, 383] width 14 height 9
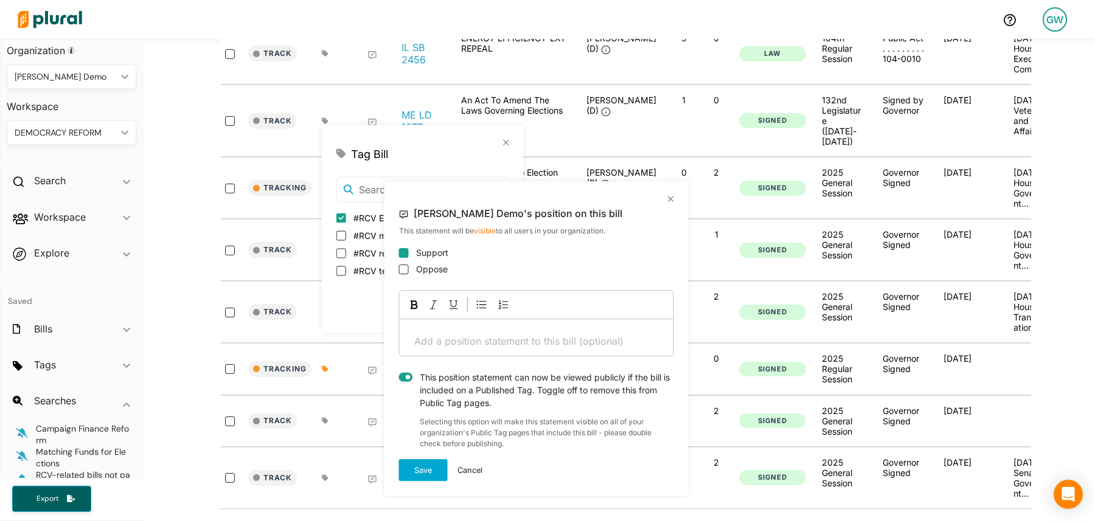
click at [402, 250] on input "Support" at bounding box center [404, 253] width 10 height 10
checkbox input "true"
click at [423, 469] on button "Save" at bounding box center [423, 470] width 49 height 22
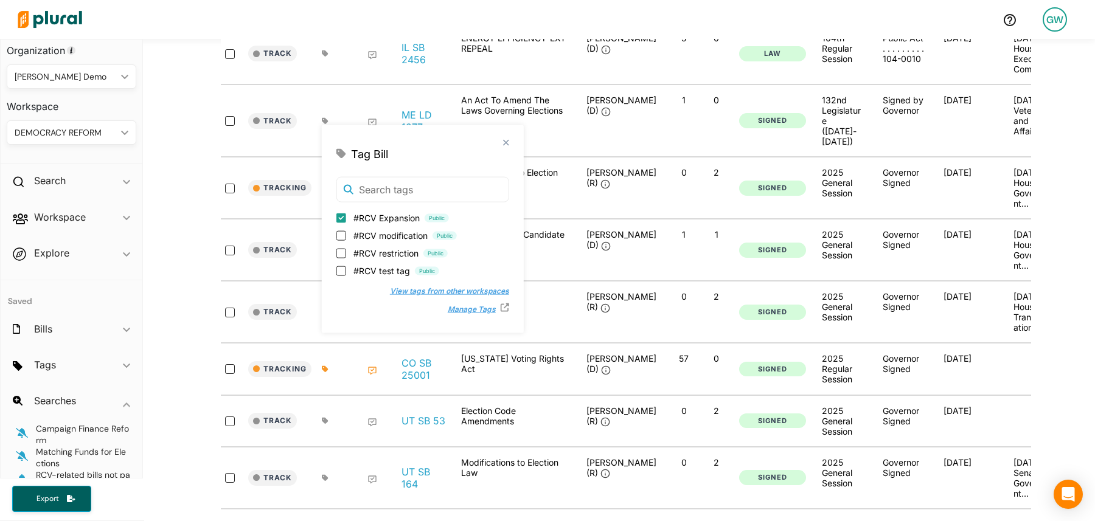
click at [563, 270] on div "close Tag Bill #RCV Expansion Public #RCV modification Public #RCV restriction …" at bounding box center [443, 229] width 243 height 208
click at [482, 136] on div "close Tag Bill #RCV Expansion Public #RCV modification Public #RCV restriction …" at bounding box center [423, 229] width 202 height 208
click at [501, 141] on polygon at bounding box center [506, 142] width 10 height 10
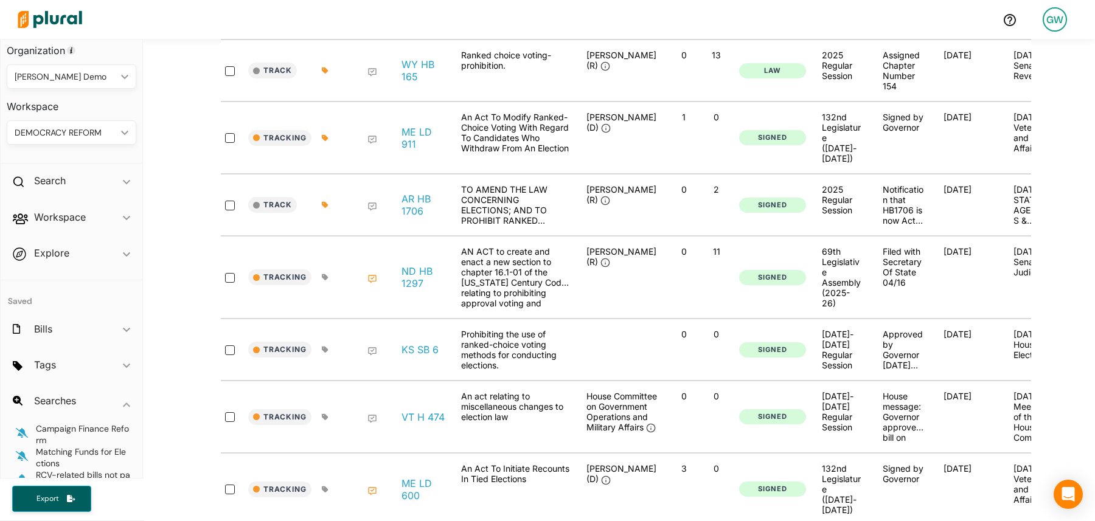
scroll to position [0, 0]
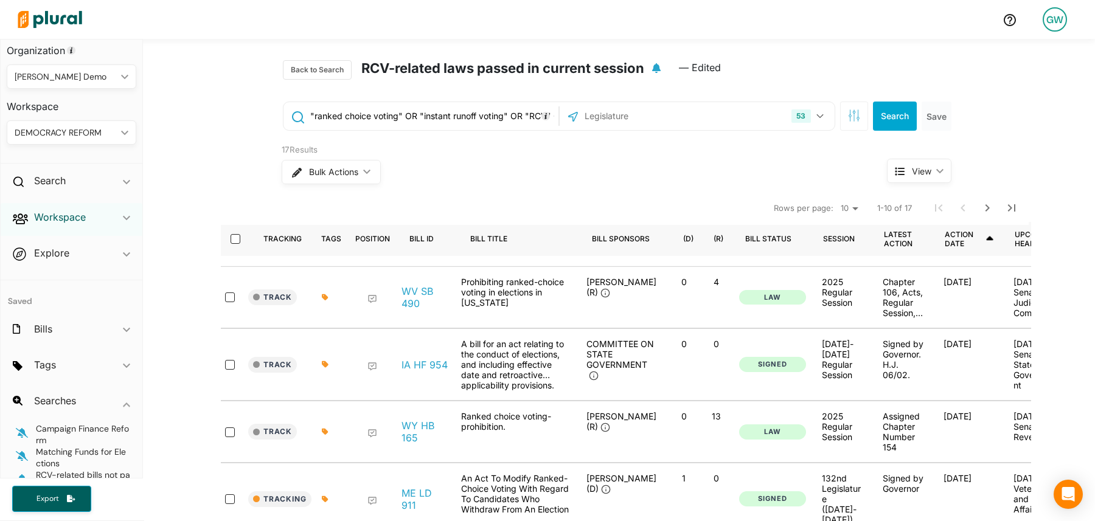
click at [68, 218] on h2 "Workspace" at bounding box center [60, 216] width 52 height 13
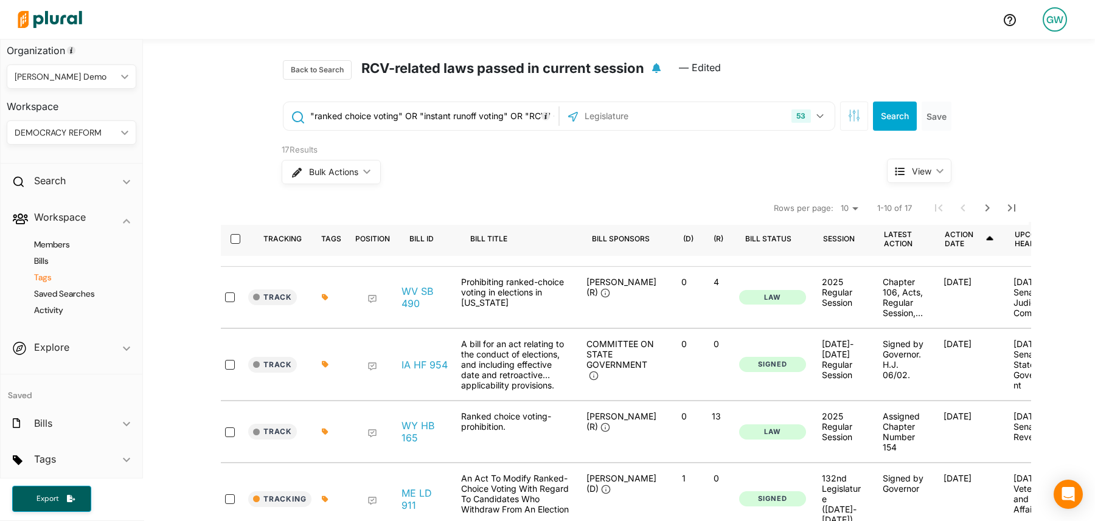
click at [46, 277] on h4 "Tags" at bounding box center [74, 278] width 111 height 12
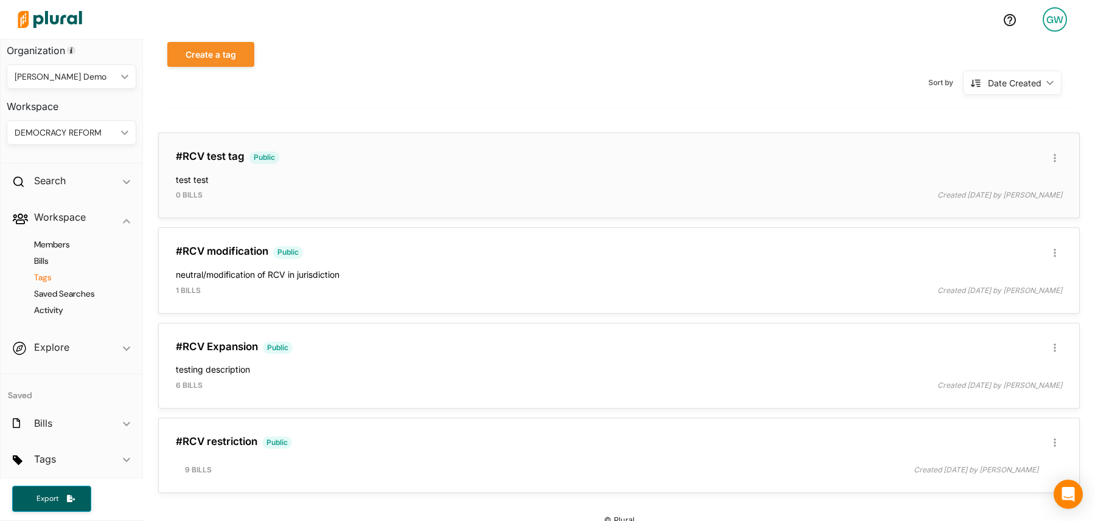
scroll to position [139, 0]
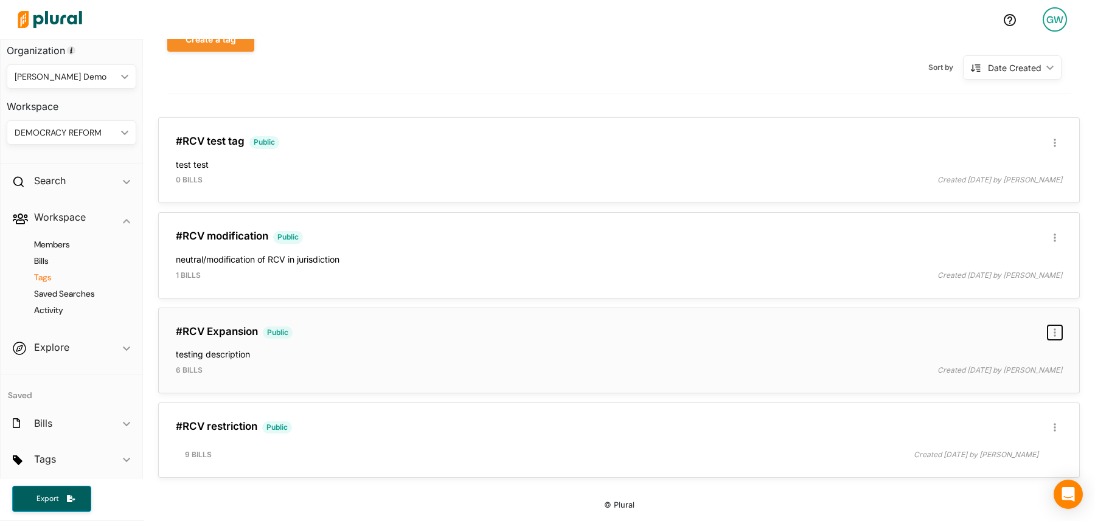
click at [1058, 326] on button "button" at bounding box center [1054, 332] width 15 height 15
click at [1011, 405] on link "ic_group_add Created with Sketch. Publish Tag" at bounding box center [1007, 412] width 106 height 28
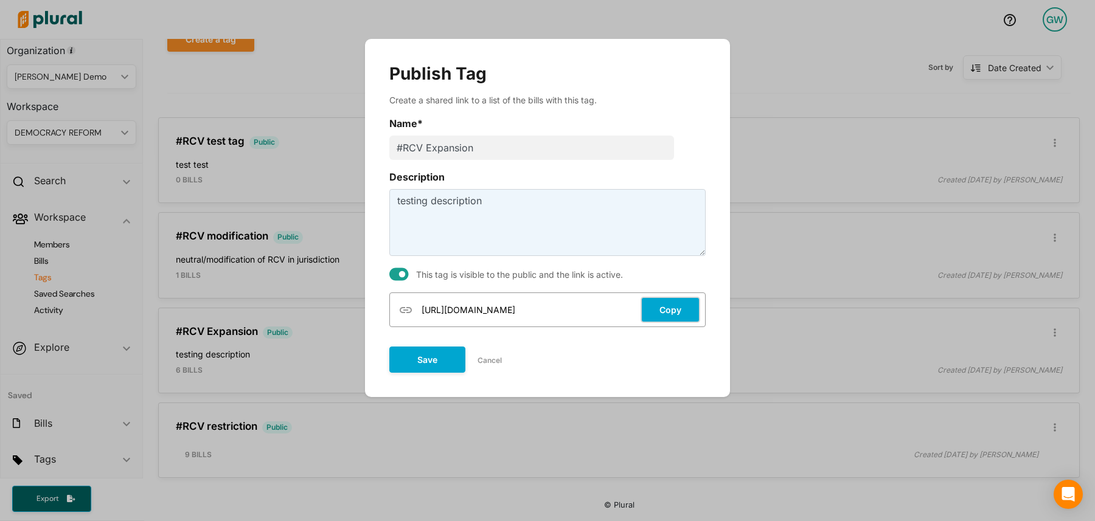
click at [659, 312] on button "Copy" at bounding box center [670, 310] width 60 height 26
click at [481, 357] on button "Cancel" at bounding box center [489, 361] width 49 height 18
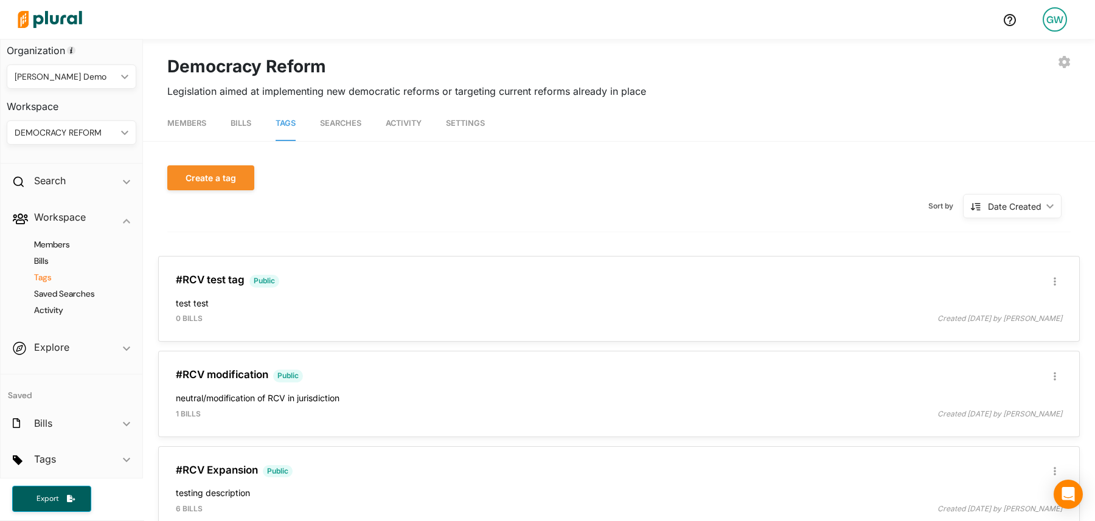
click at [506, 170] on div "Create a tag Sort by Date Created ic_keyboard_arrow_down Date Created Date Crea…" at bounding box center [618, 198] width 903 height 67
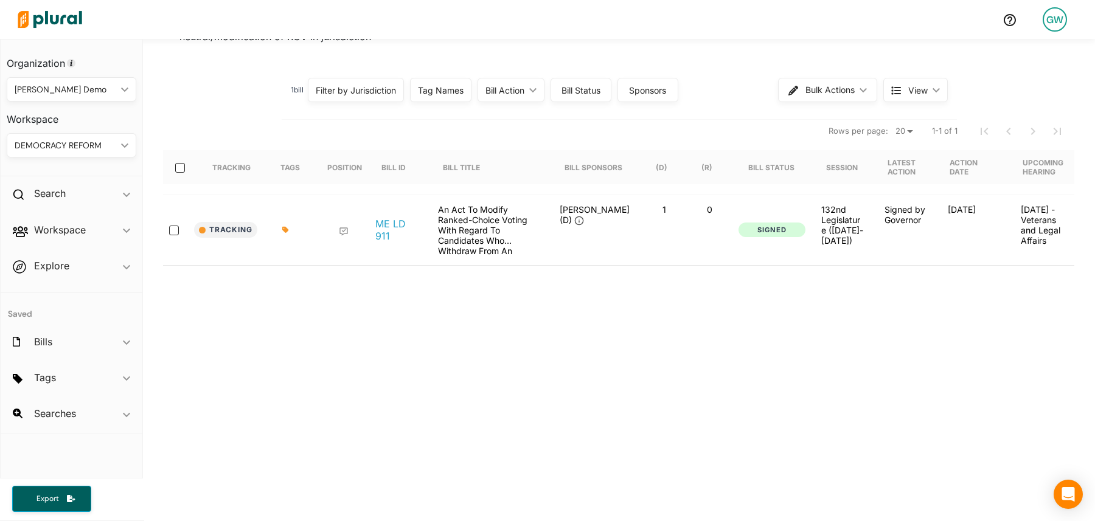
scroll to position [130, 0]
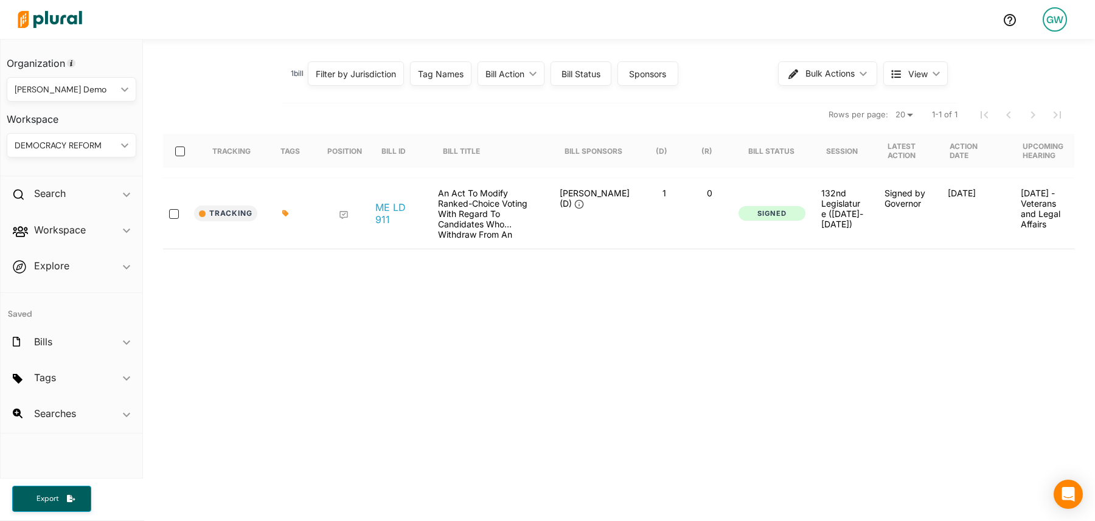
click at [345, 214] on icon at bounding box center [344, 215] width 10 height 10
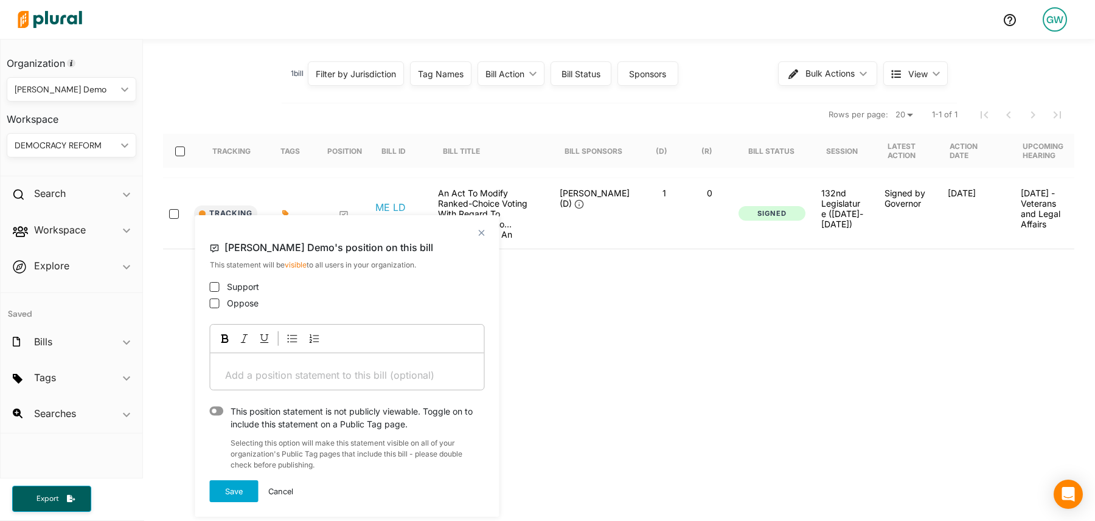
click at [482, 236] on h4 "[PERSON_NAME] Demo's position on this bill" at bounding box center [347, 248] width 275 height 24
click at [481, 229] on polygon at bounding box center [481, 232] width 10 height 10
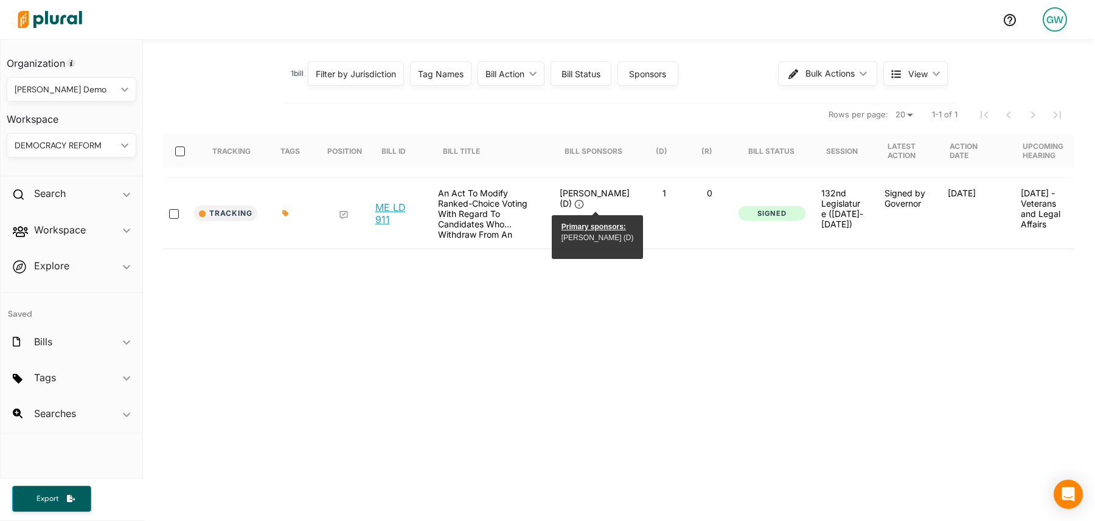
click at [393, 201] on link "ME LD 911" at bounding box center [397, 213] width 44 height 24
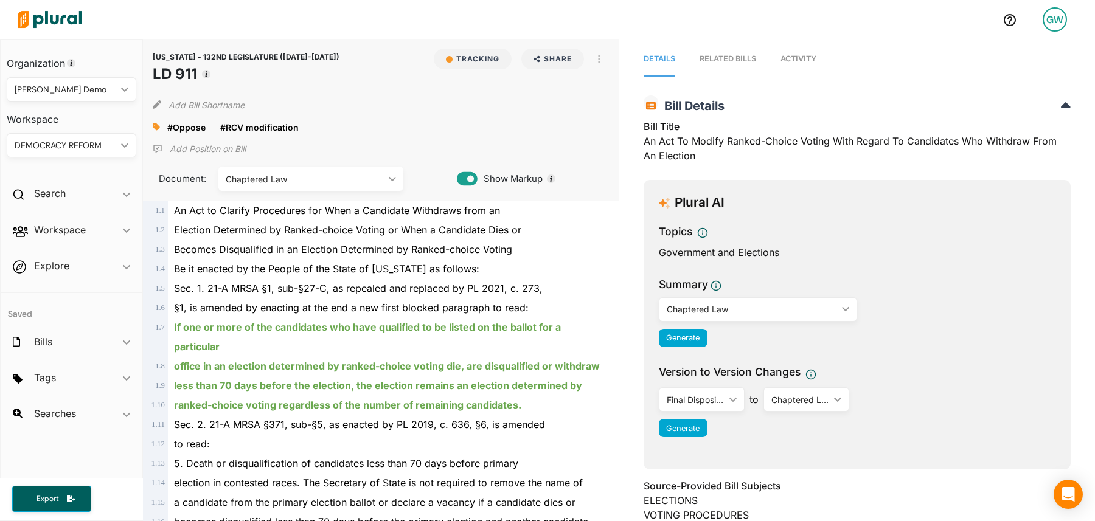
click at [794, 58] on span "Activity" at bounding box center [798, 58] width 36 height 9
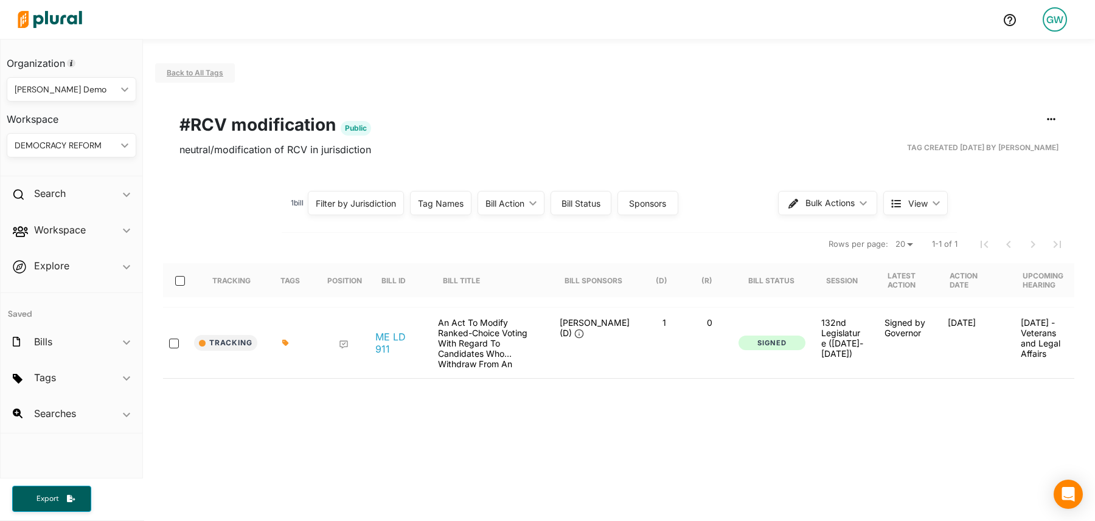
click at [192, 74] on span "Back to All Tags" at bounding box center [195, 72] width 57 height 9
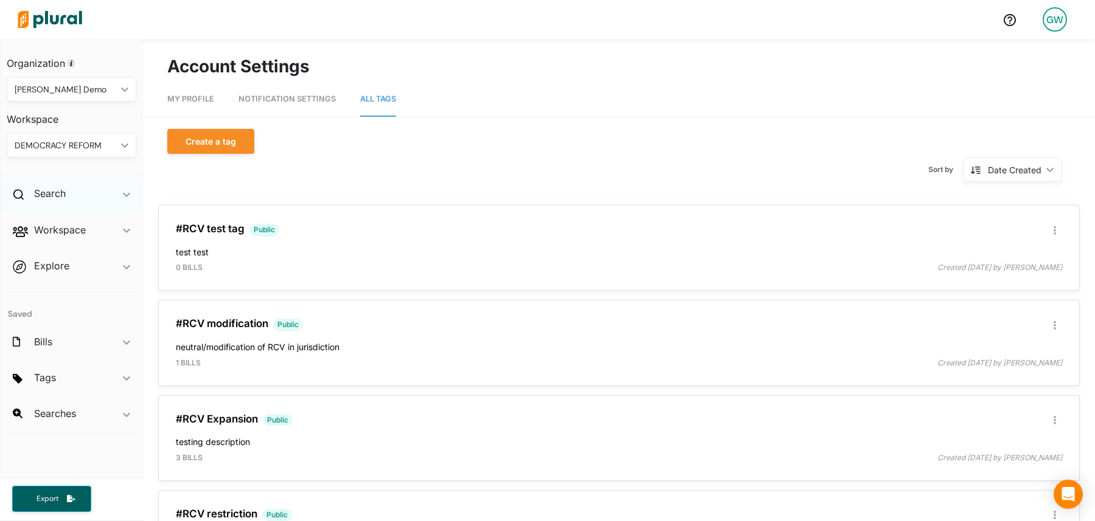
click at [73, 196] on div "Search ic_keyboard_arrow_down" at bounding box center [72, 195] width 142 height 33
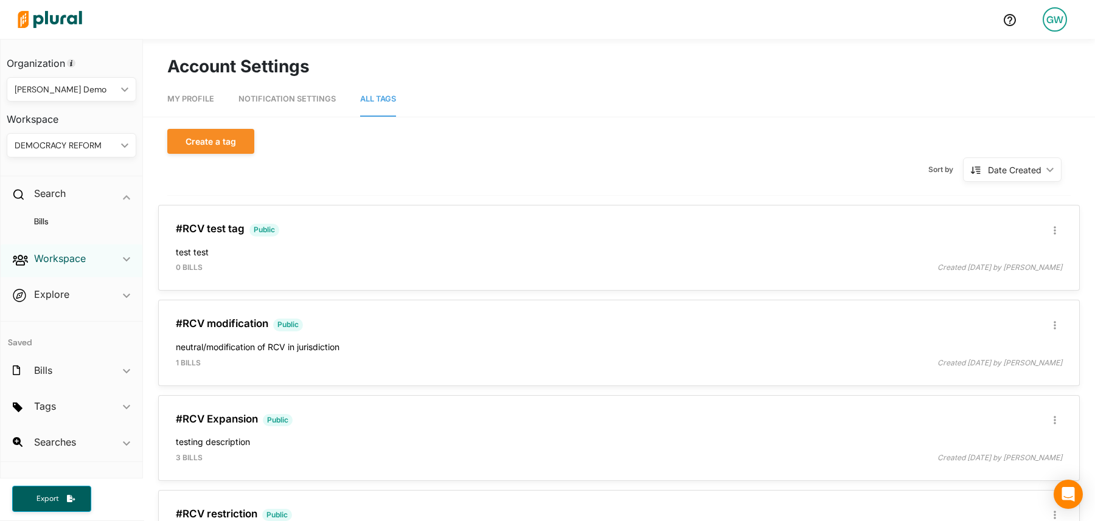
click at [70, 256] on h2 "Workspace" at bounding box center [60, 258] width 52 height 13
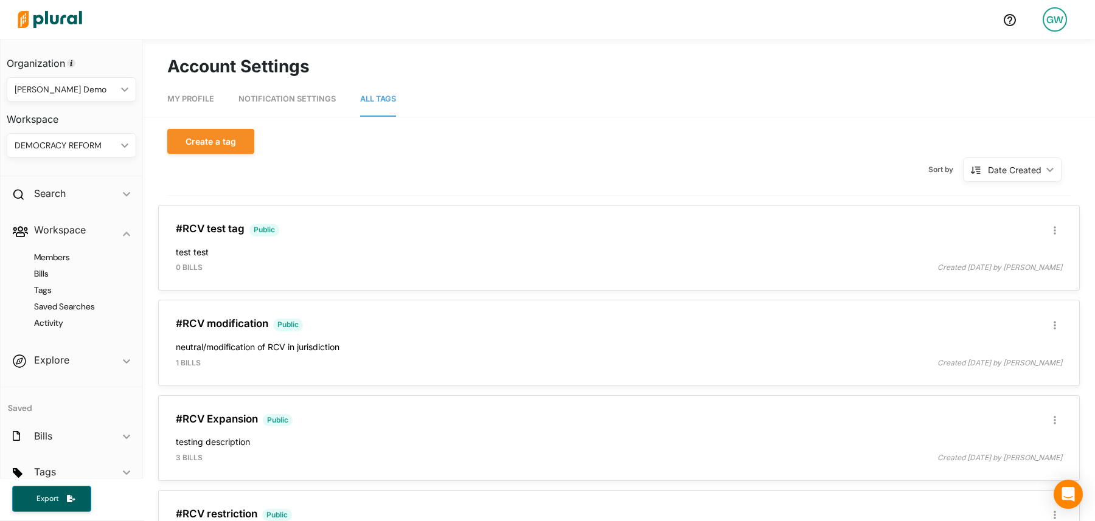
click at [661, 106] on nav "My Profile Notification Settings All Tags" at bounding box center [619, 98] width 952 height 38
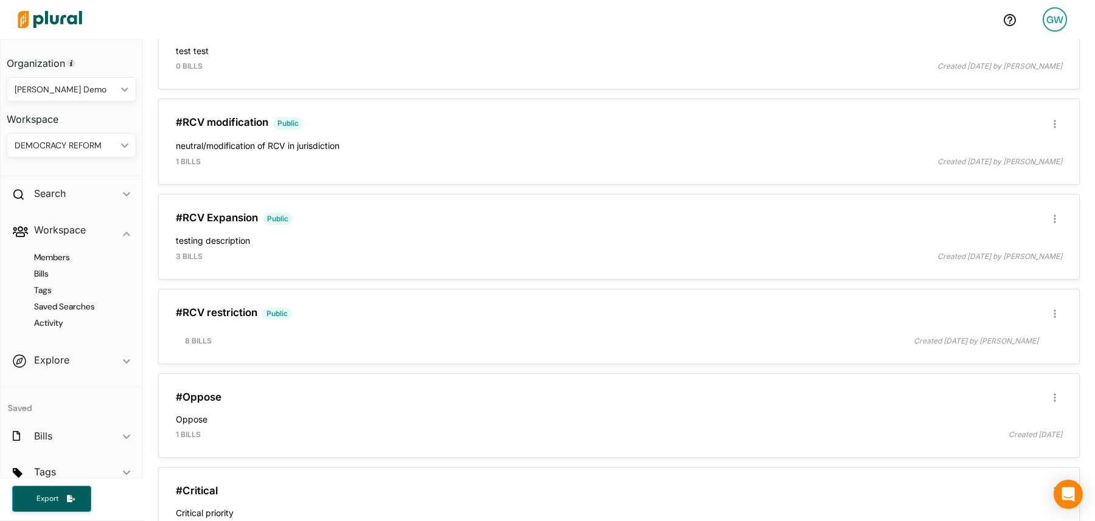
scroll to position [204, 0]
click at [1056, 217] on button "button" at bounding box center [1054, 216] width 15 height 15
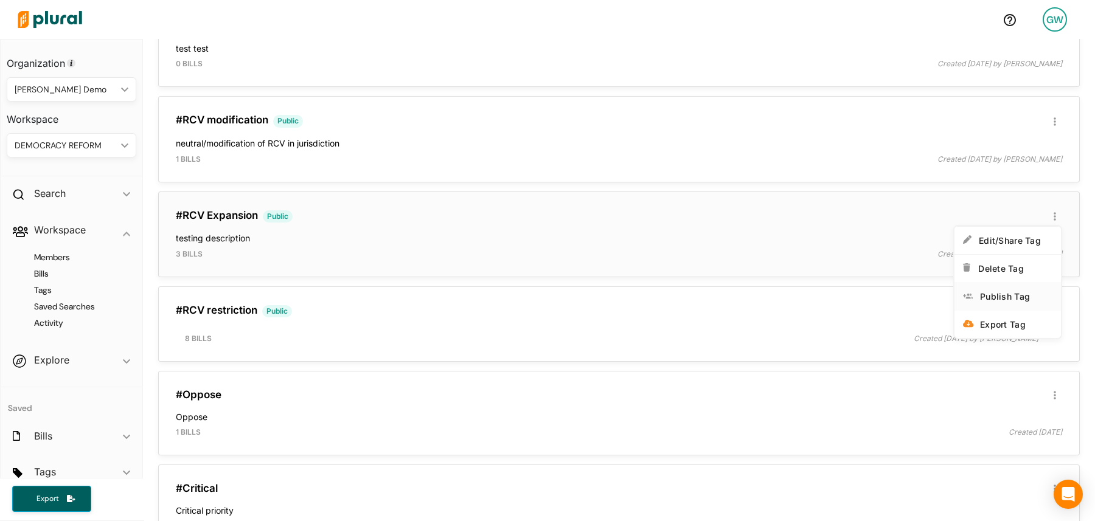
click at [1016, 298] on div "Publish Tag" at bounding box center [1016, 296] width 72 height 10
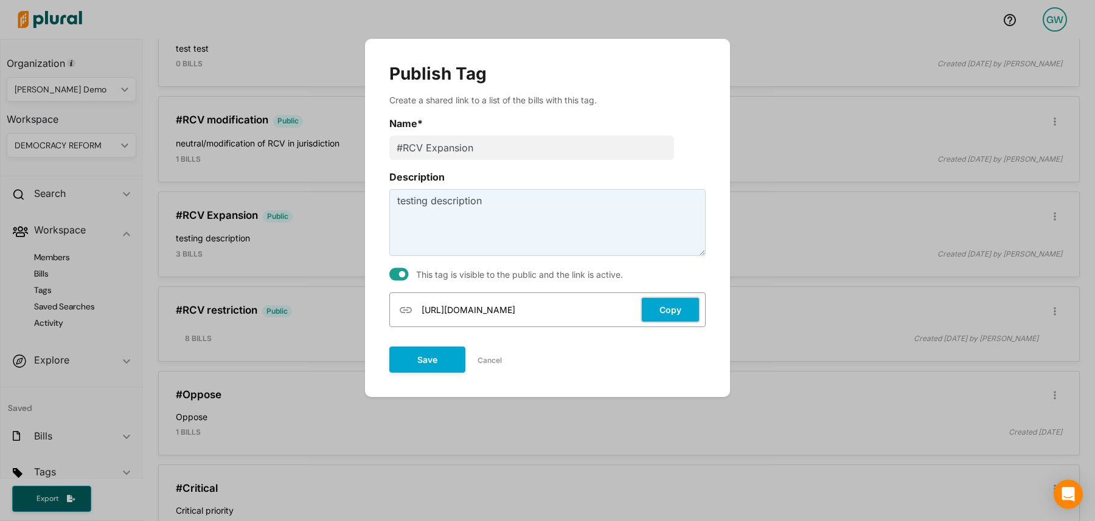
click at [698, 311] on button "Copy" at bounding box center [670, 310] width 60 height 26
click at [481, 359] on button "Cancel" at bounding box center [489, 361] width 49 height 18
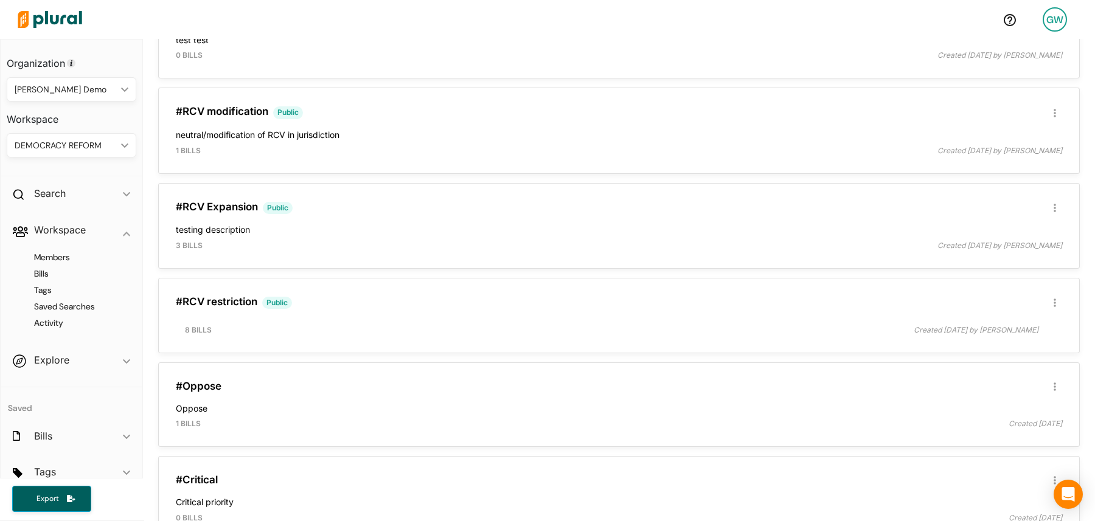
scroll to position [217, 0]
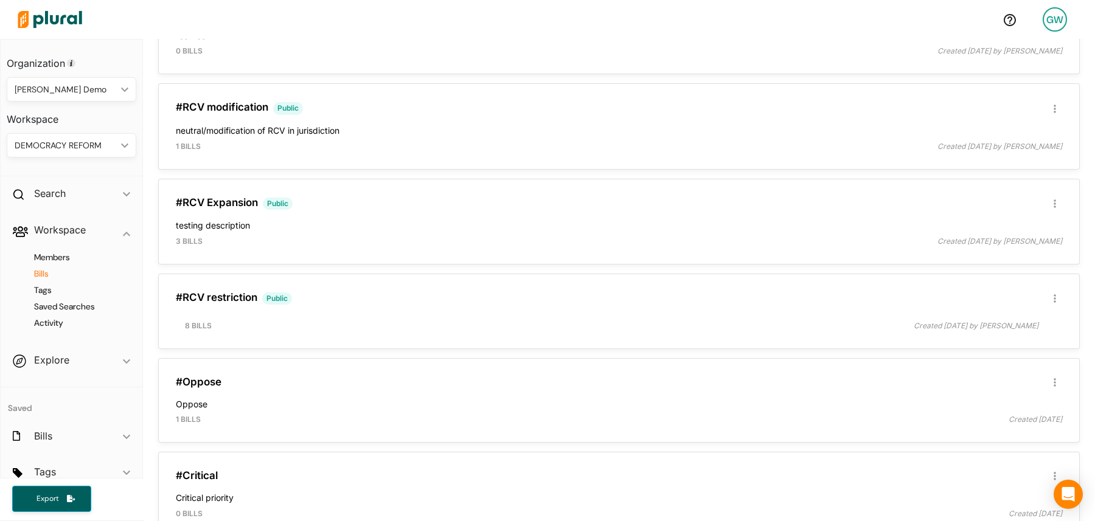
click at [43, 279] on h4 "Bills" at bounding box center [74, 274] width 111 height 12
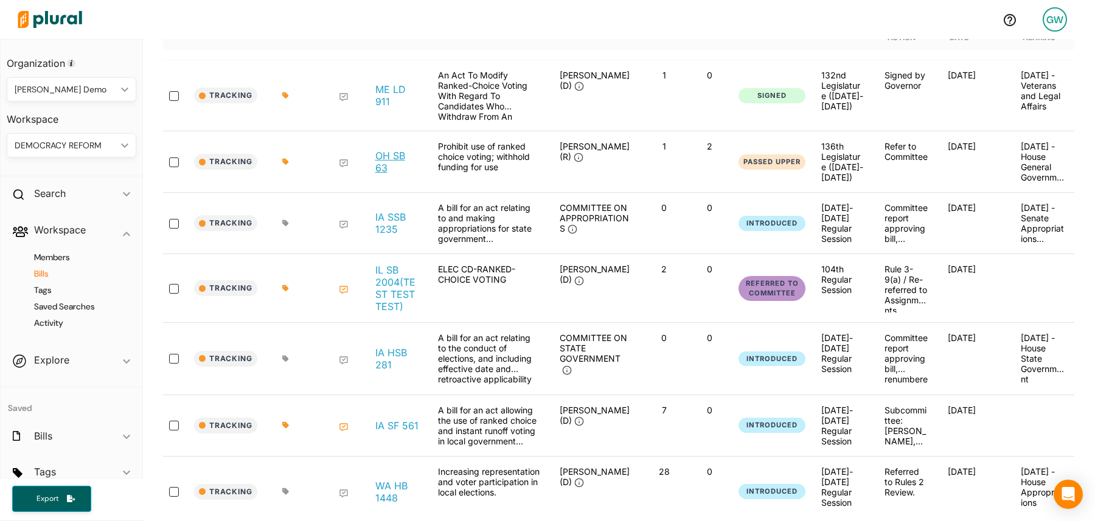
scroll to position [309, 0]
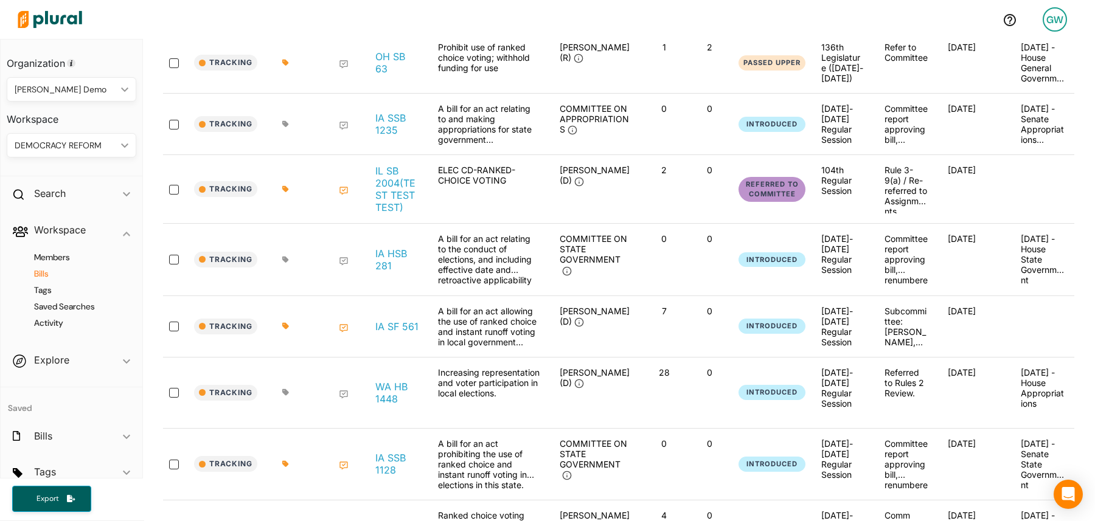
click at [110, 152] on div "DEMOCRACY REFORM ic_keyboard_arrow_down" at bounding box center [72, 145] width 130 height 24
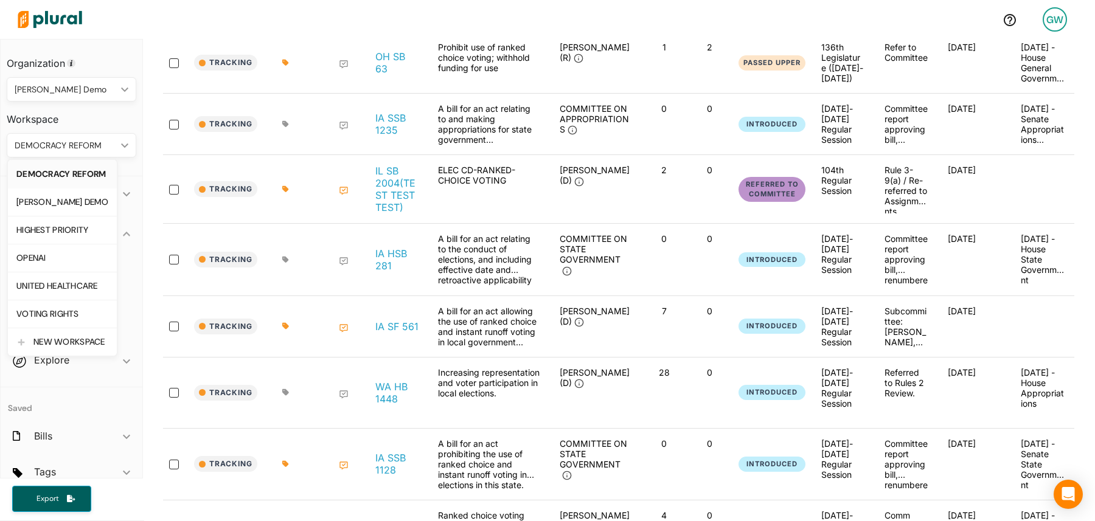
click at [92, 108] on h3 "Workspace" at bounding box center [72, 115] width 130 height 27
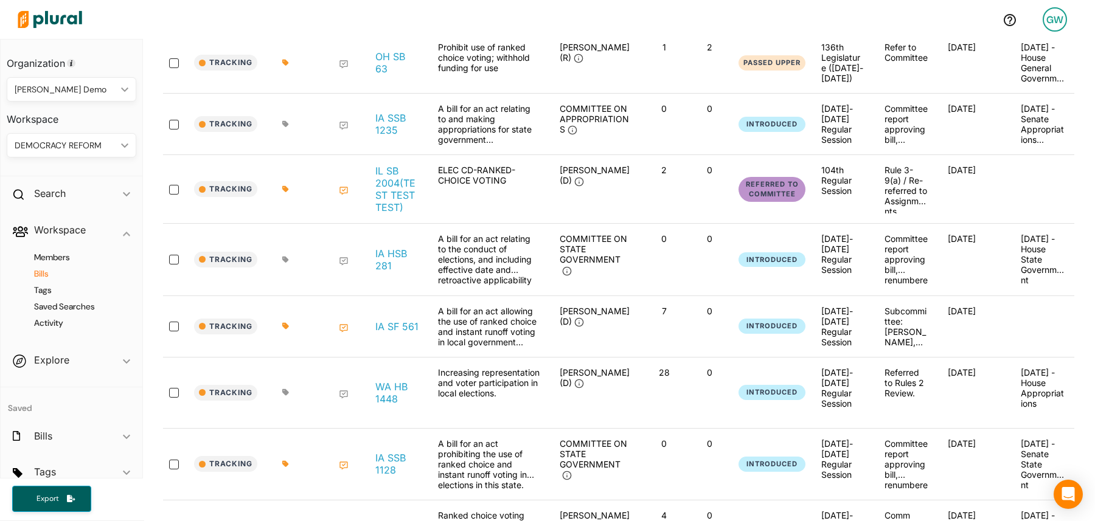
click at [80, 94] on div "[PERSON_NAME] Demo" at bounding box center [66, 89] width 102 height 13
click at [131, 119] on h3 "Workspace" at bounding box center [72, 115] width 130 height 27
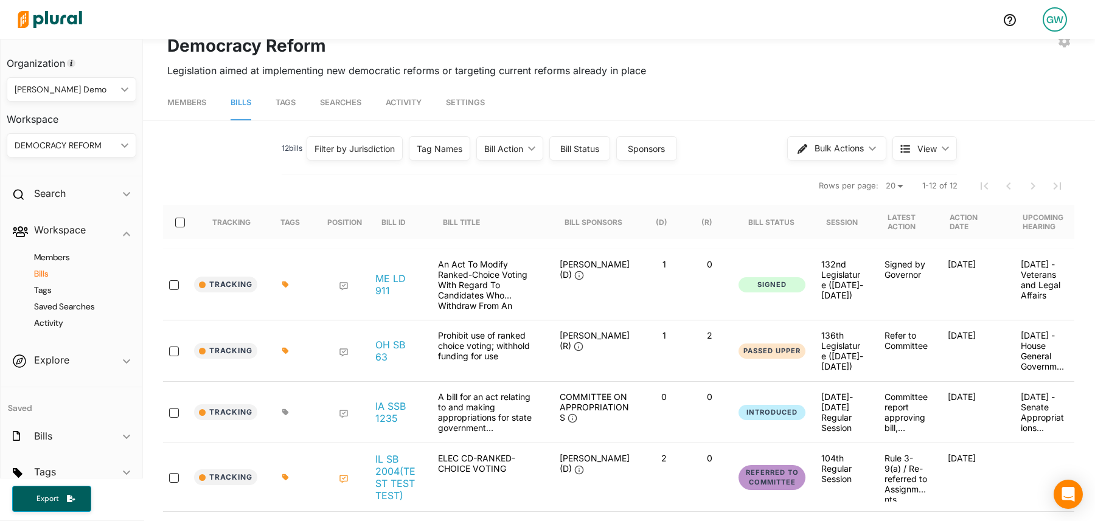
scroll to position [0, 0]
